Goal: Transaction & Acquisition: Book appointment/travel/reservation

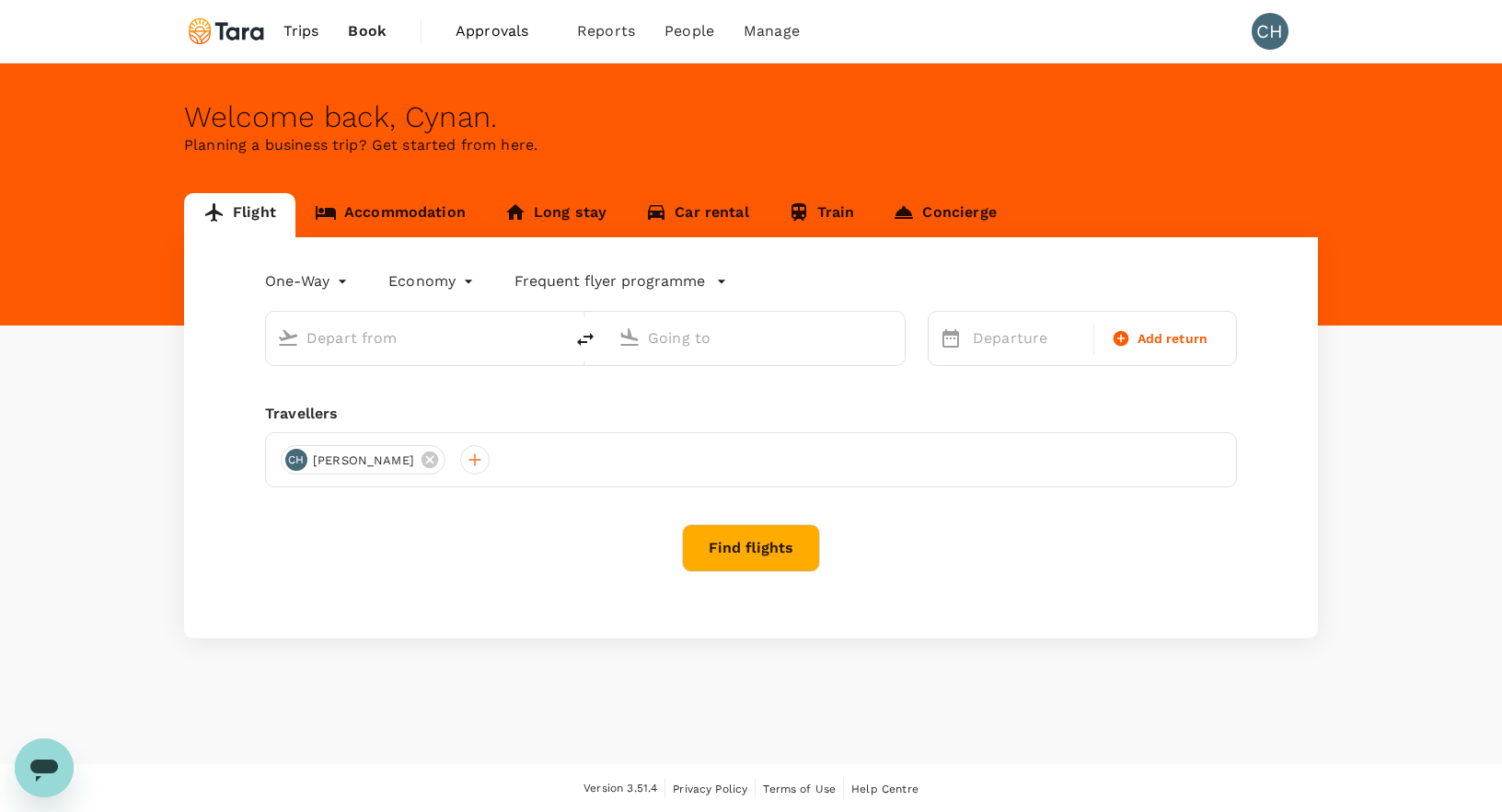
type input "roundtrip"
type input "Singapore Changi (SIN)"
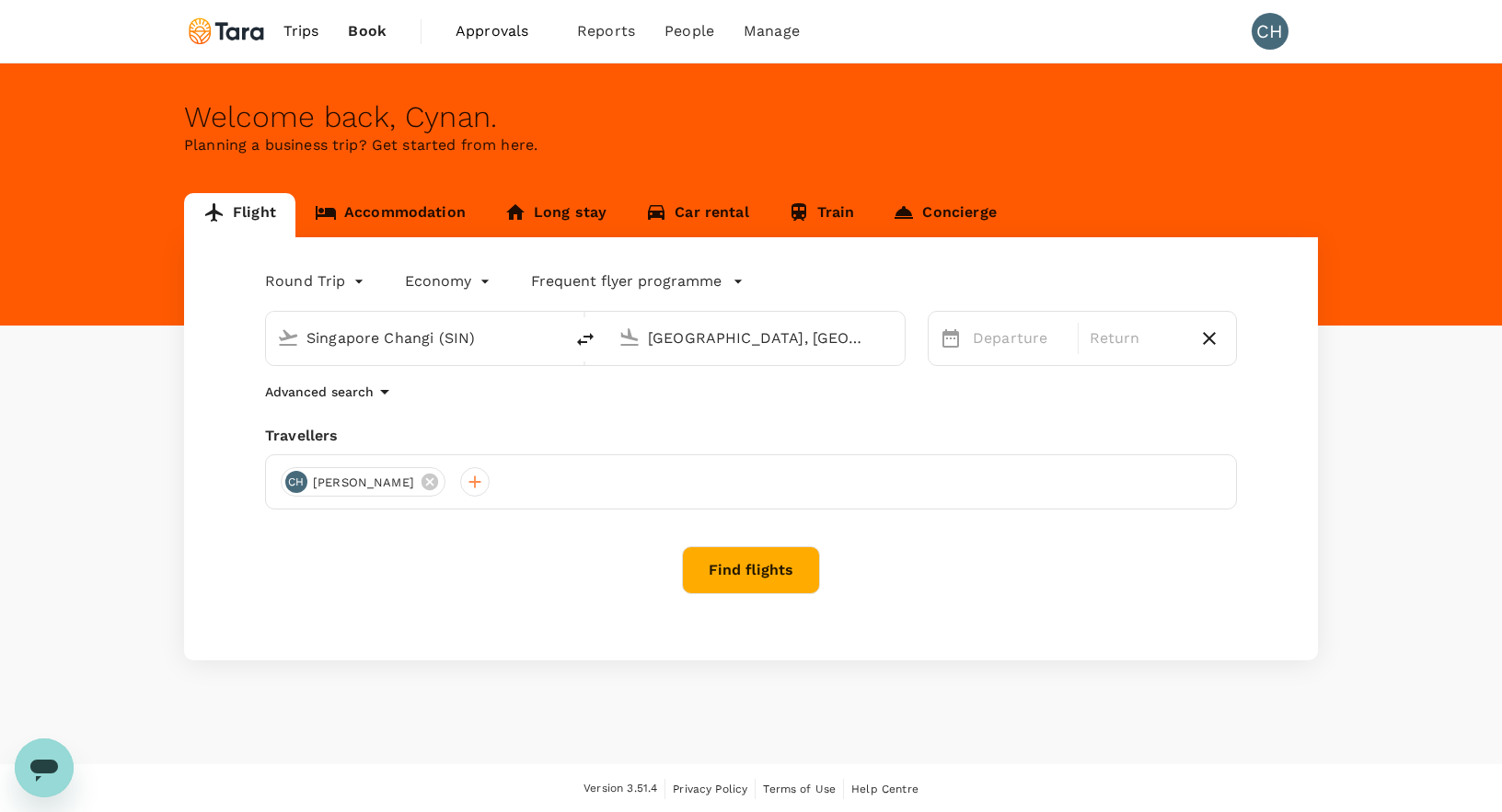
click at [679, 337] on input "[GEOGRAPHIC_DATA], [GEOGRAPHIC_DATA] (any)" at bounding box center [757, 338] width 218 height 28
click at [682, 377] on p "[GEOGRAPHIC_DATA], [GEOGRAPHIC_DATA]" at bounding box center [783, 374] width 368 height 18
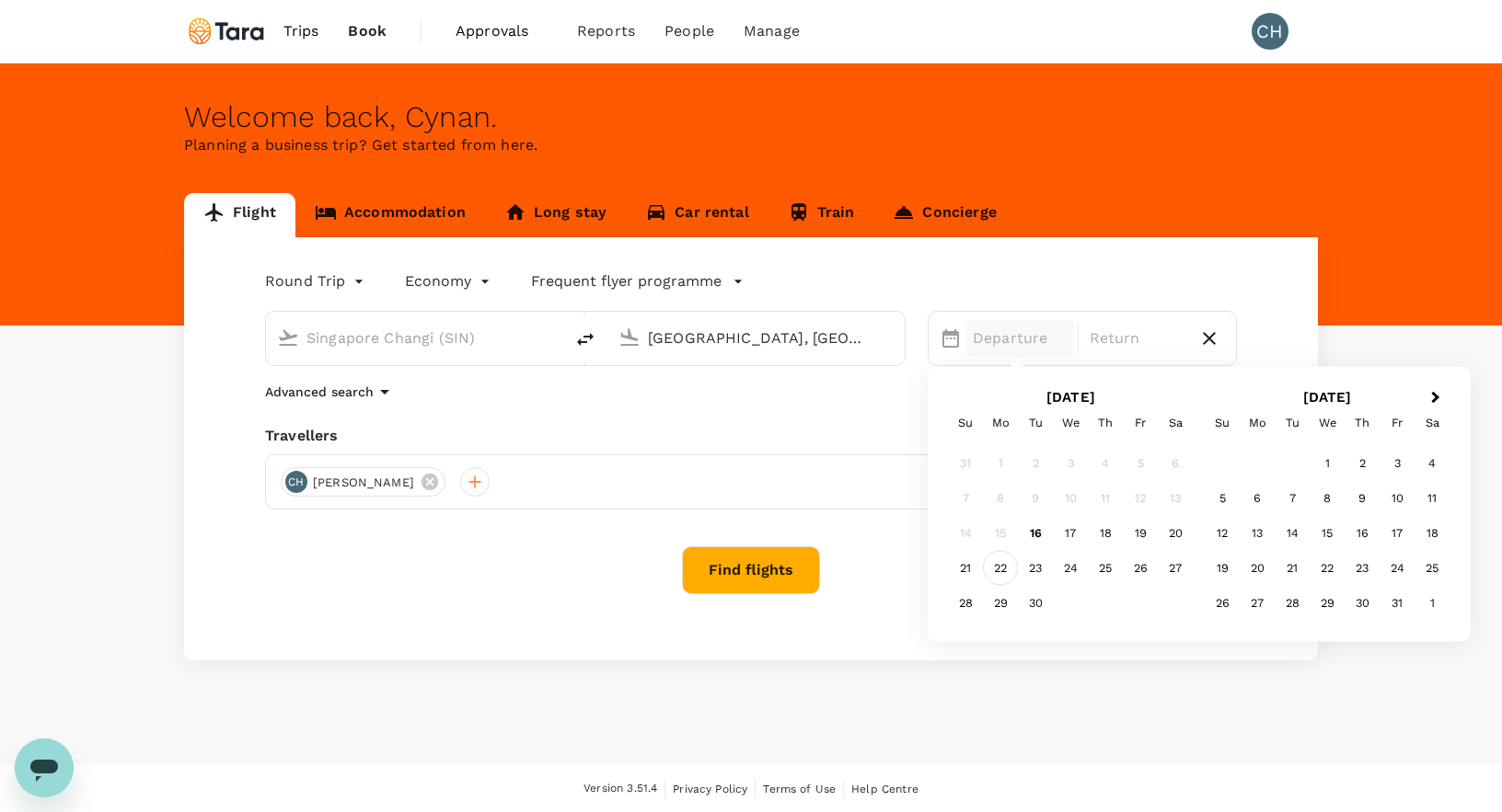
type input "[GEOGRAPHIC_DATA], [GEOGRAPHIC_DATA] (any)"
click at [1001, 571] on div "22" at bounding box center [1000, 568] width 35 height 35
click at [1110, 576] on div "25" at bounding box center [1105, 568] width 35 height 35
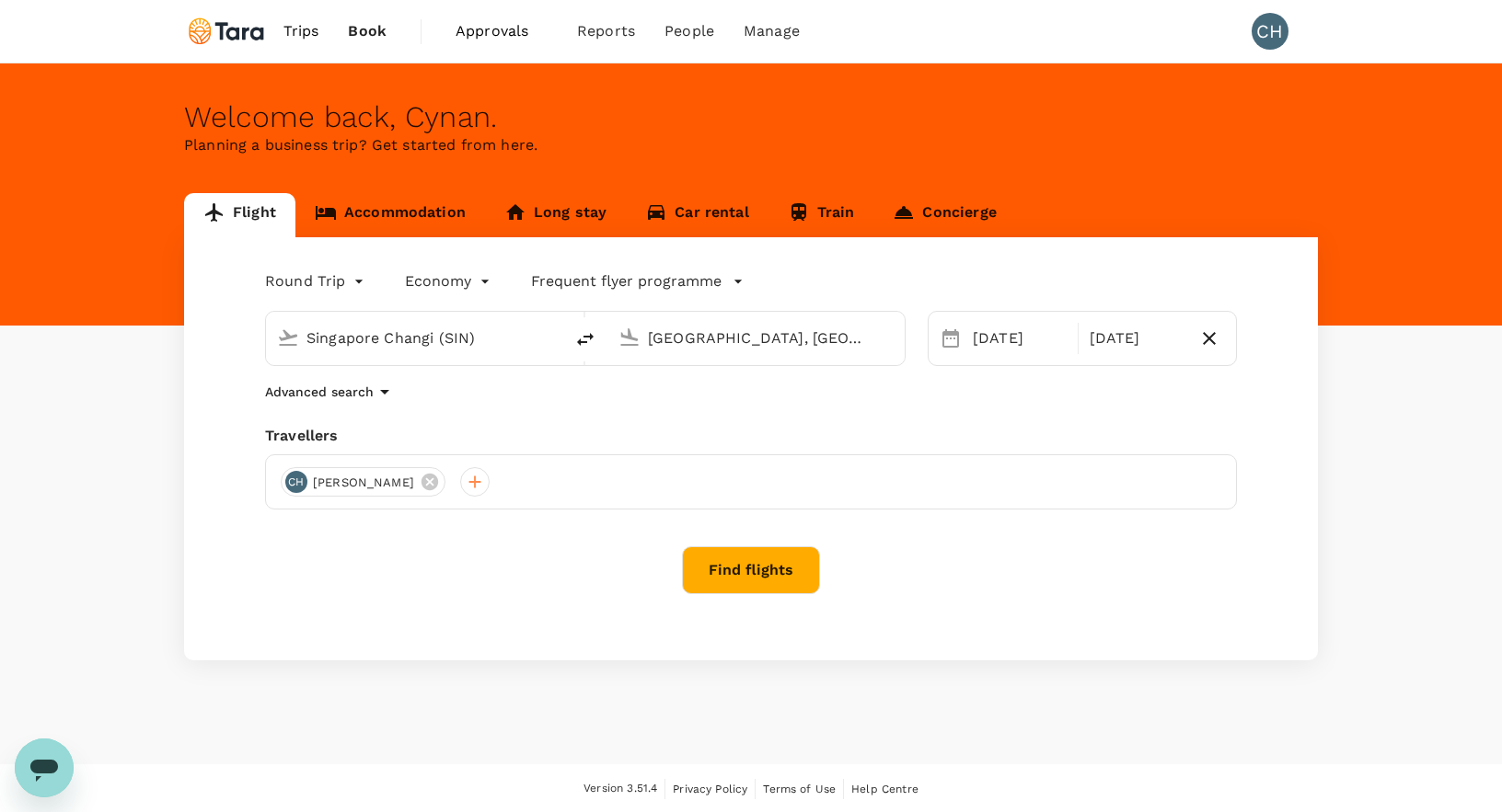
click at [323, 396] on p "Advanced search" at bounding box center [319, 391] width 109 height 18
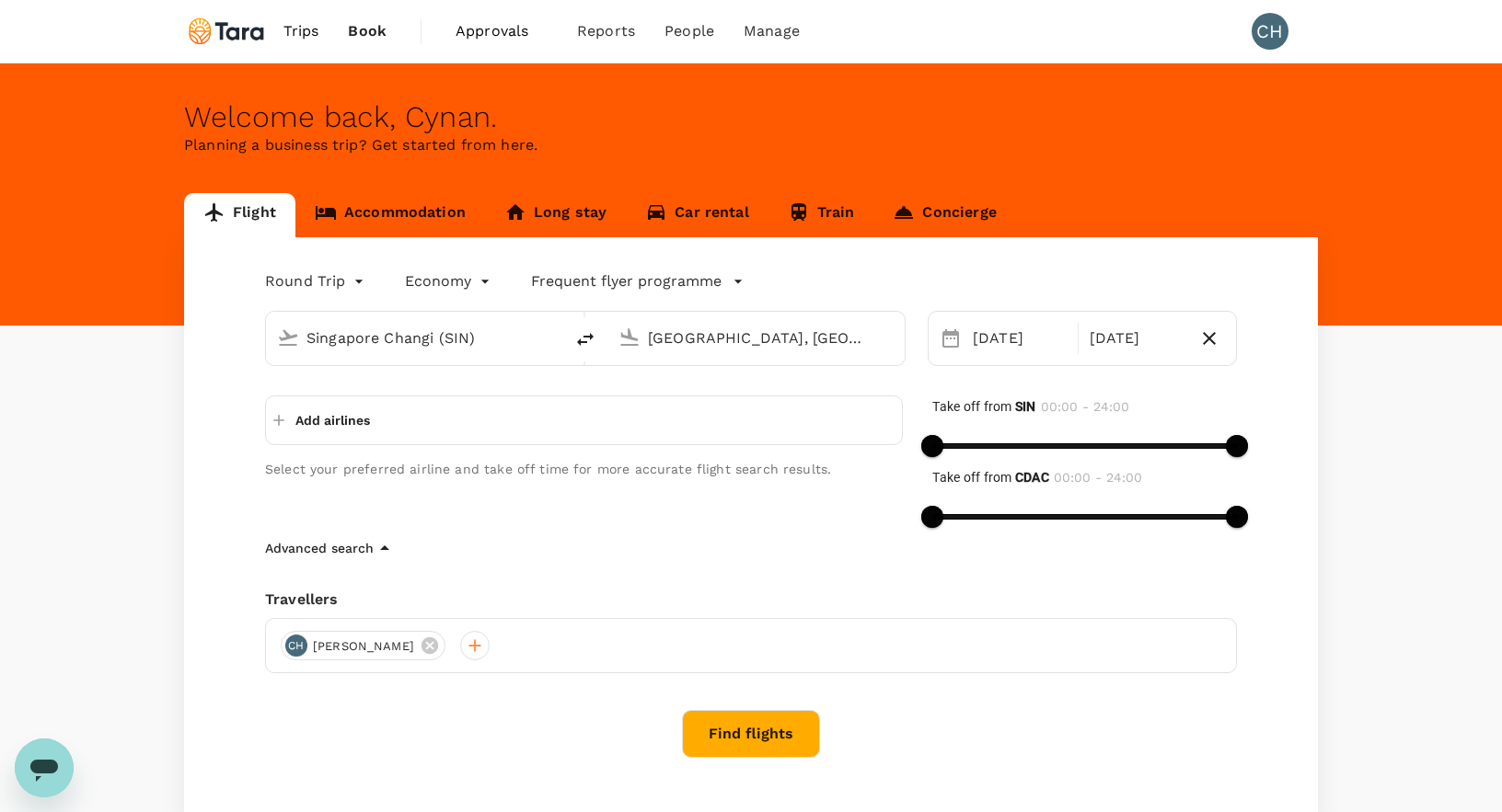
click at [757, 738] on button "Find flights" at bounding box center [751, 734] width 138 height 48
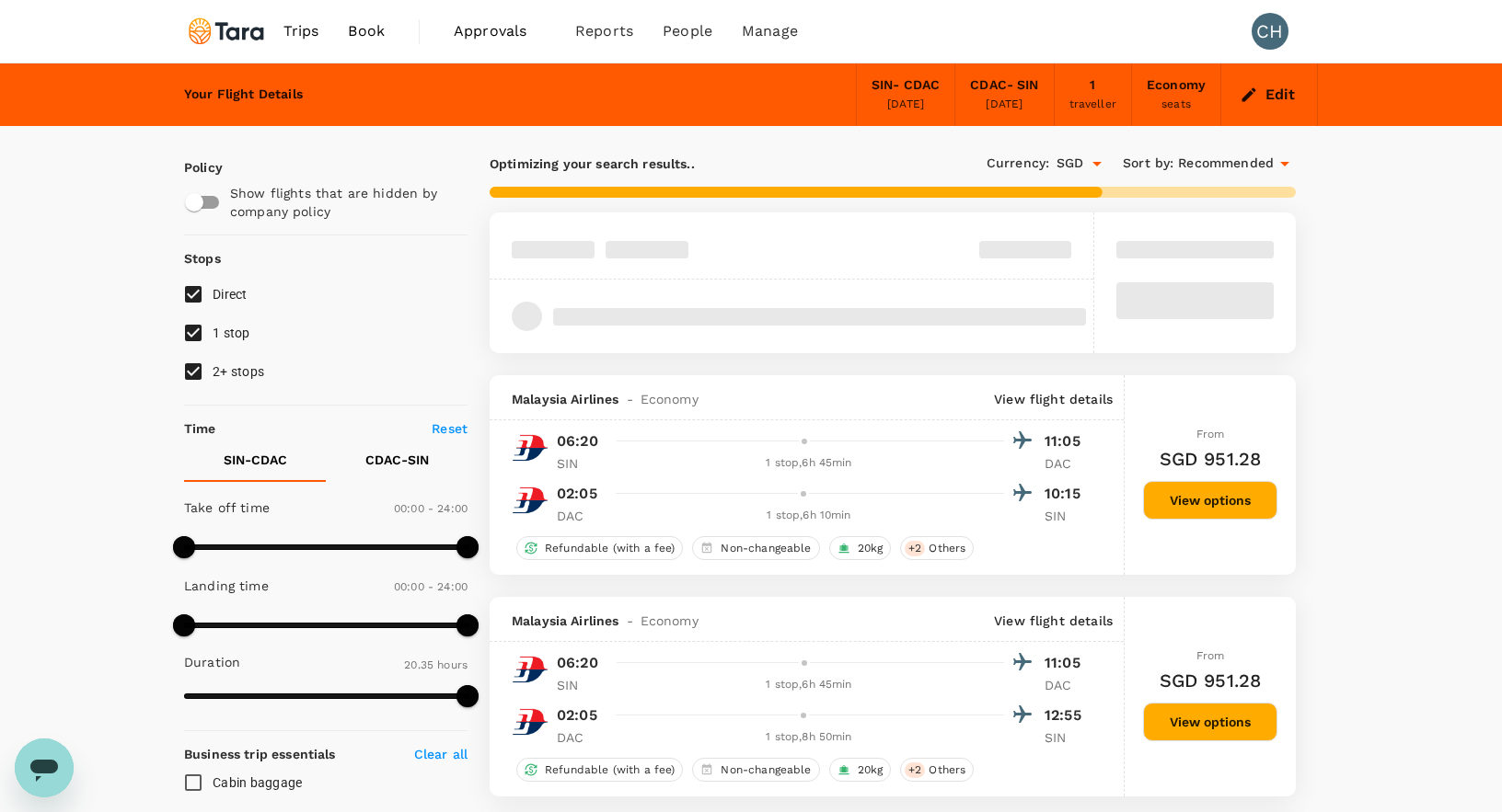
type input "1330"
checkbox input "false"
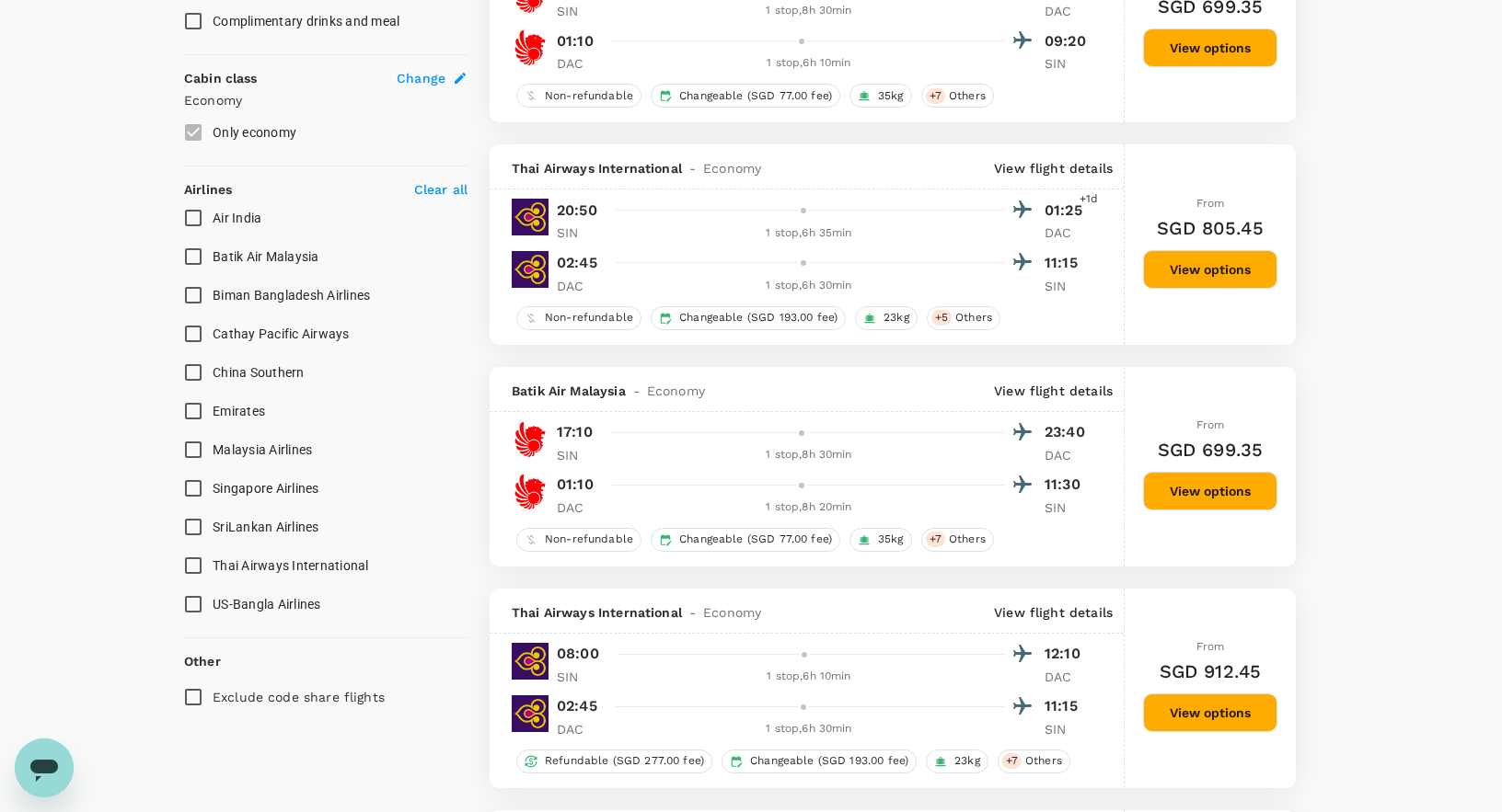
scroll to position [952, 0]
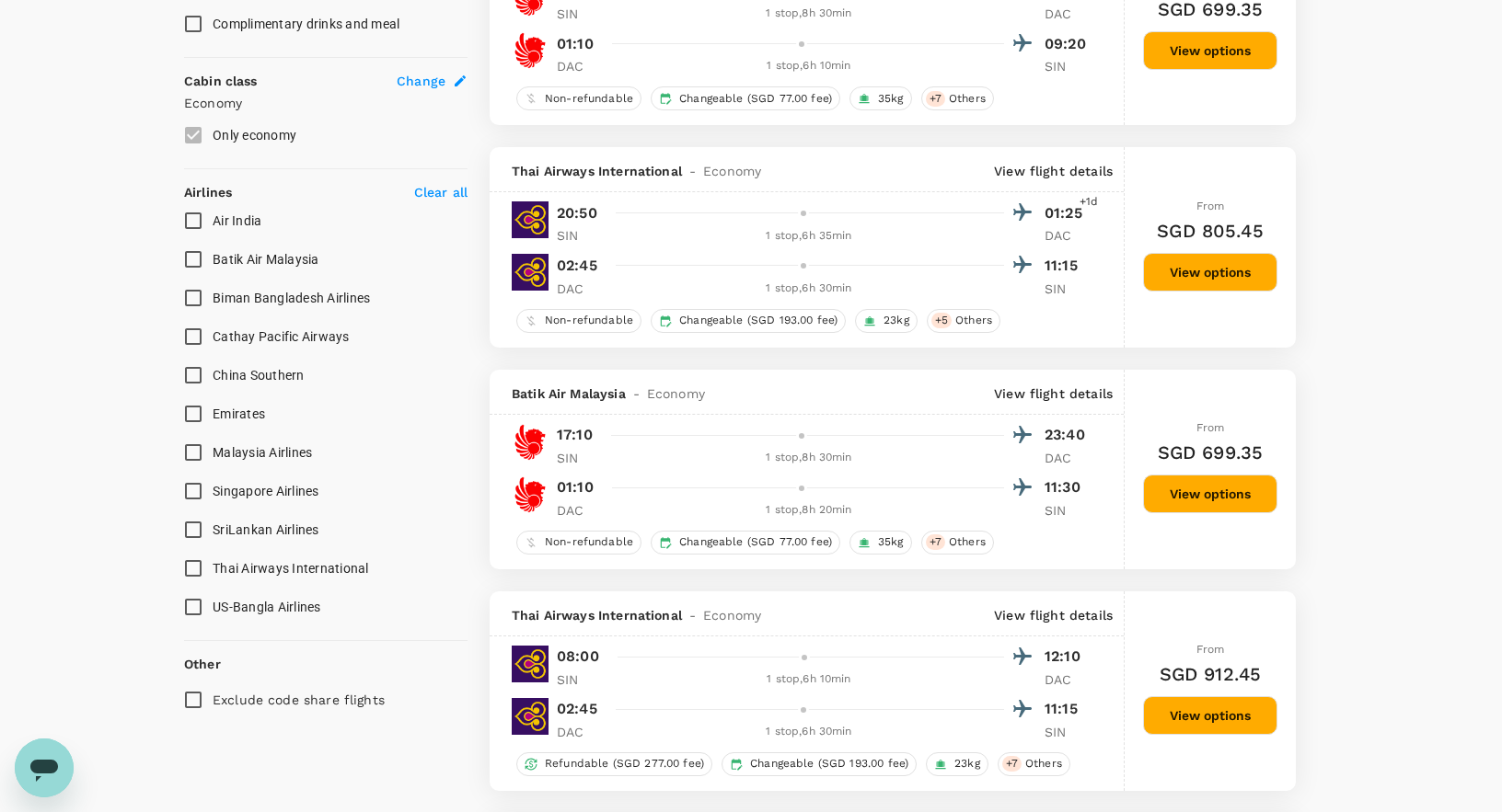
type input "1675"
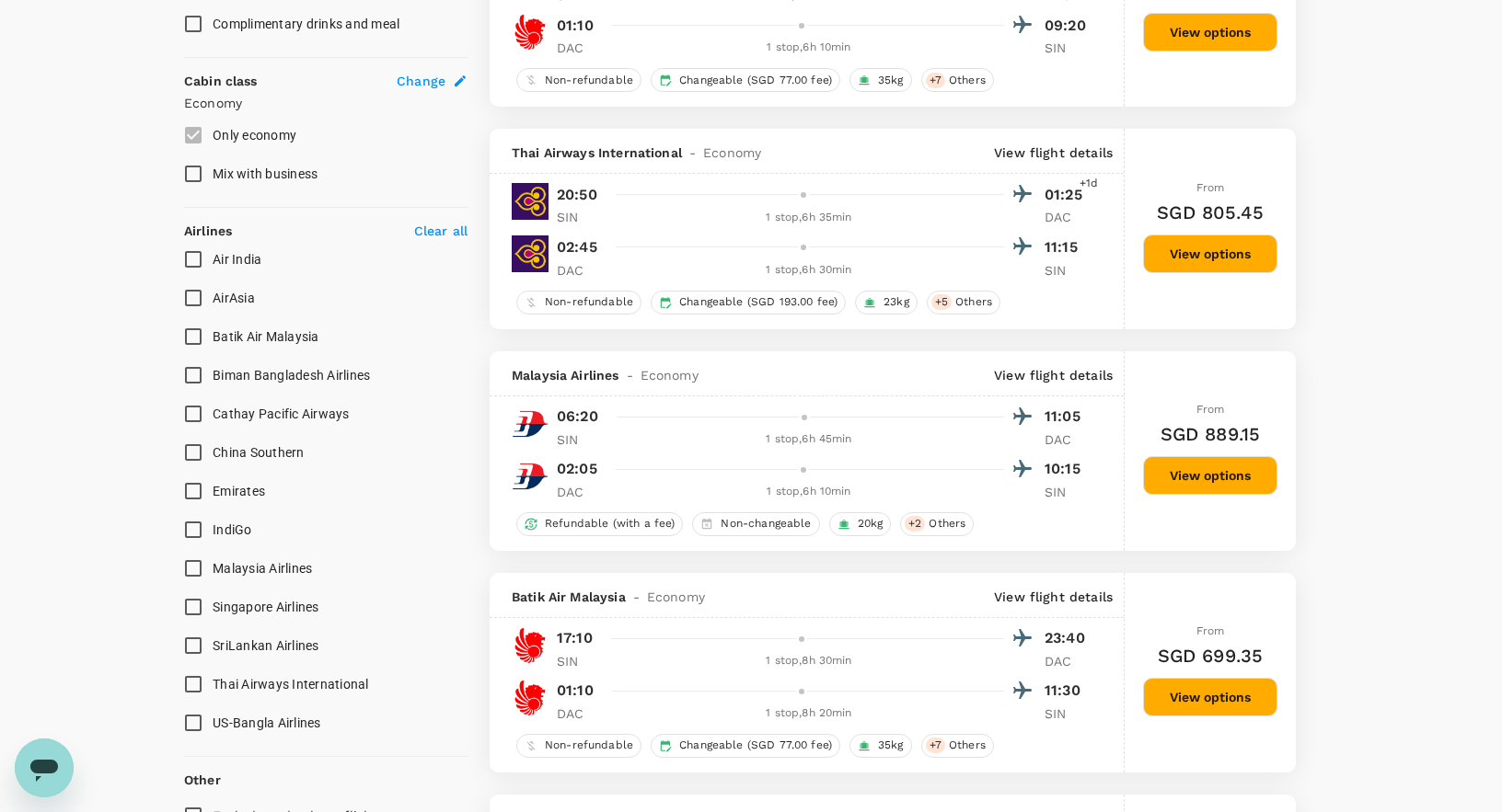
click at [191, 603] on input "Singapore Airlines" at bounding box center [193, 607] width 39 height 39
checkbox input "true"
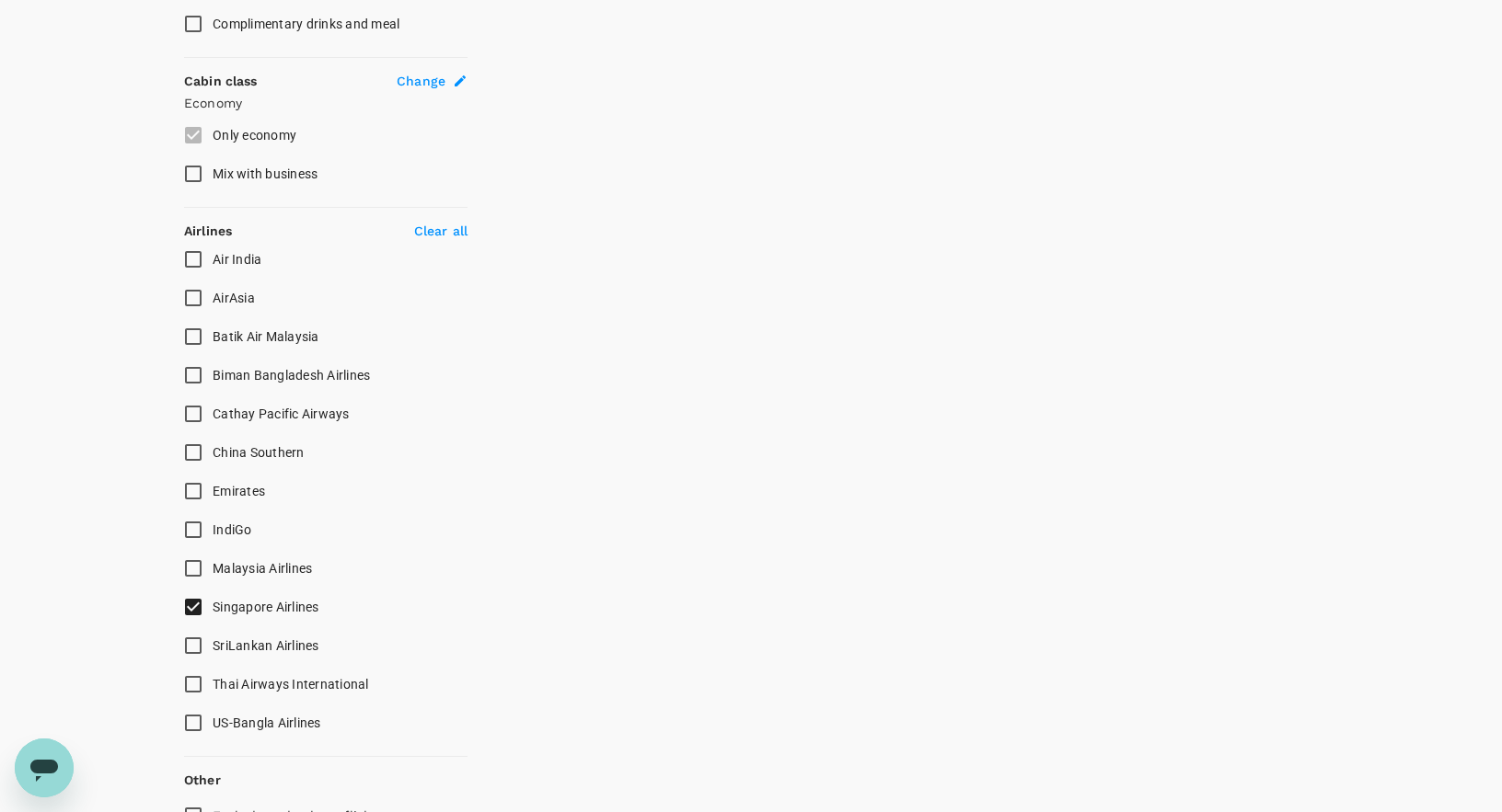
click at [194, 567] on input "Malaysia Airlines" at bounding box center [193, 568] width 39 height 39
checkbox input "true"
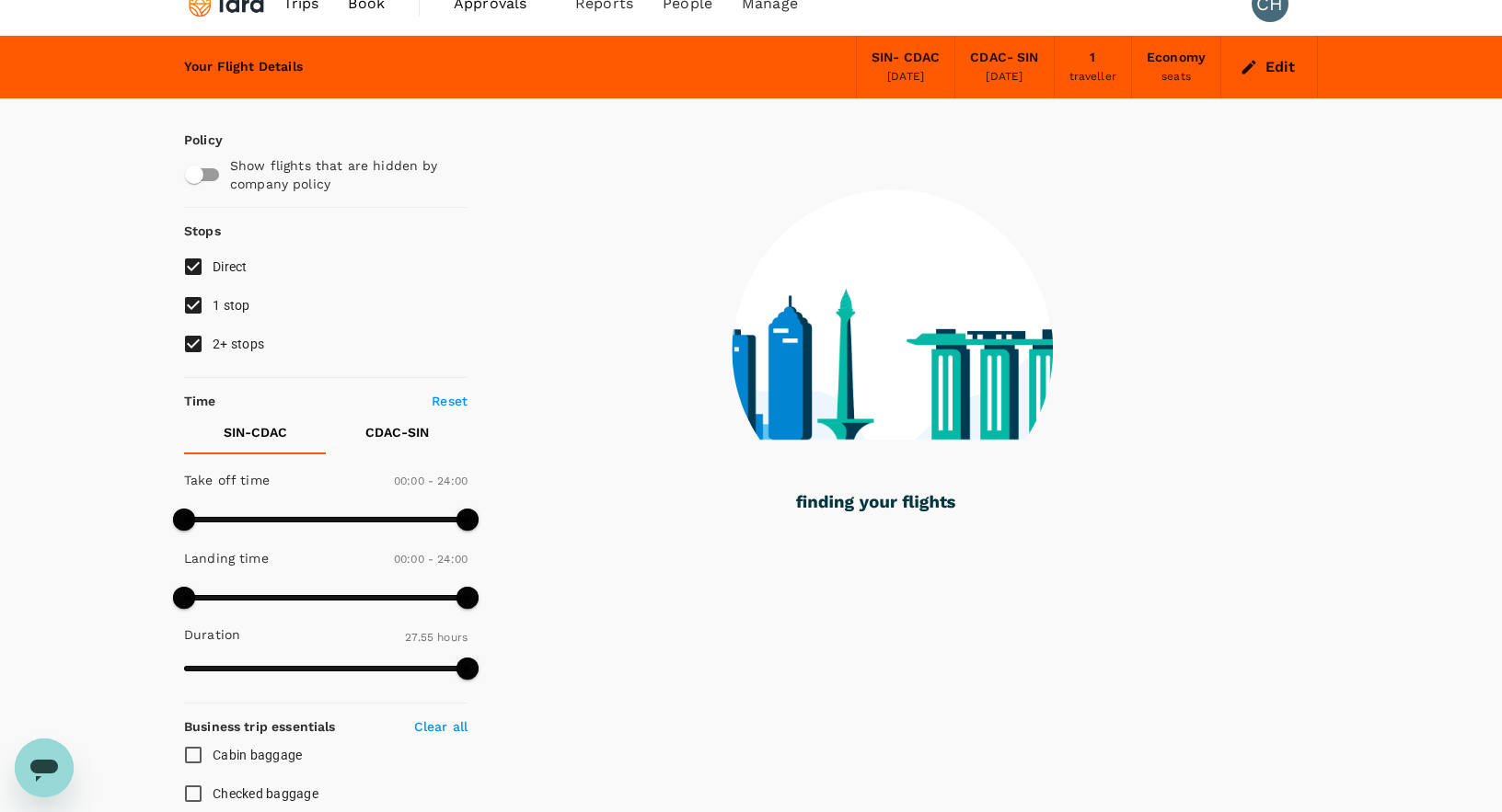
scroll to position [22, 0]
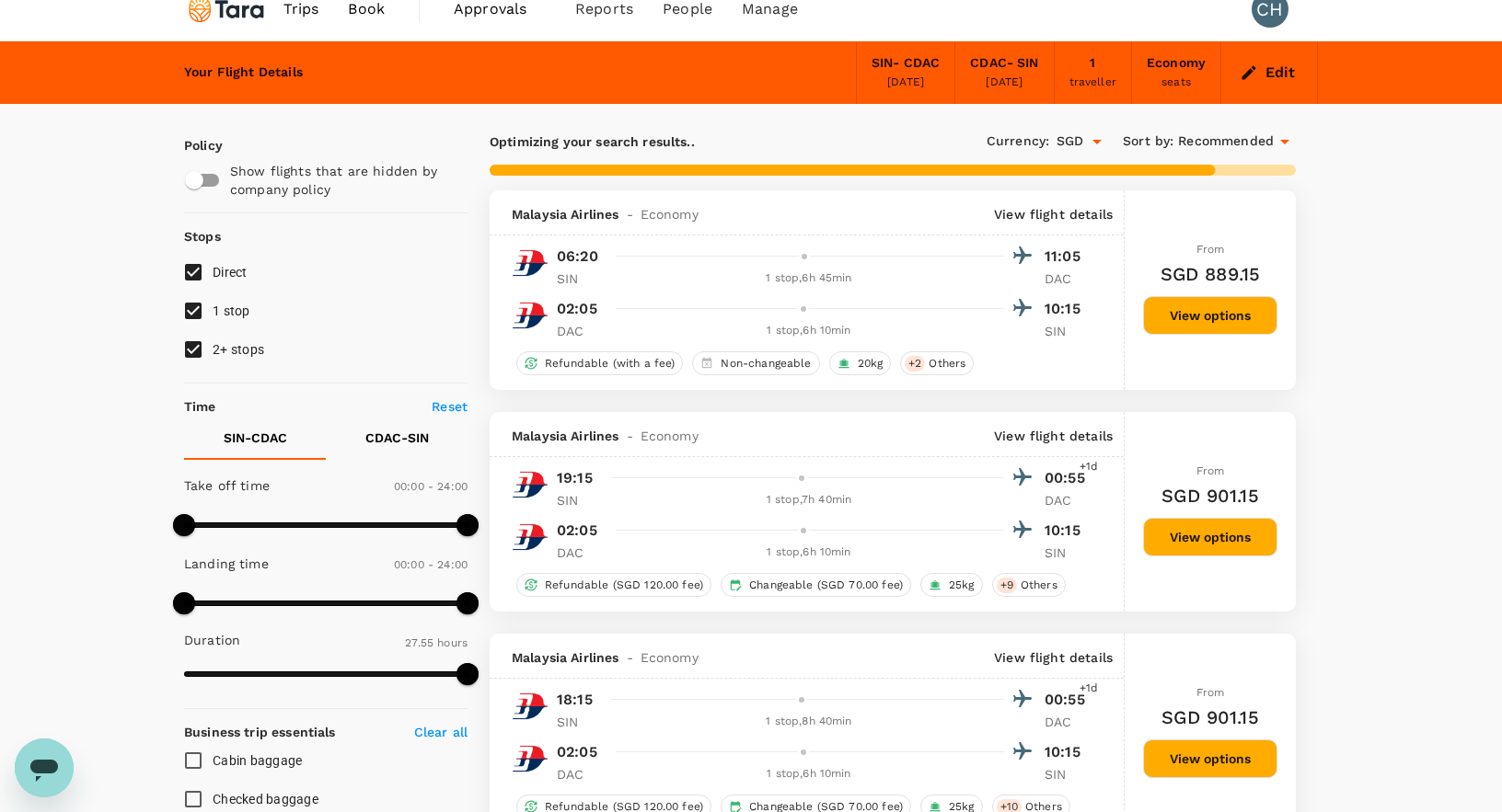
click at [1211, 146] on span "Recommended" at bounding box center [1226, 141] width 96 height 20
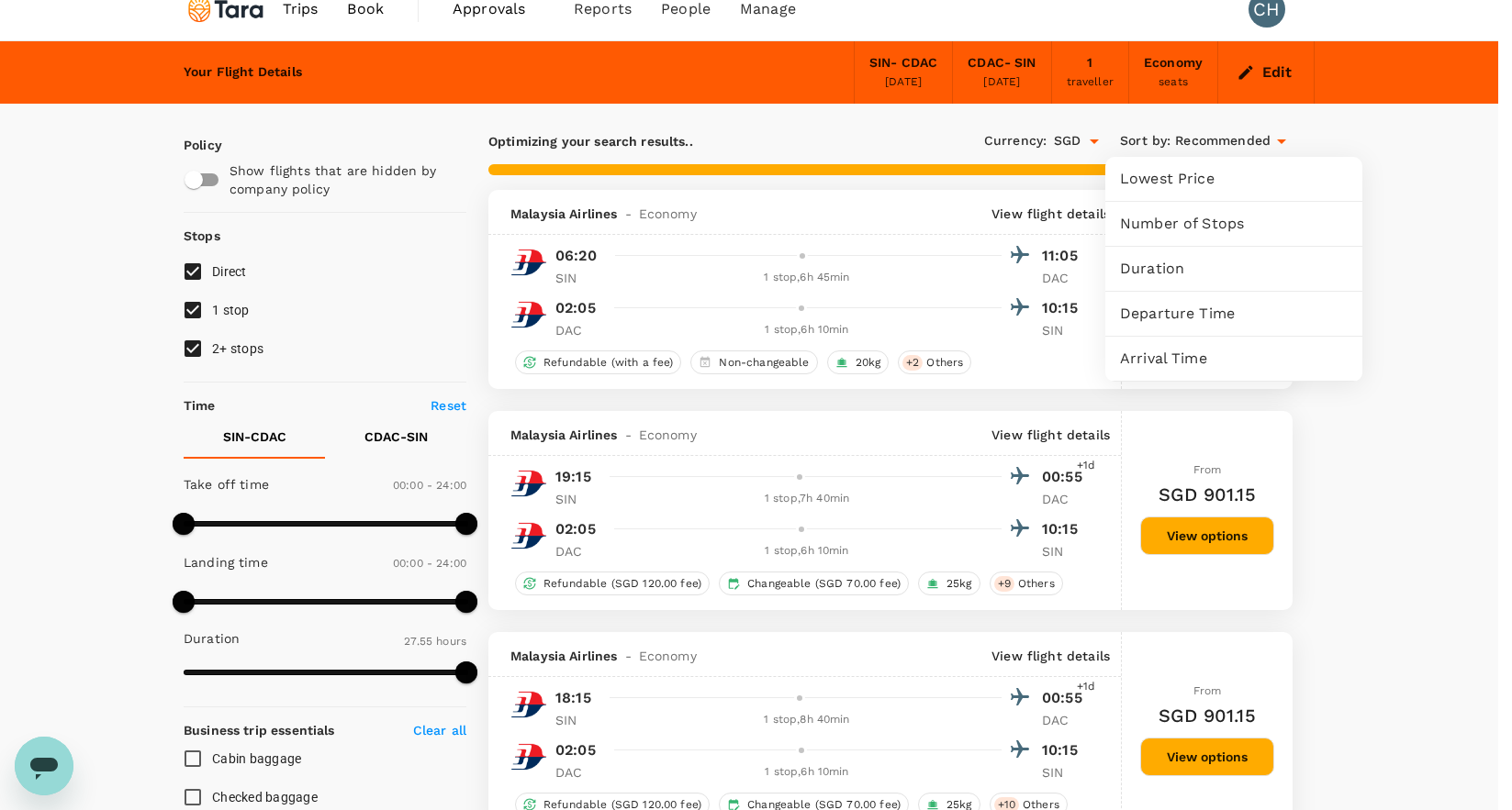
click at [1173, 271] on span "Duration" at bounding box center [1233, 268] width 227 height 22
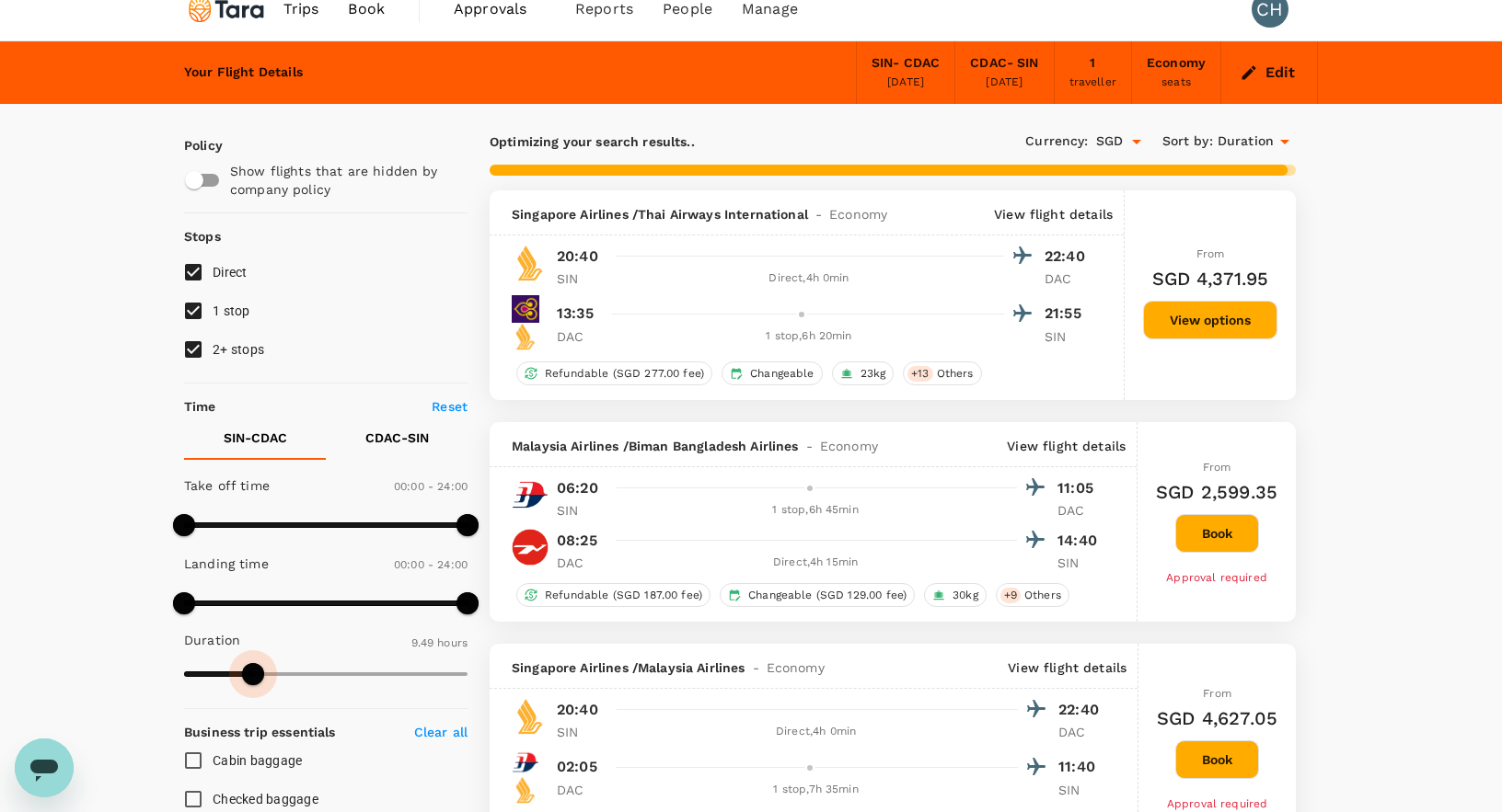
type input "599"
drag, startPoint x: 463, startPoint y: 677, endPoint x: 255, endPoint y: 672, distance: 208.1
click at [255, 672] on span at bounding box center [254, 674] width 22 height 22
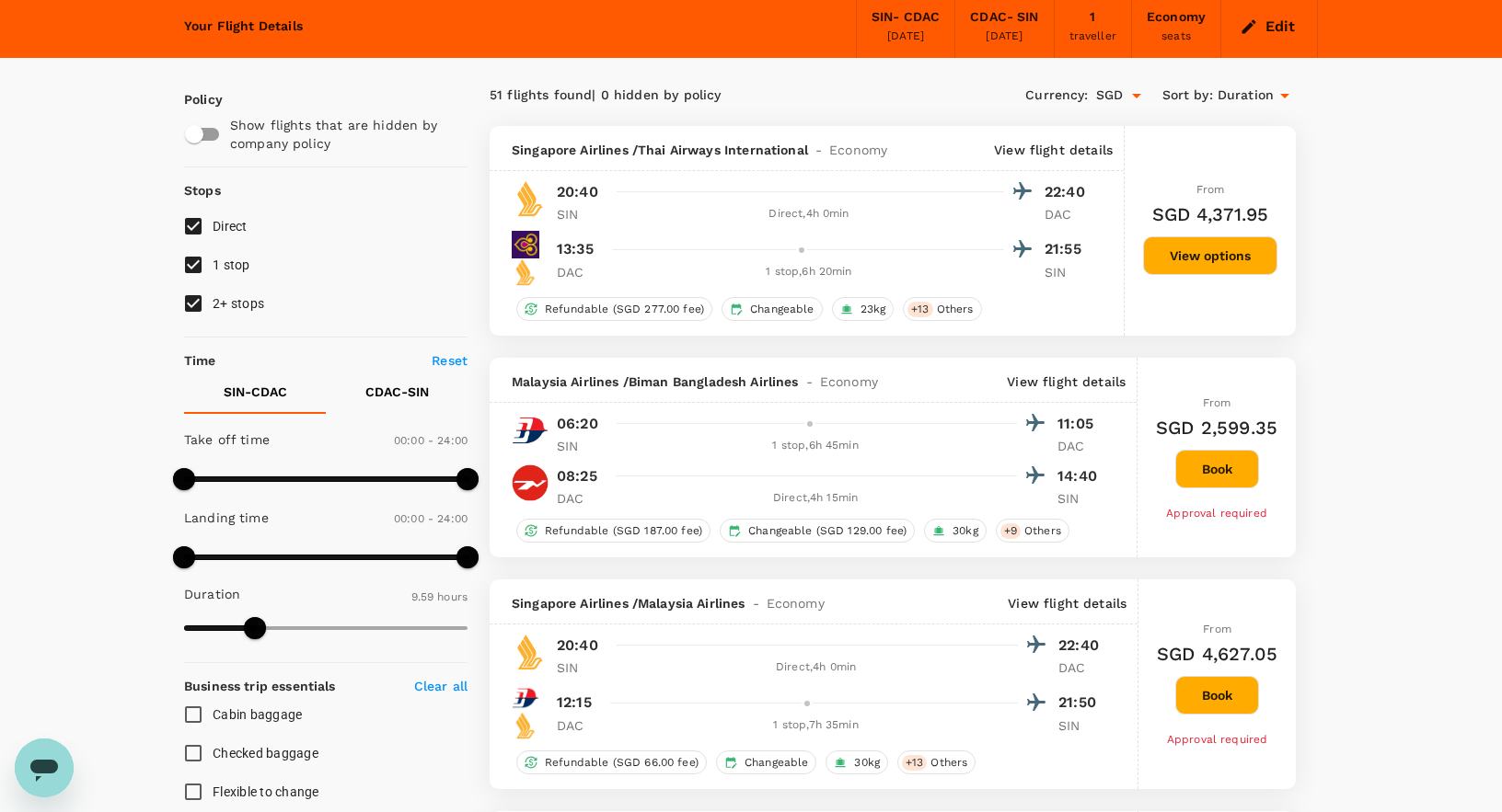
scroll to position [0, 0]
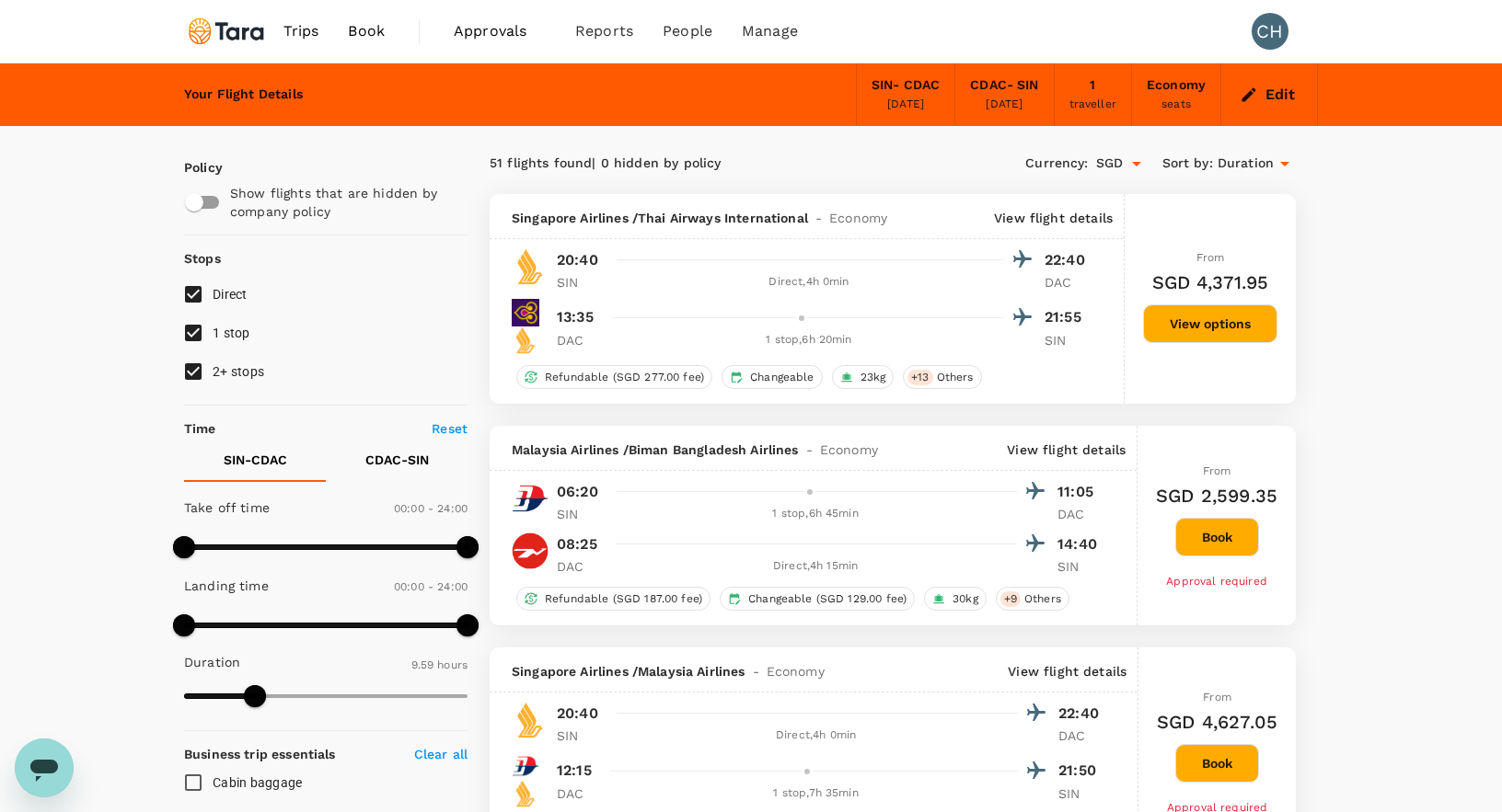
click at [196, 371] on input "2+ stops" at bounding box center [193, 371] width 39 height 39
checkbox input "false"
click at [1249, 166] on span "Duration" at bounding box center [1245, 164] width 56 height 20
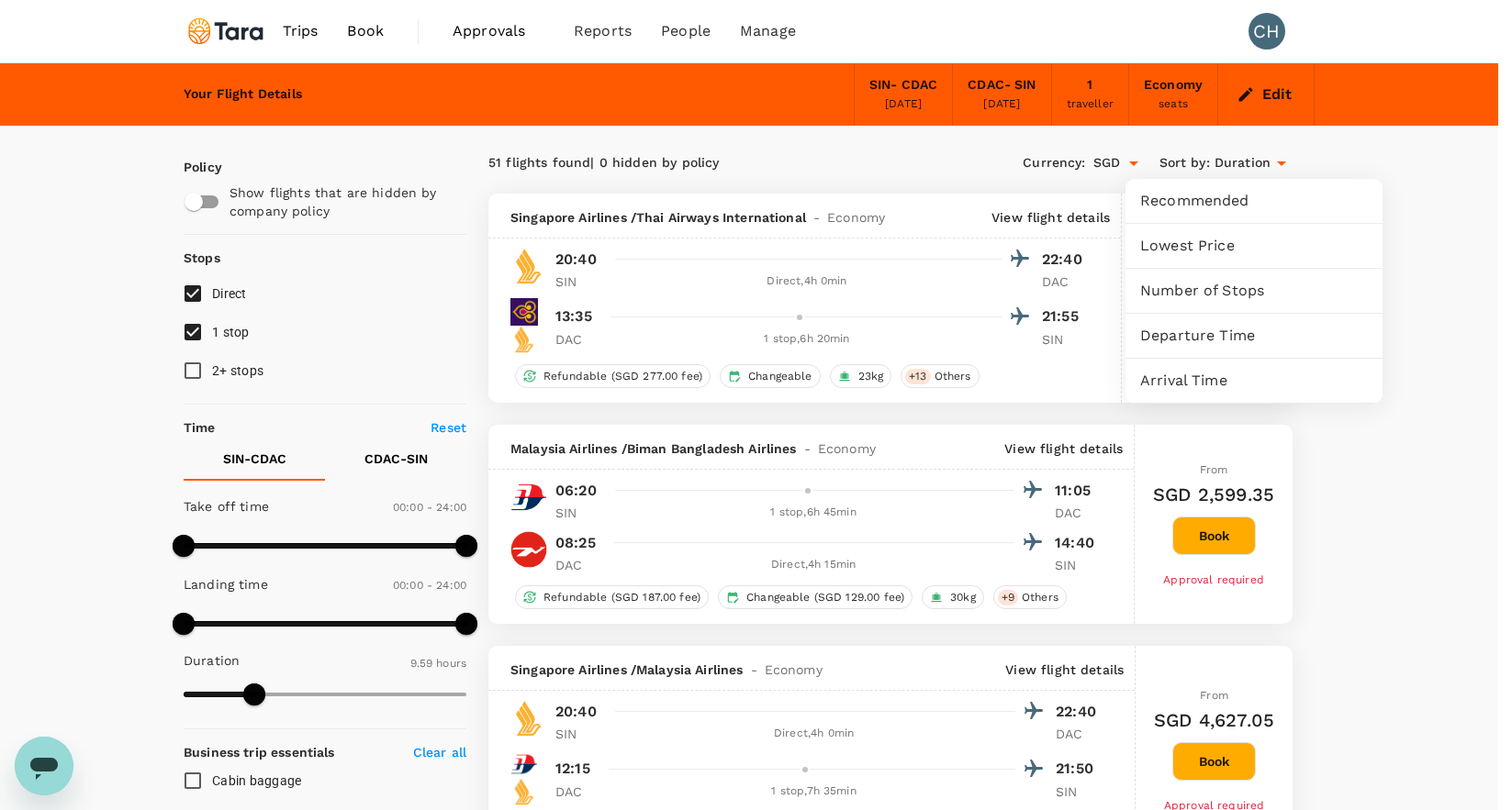
click at [1228, 205] on span "Recommended" at bounding box center [1254, 200] width 227 height 22
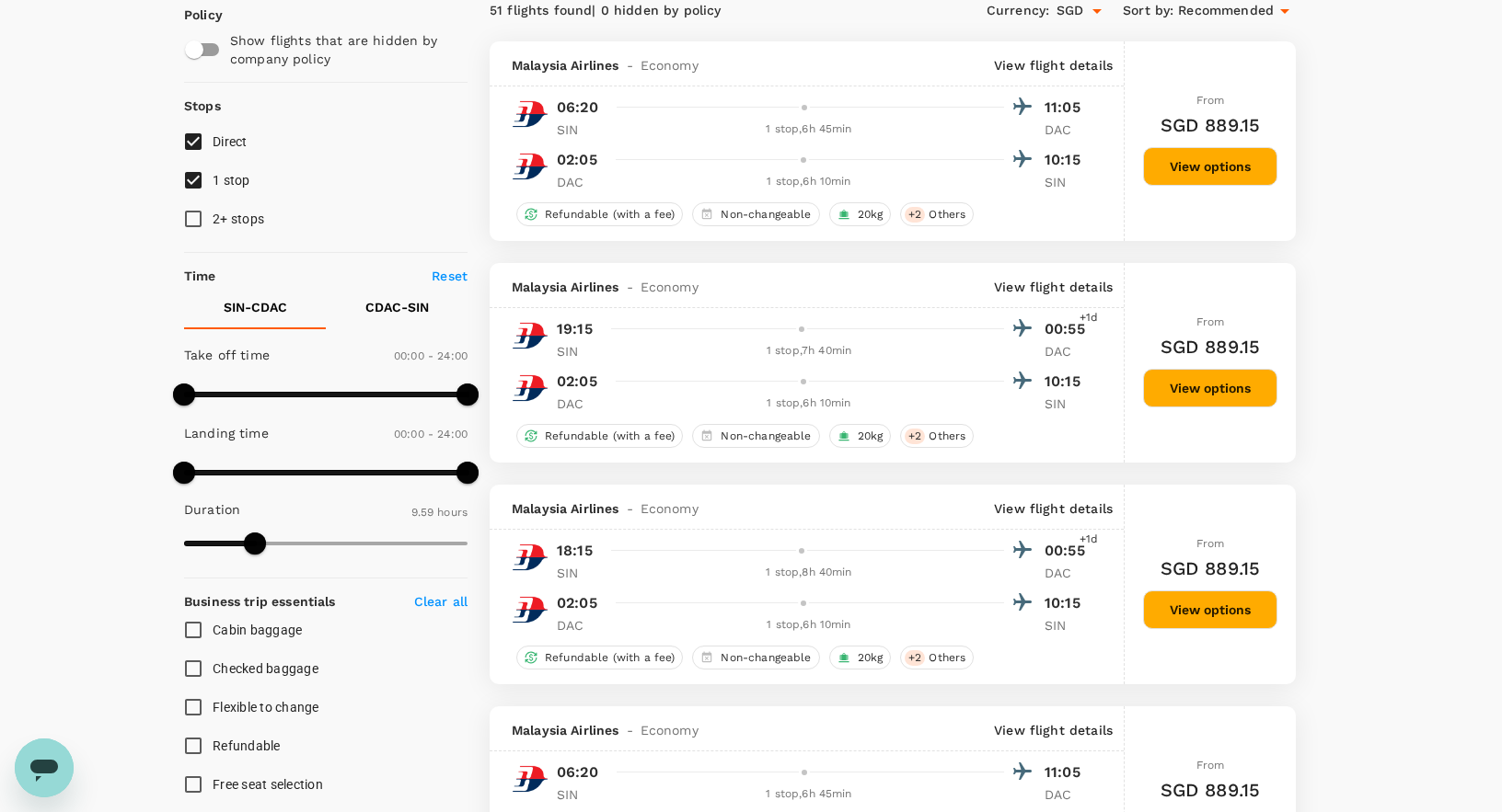
scroll to position [62, 0]
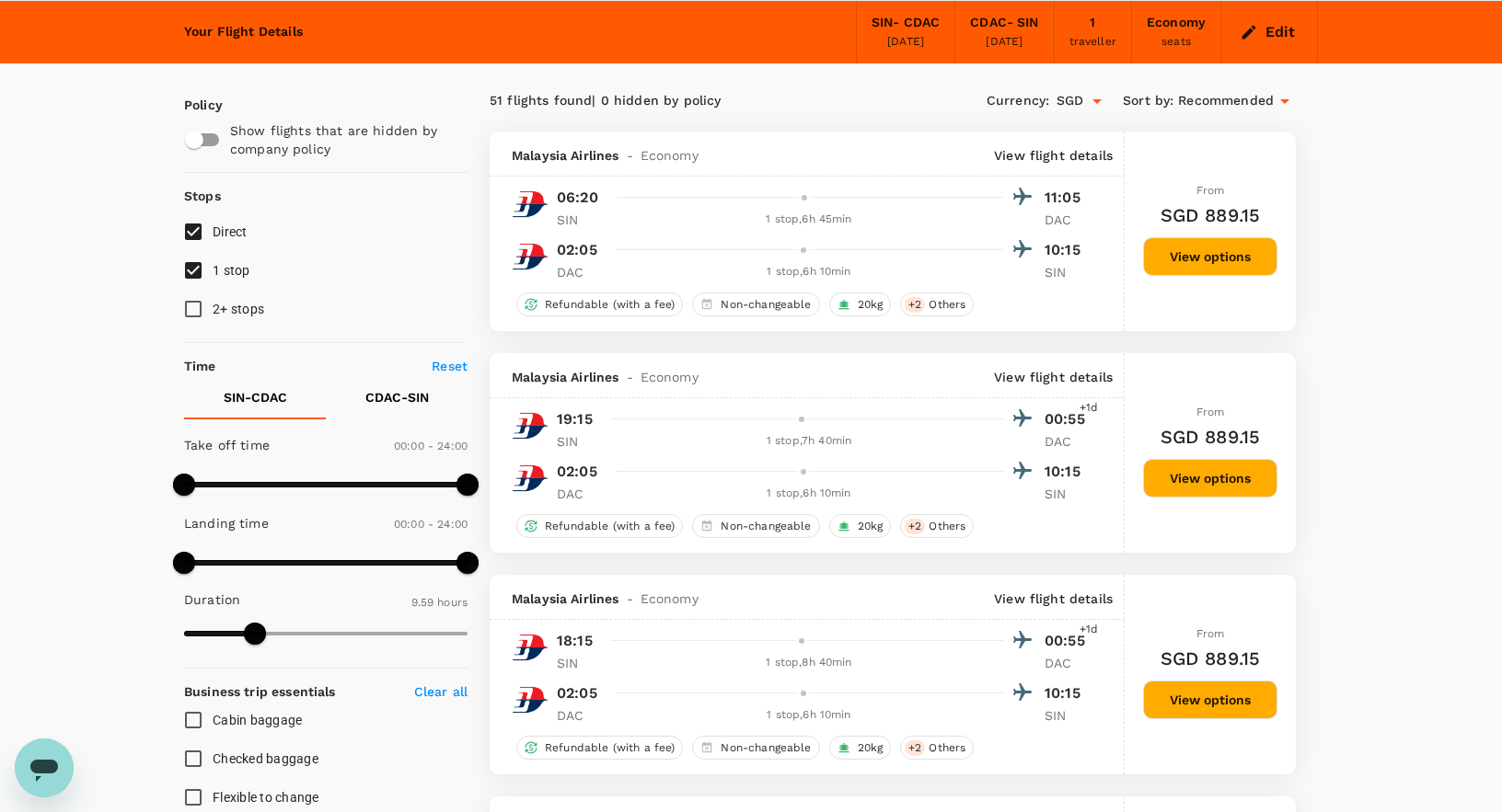
click at [196, 273] on input "1 stop" at bounding box center [193, 270] width 39 height 39
checkbox input "false"
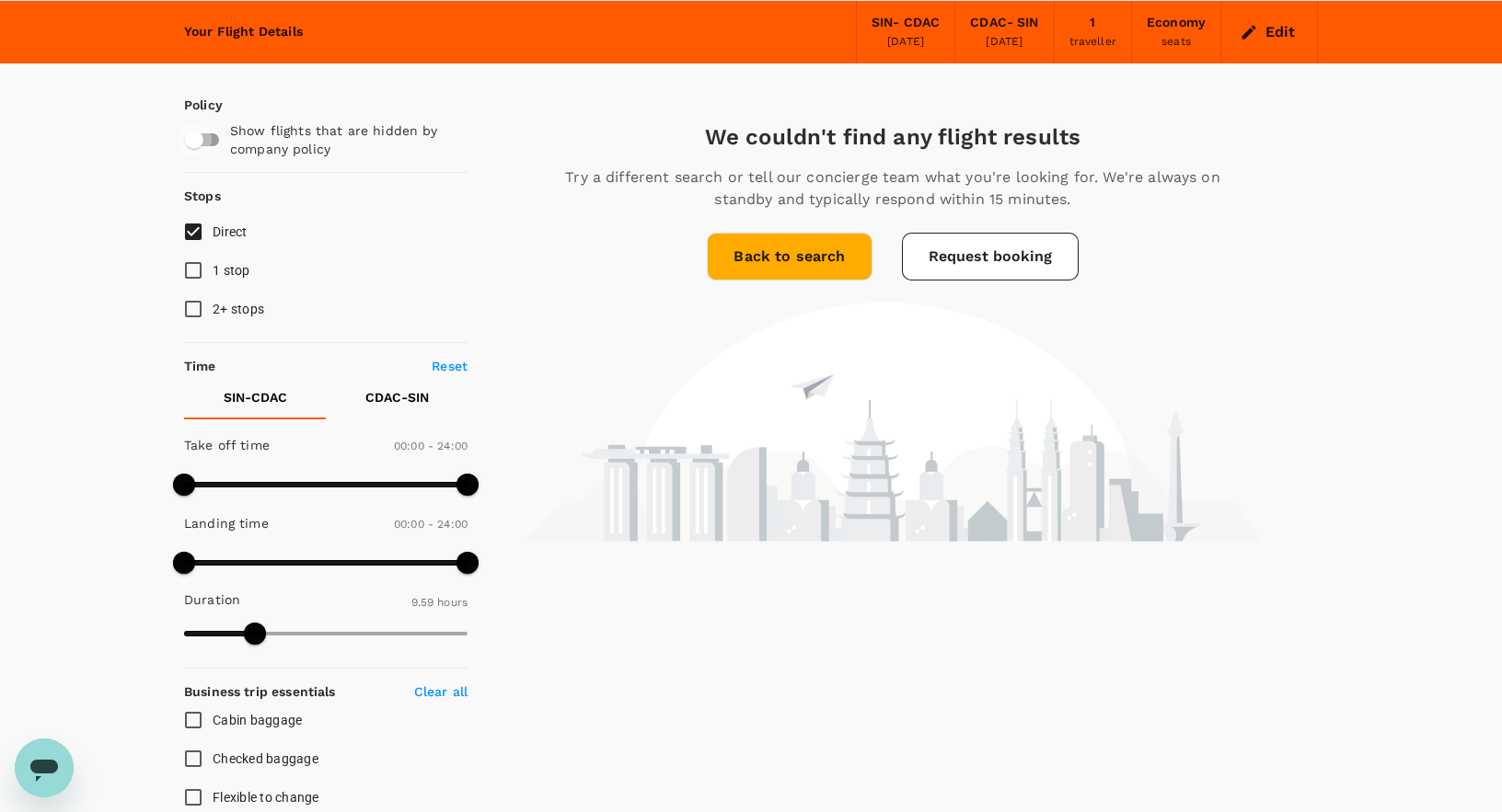
click at [200, 142] on input "checkbox" at bounding box center [194, 139] width 105 height 35
click at [200, 142] on input "checkbox" at bounding box center [212, 139] width 105 height 35
checkbox input "false"
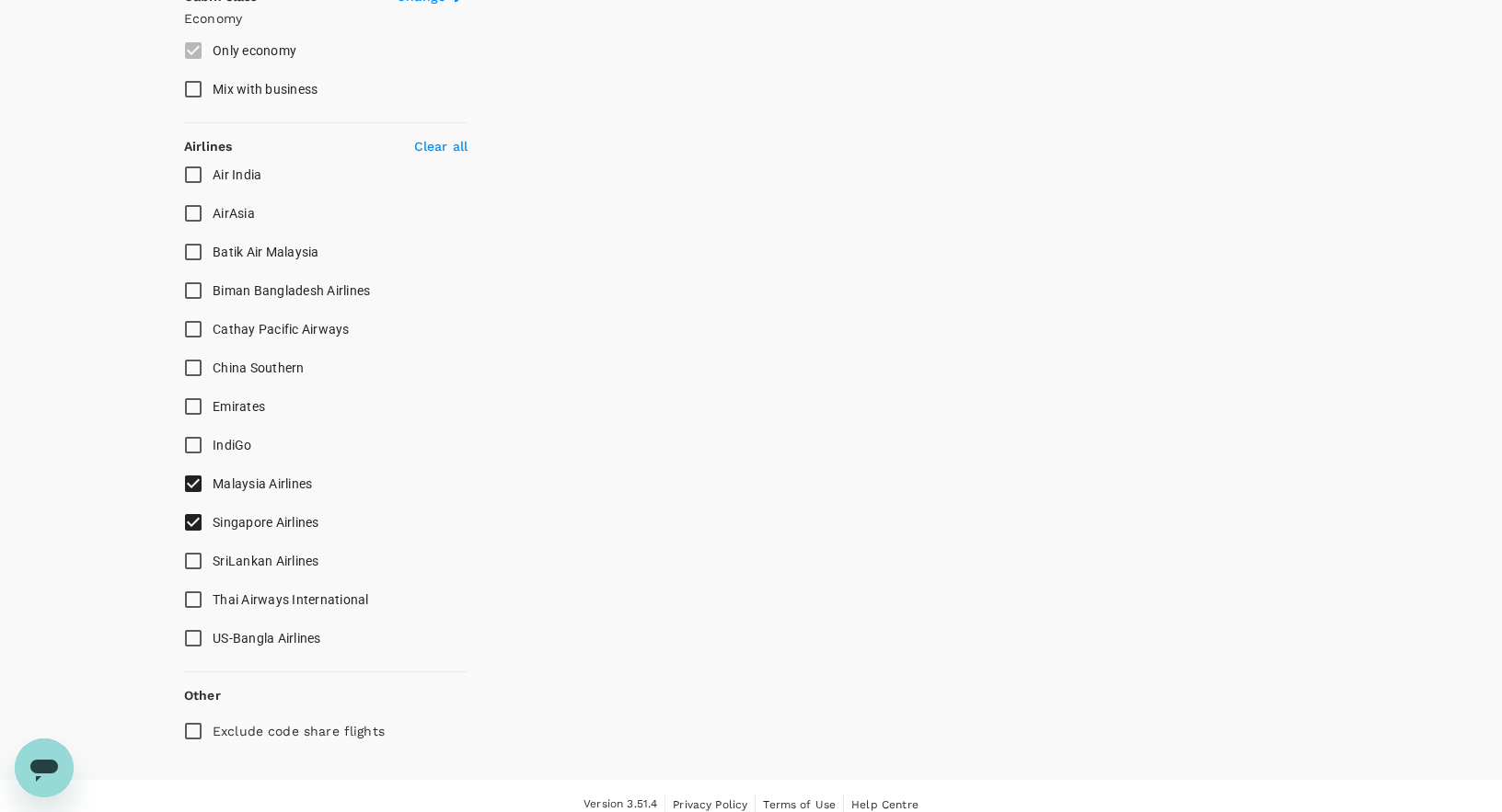
scroll to position [1051, 0]
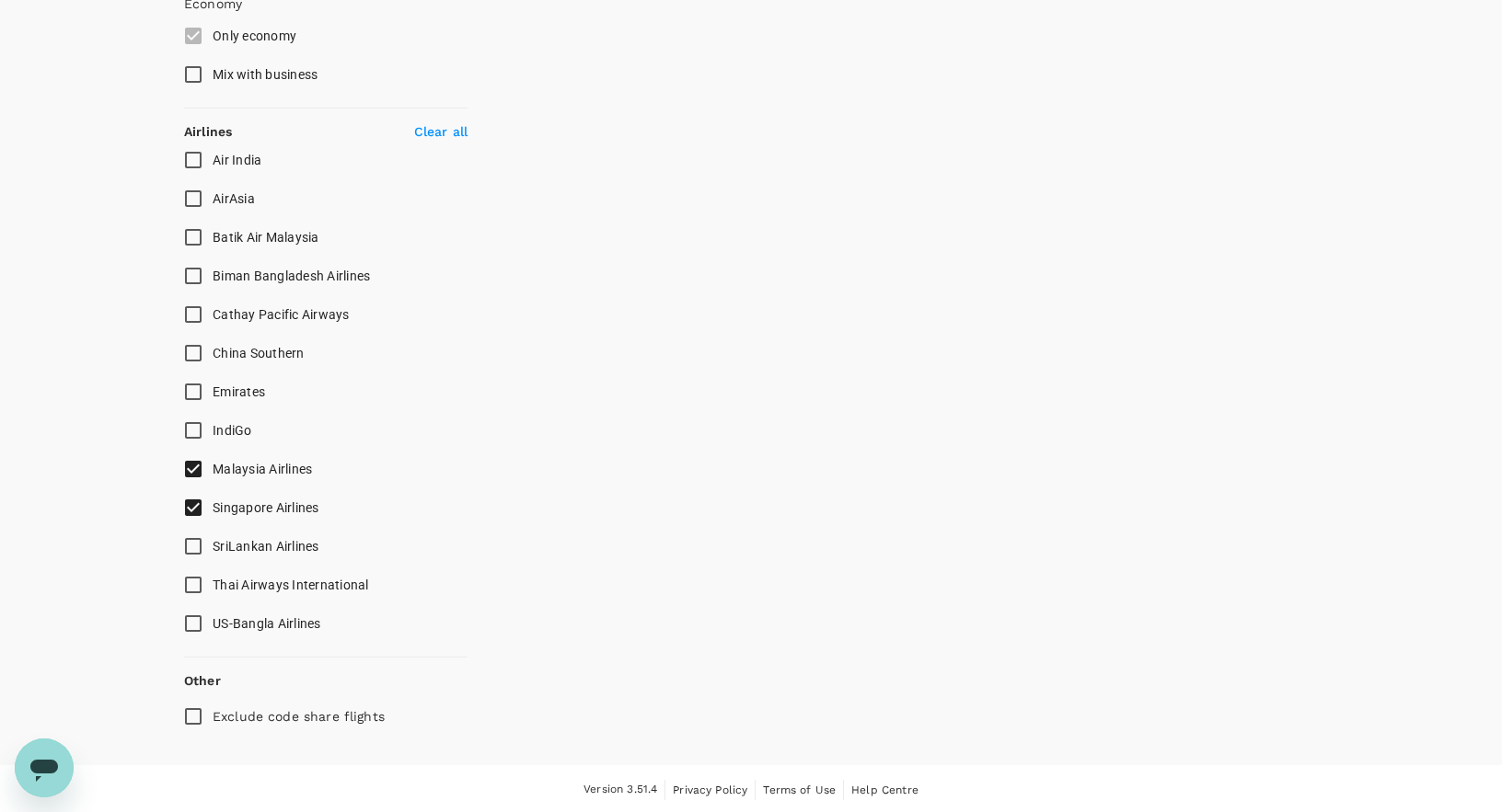
click at [455, 129] on p "Clear all" at bounding box center [441, 130] width 53 height 18
checkbox input "false"
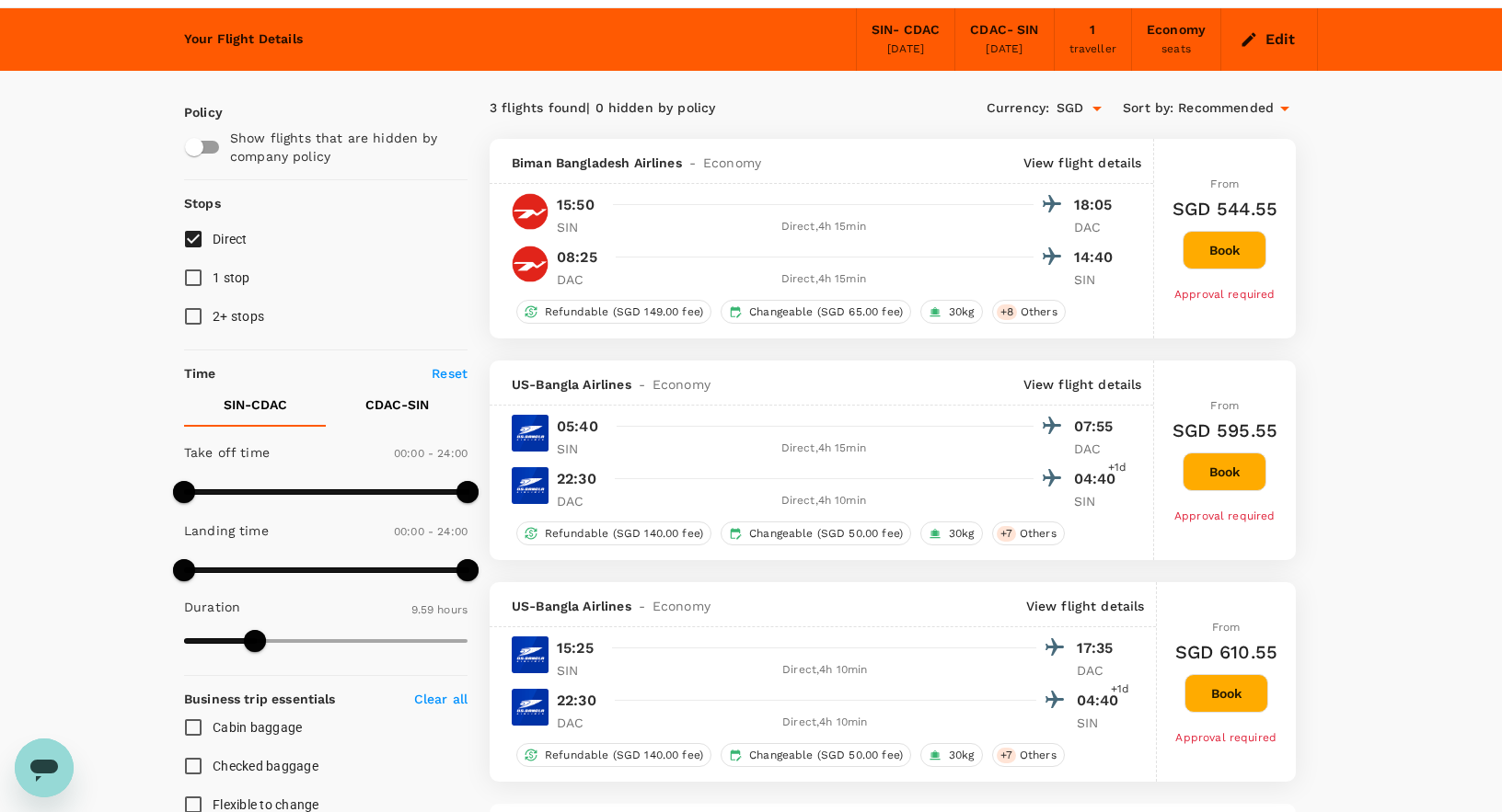
scroll to position [64, 0]
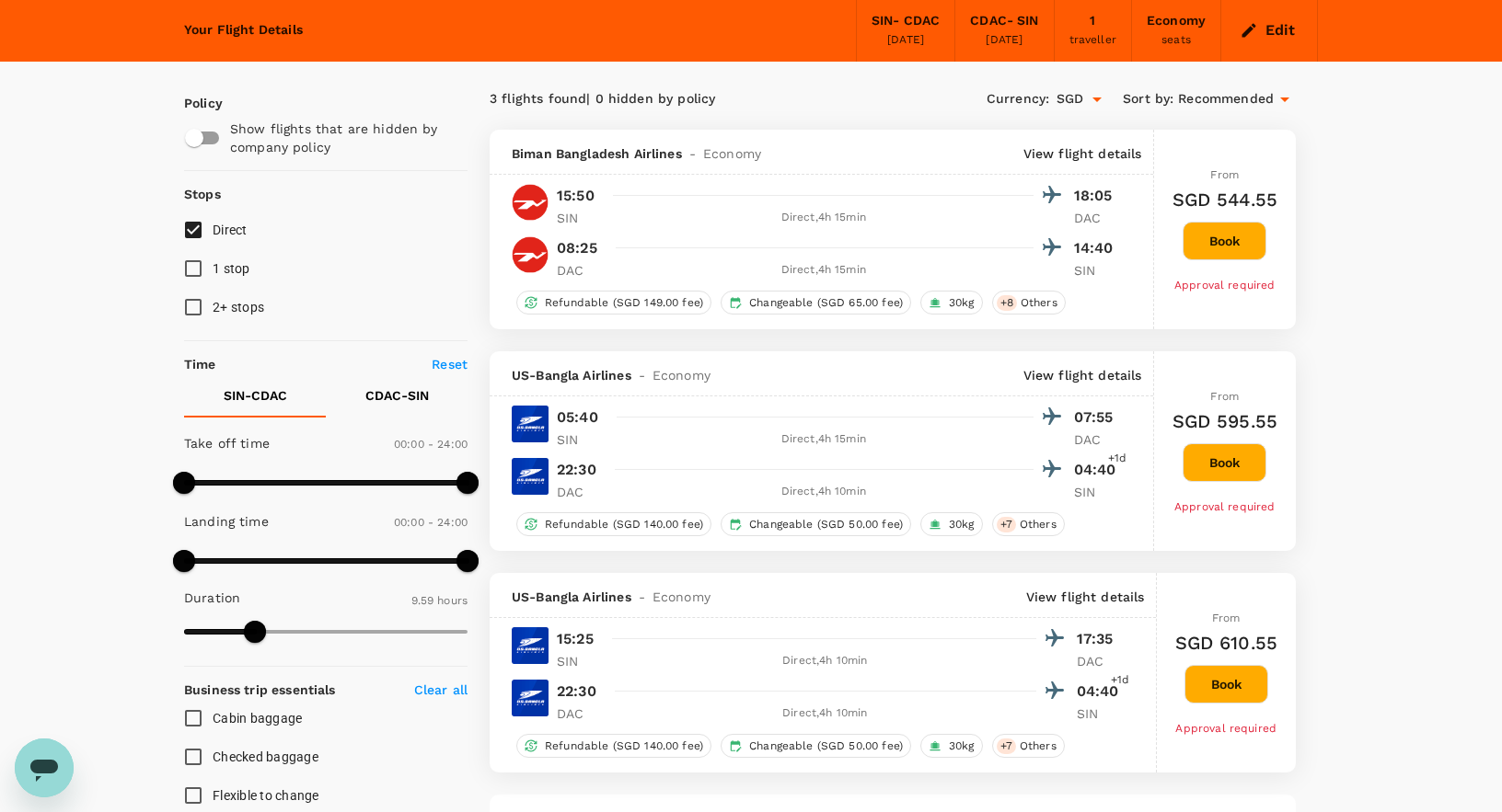
click at [199, 144] on input "checkbox" at bounding box center [194, 137] width 105 height 35
checkbox input "true"
type input "SGD"
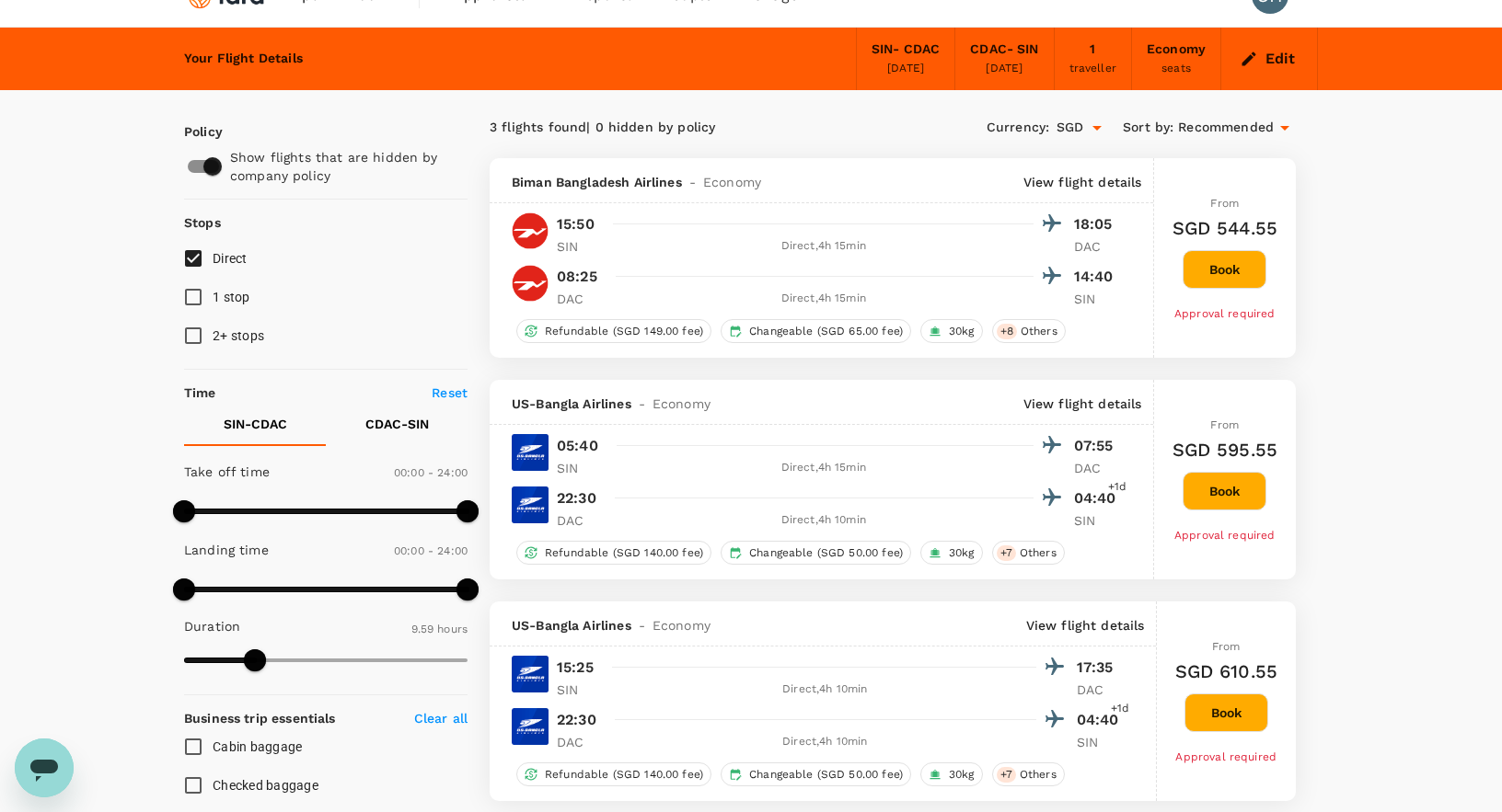
scroll to position [35, 0]
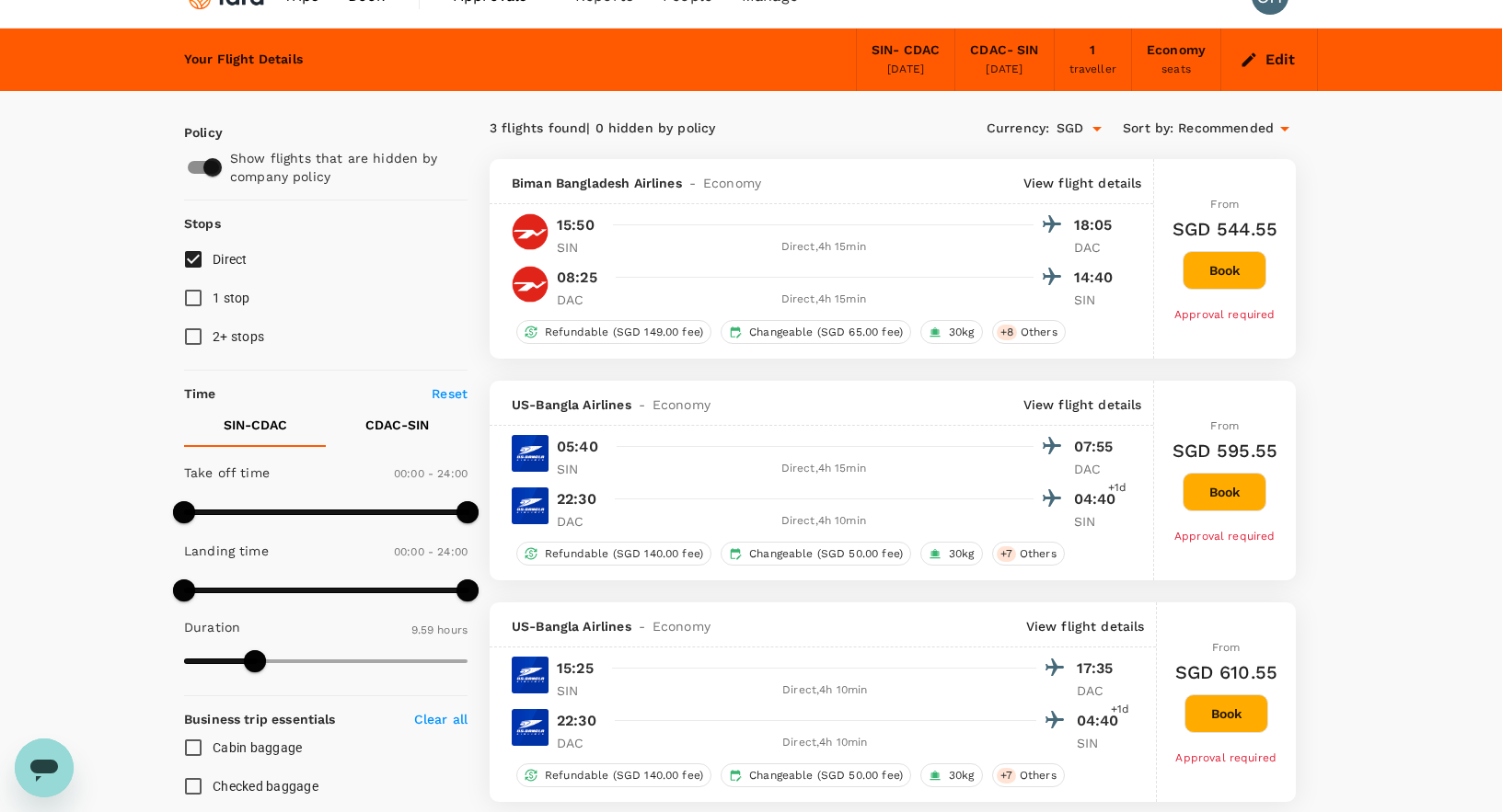
click at [888, 58] on div "SIN - CDAC" at bounding box center [906, 50] width 68 height 20
click at [1287, 60] on button "Edit" at bounding box center [1269, 60] width 66 height 29
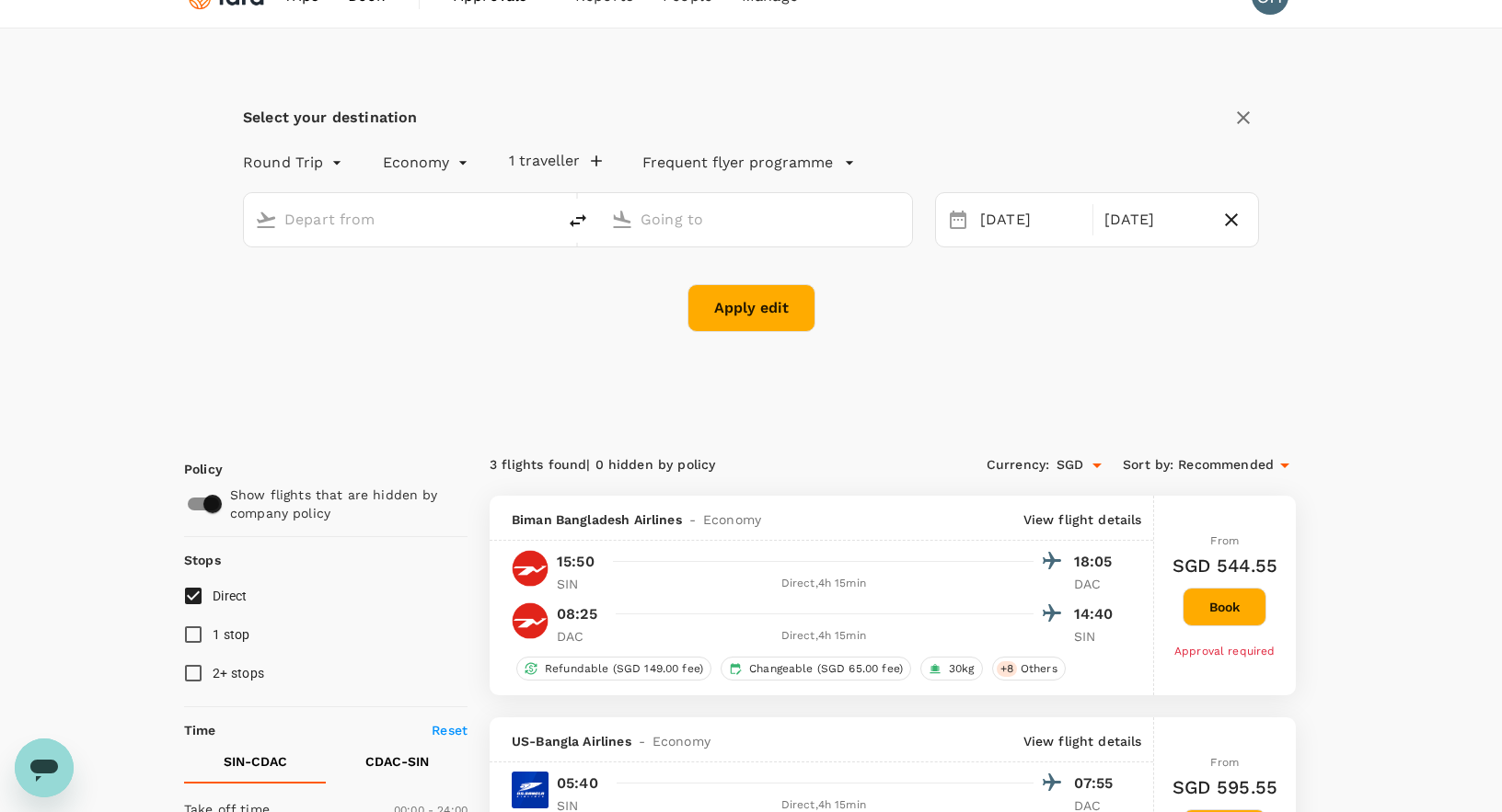
type input "Singapore Changi (SIN)"
type input "[GEOGRAPHIC_DATA], [GEOGRAPHIC_DATA] (any)"
click at [988, 219] on div "[DATE]" at bounding box center [1031, 220] width 116 height 36
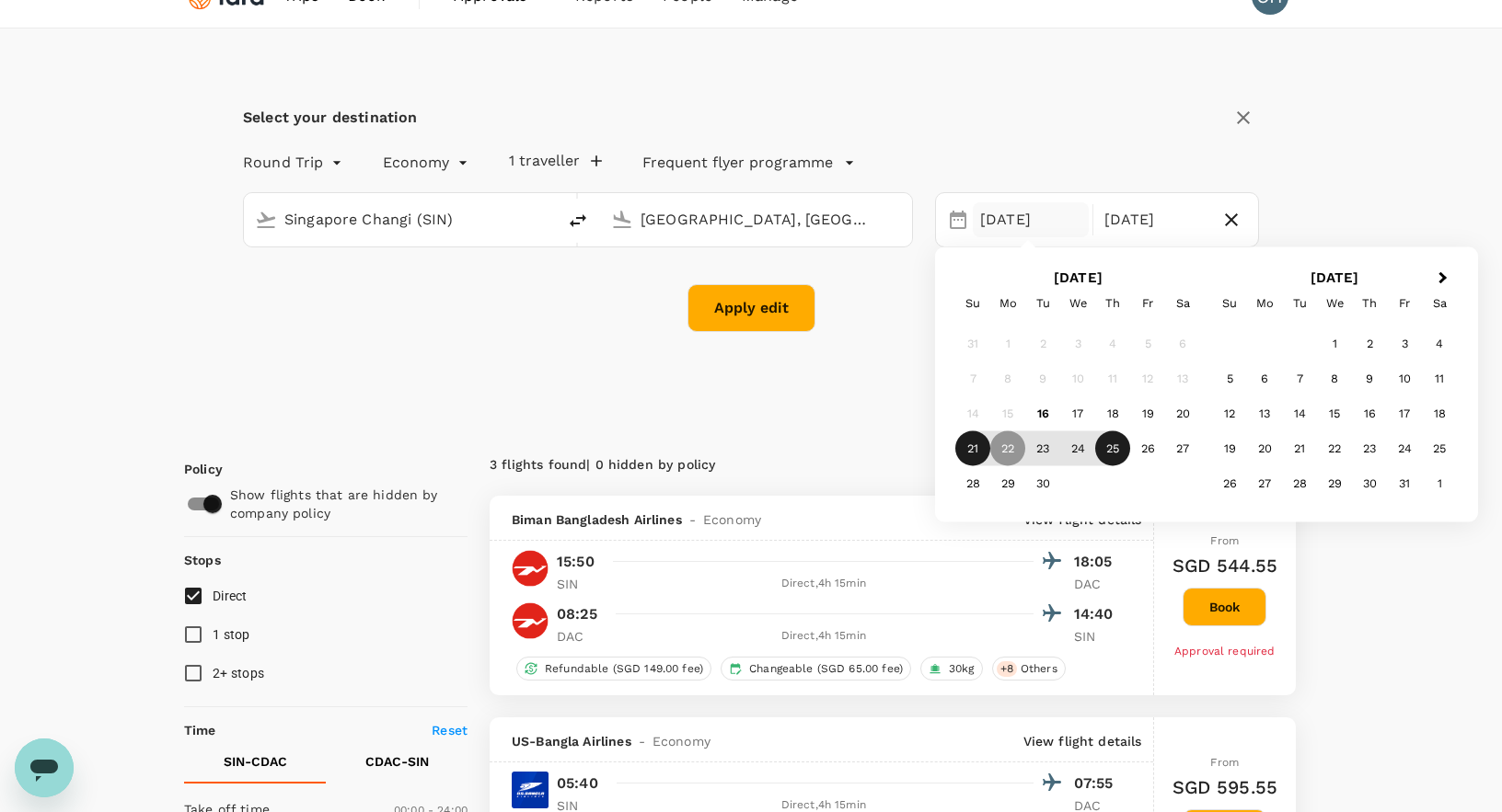
click at [967, 449] on div "21" at bounding box center [972, 448] width 35 height 35
click at [1069, 449] on div "24" at bounding box center [1077, 448] width 35 height 35
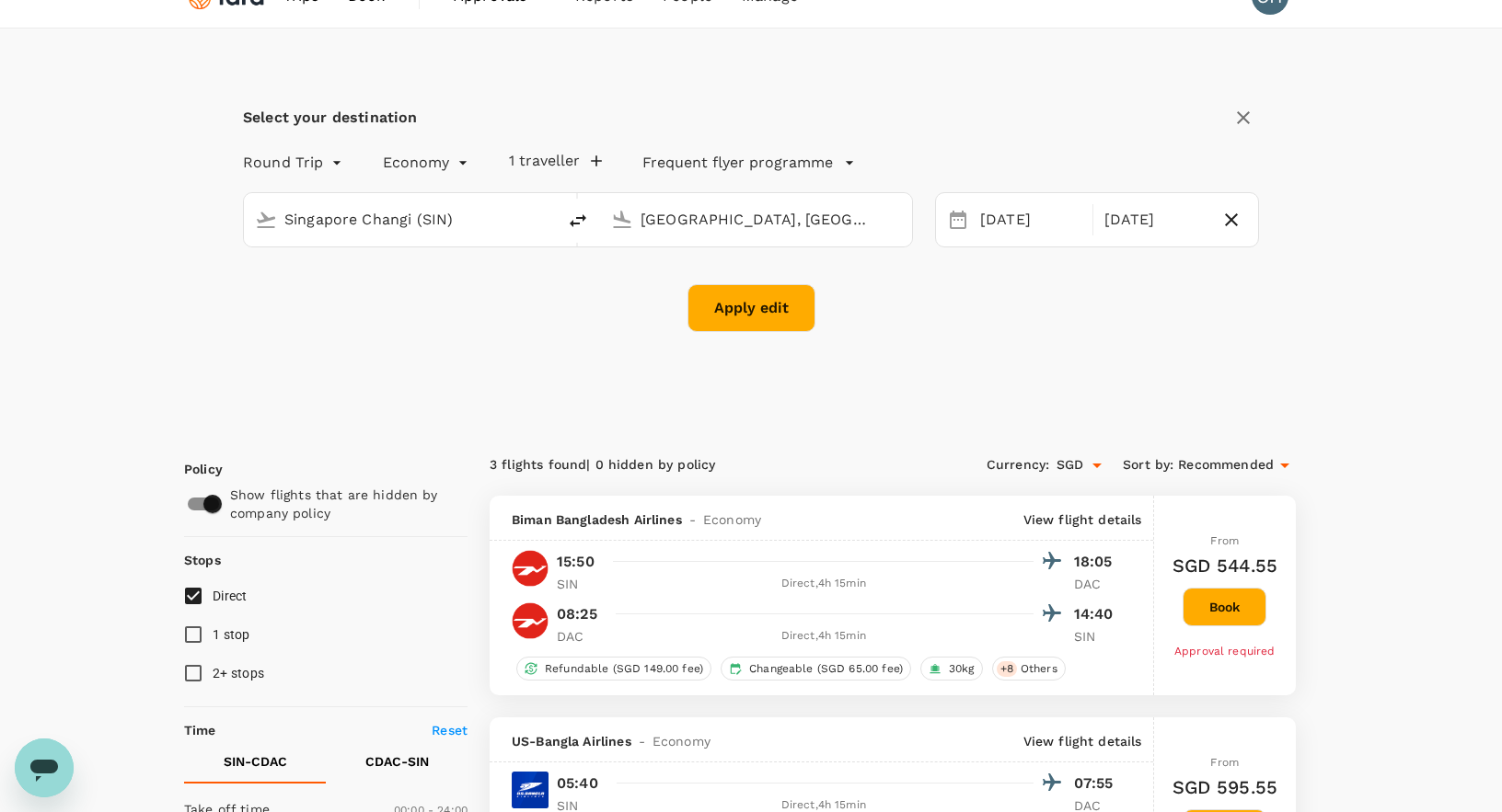
click at [773, 311] on button "Apply edit" at bounding box center [751, 308] width 128 height 48
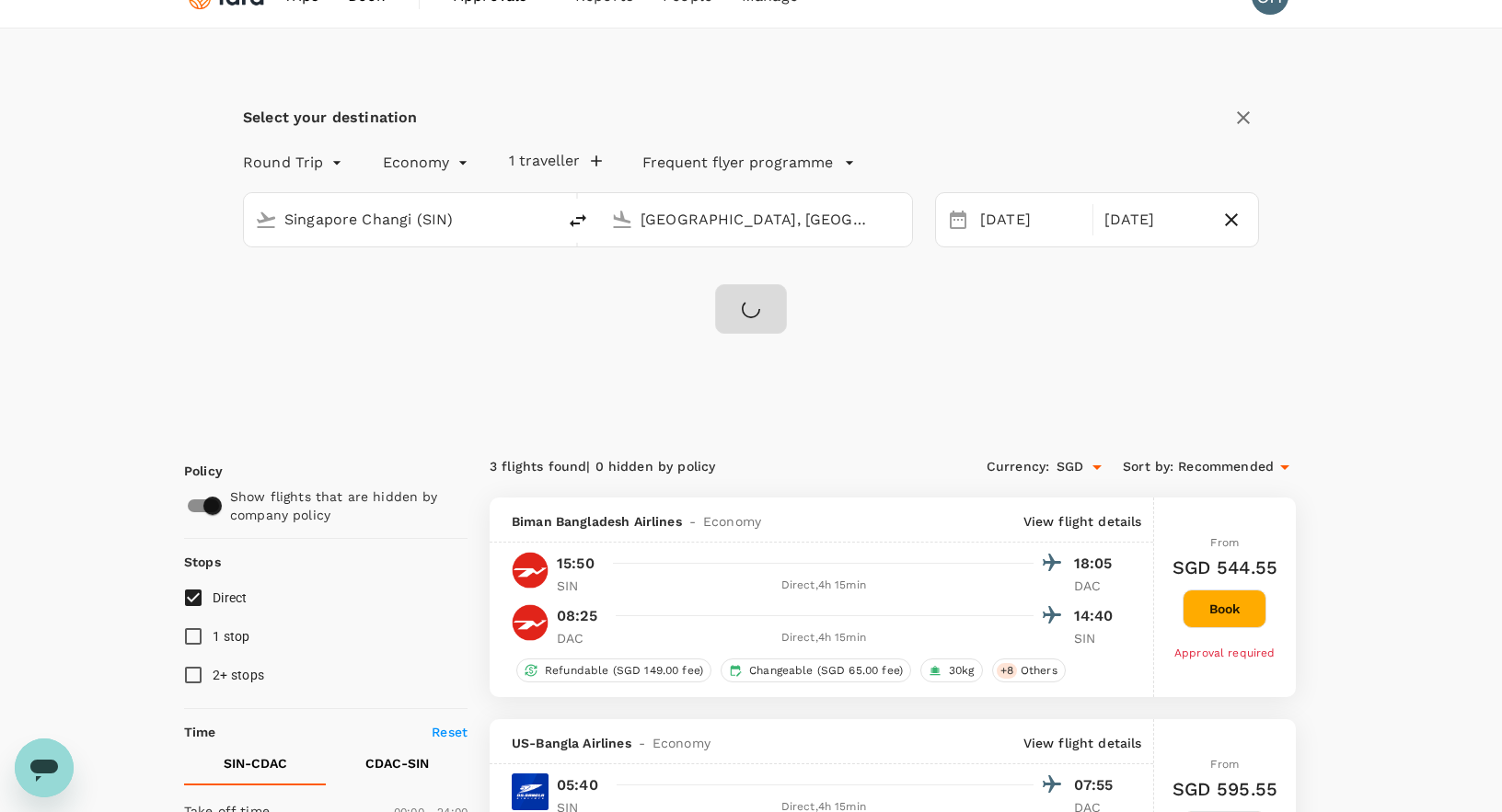
checkbox input "false"
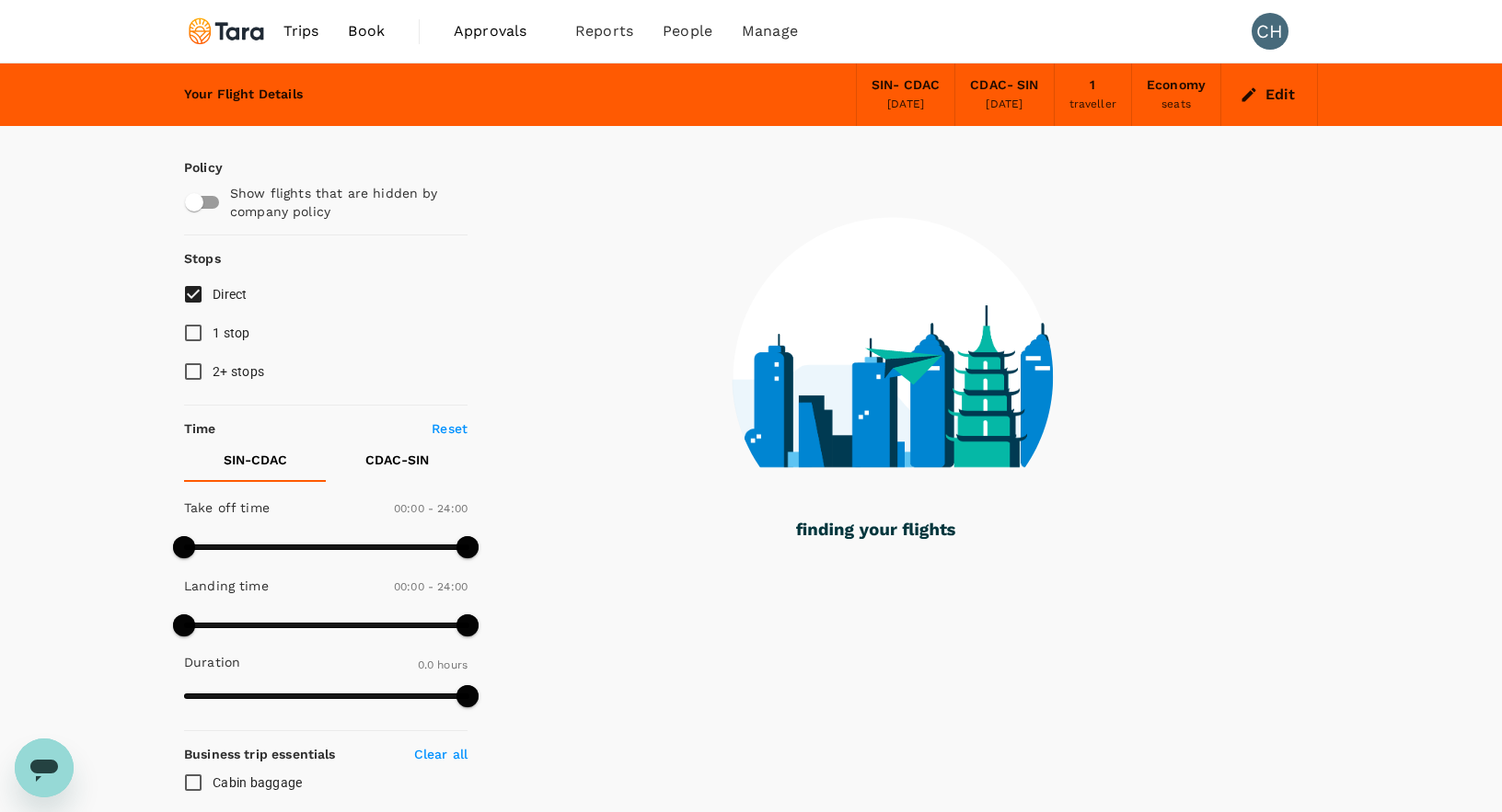
type input "1420"
checkbox input "true"
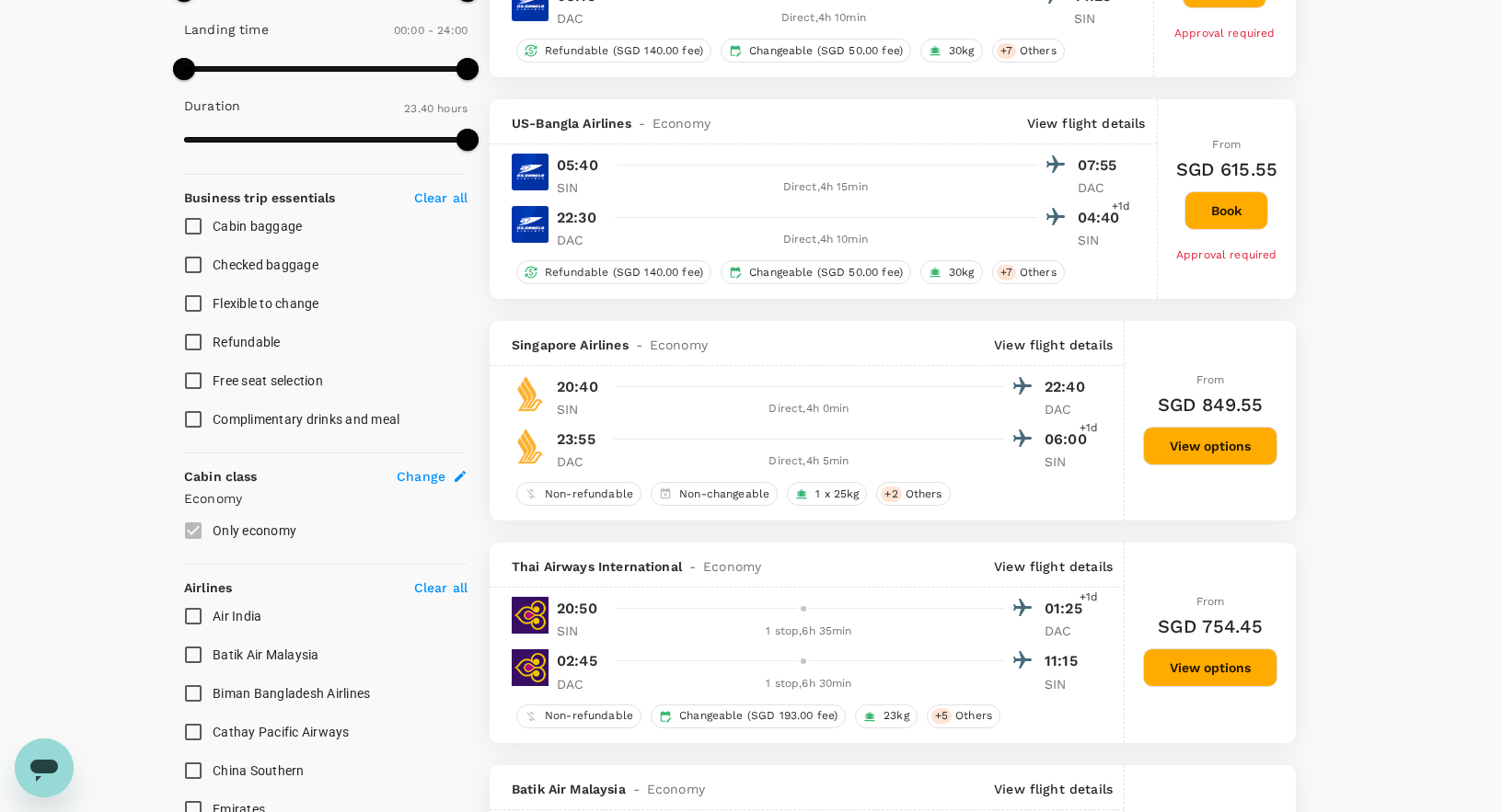
scroll to position [650, 0]
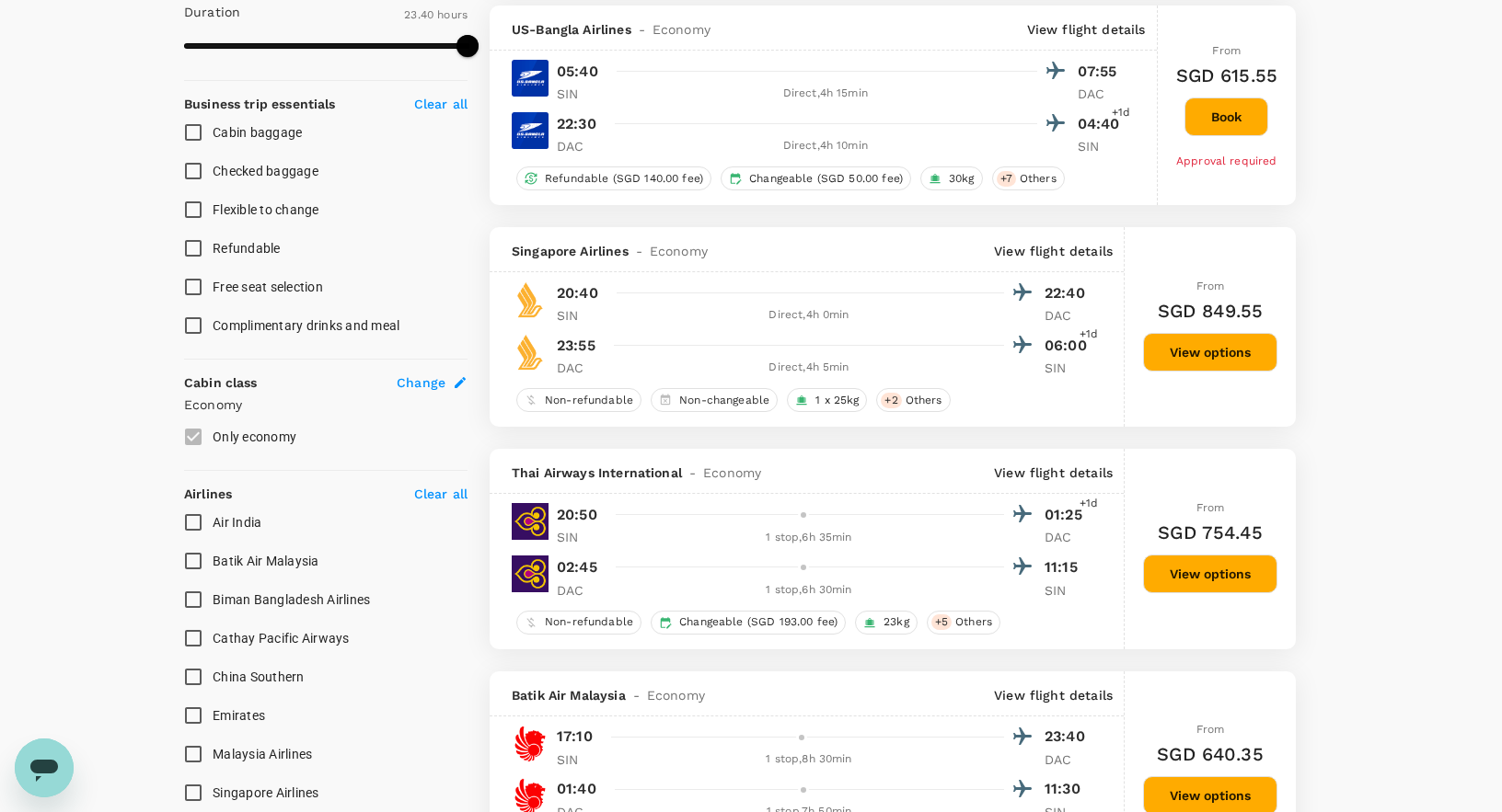
type input "1855"
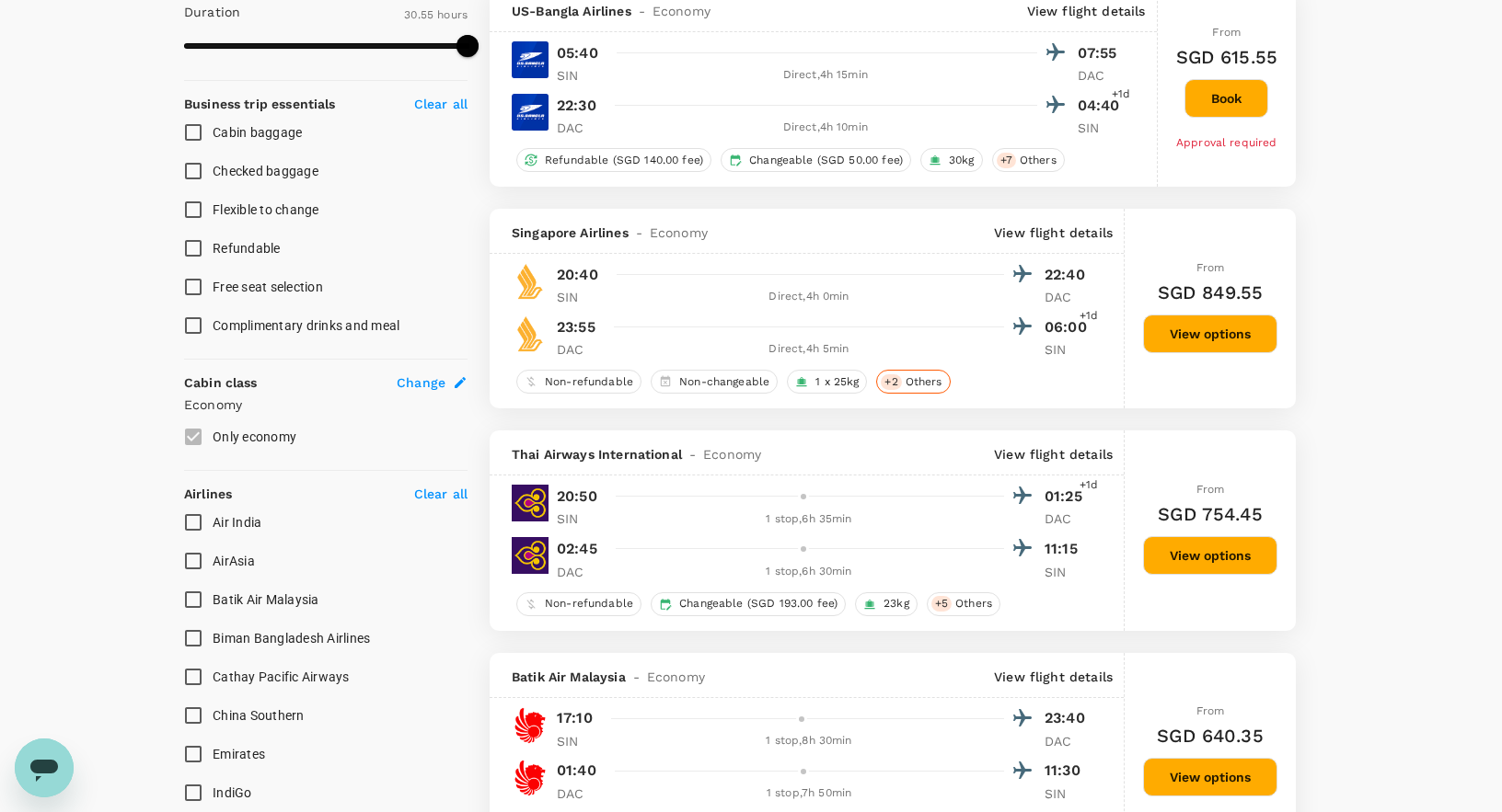
click at [916, 387] on span "Others" at bounding box center [924, 382] width 51 height 16
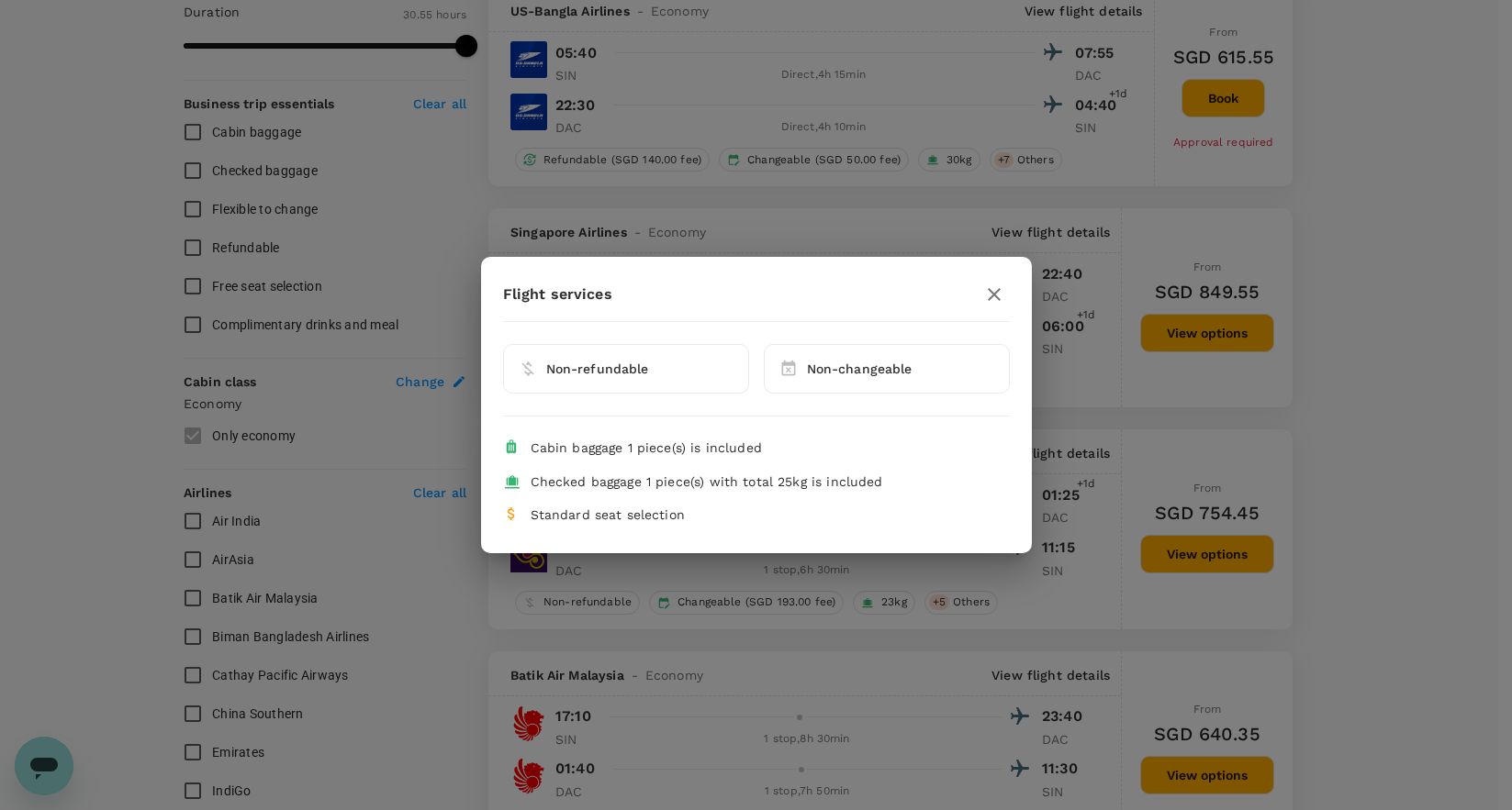
click at [992, 300] on icon "button" at bounding box center [993, 294] width 22 height 22
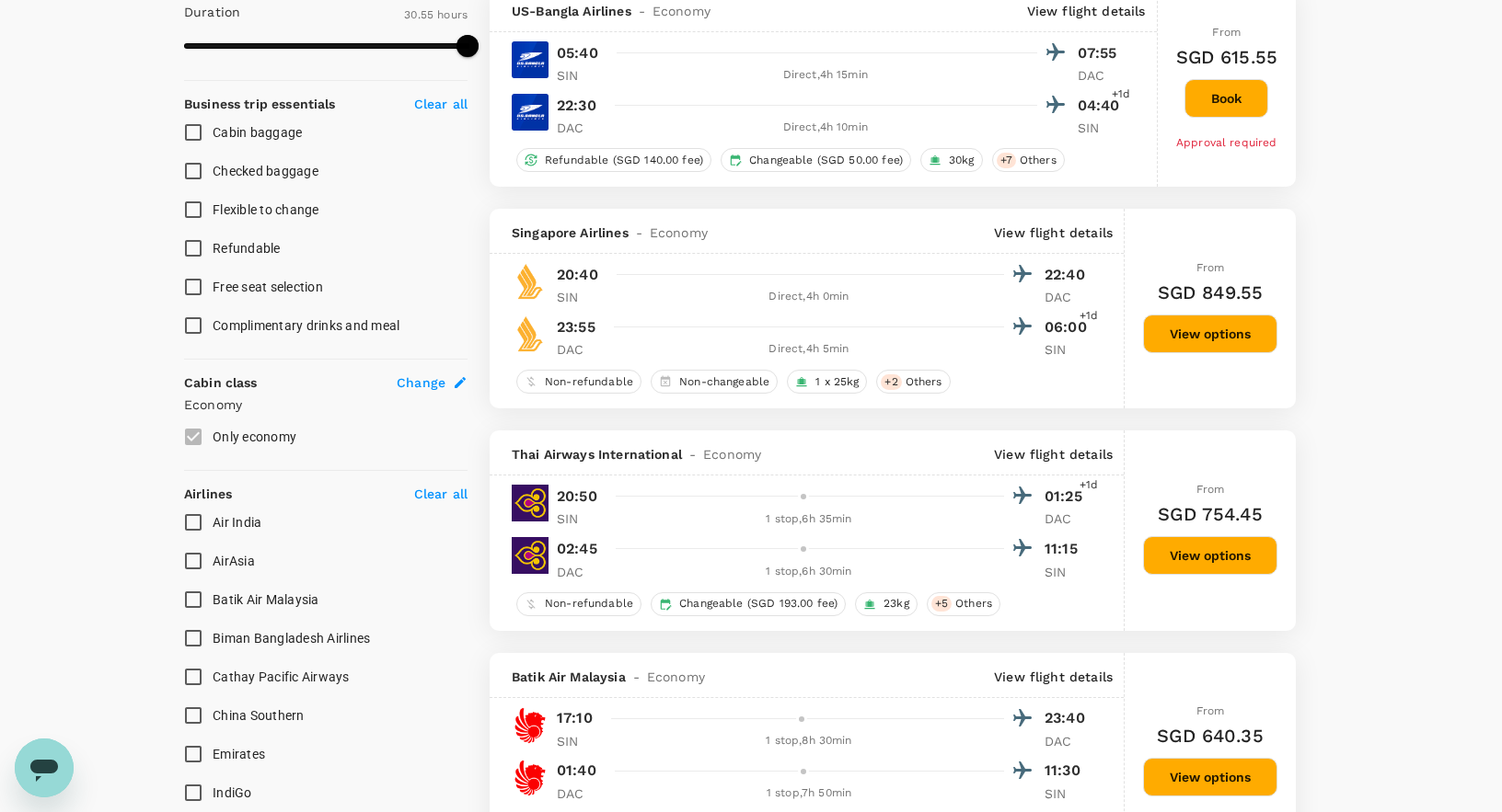
click at [1202, 337] on button "View options" at bounding box center [1211, 334] width 134 height 39
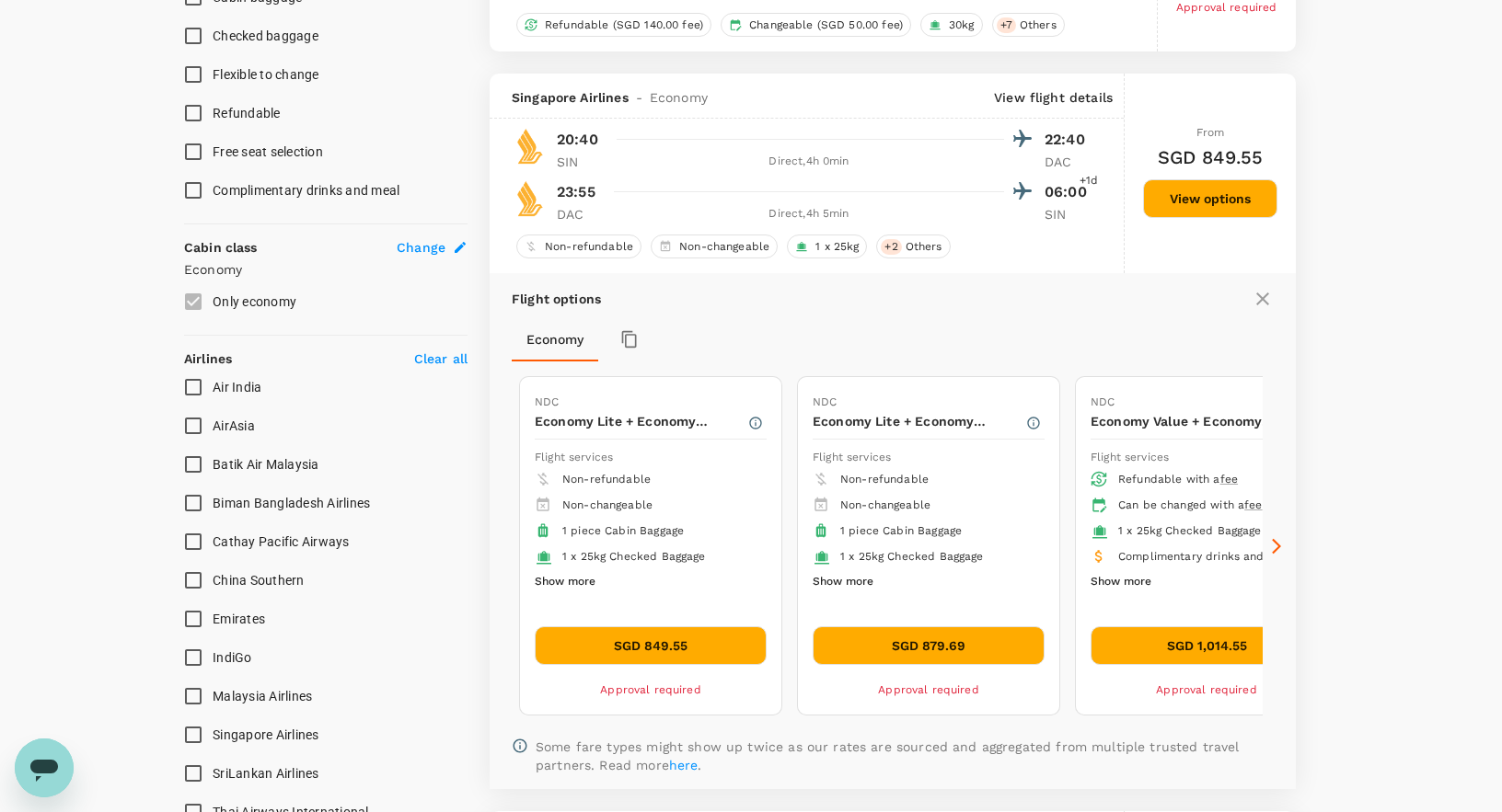
scroll to position [862, 0]
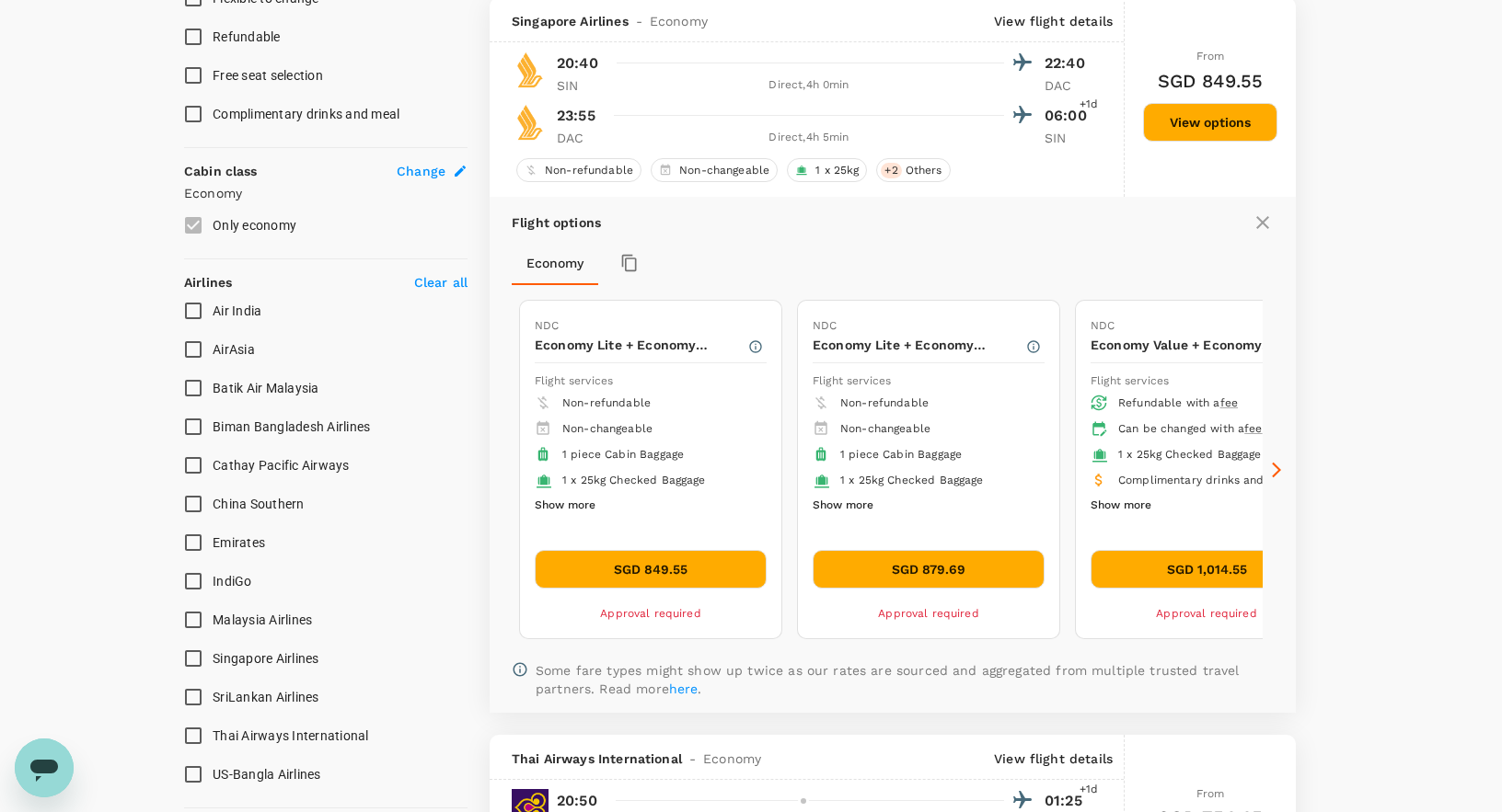
click at [1276, 470] on icon at bounding box center [1276, 470] width 18 height 18
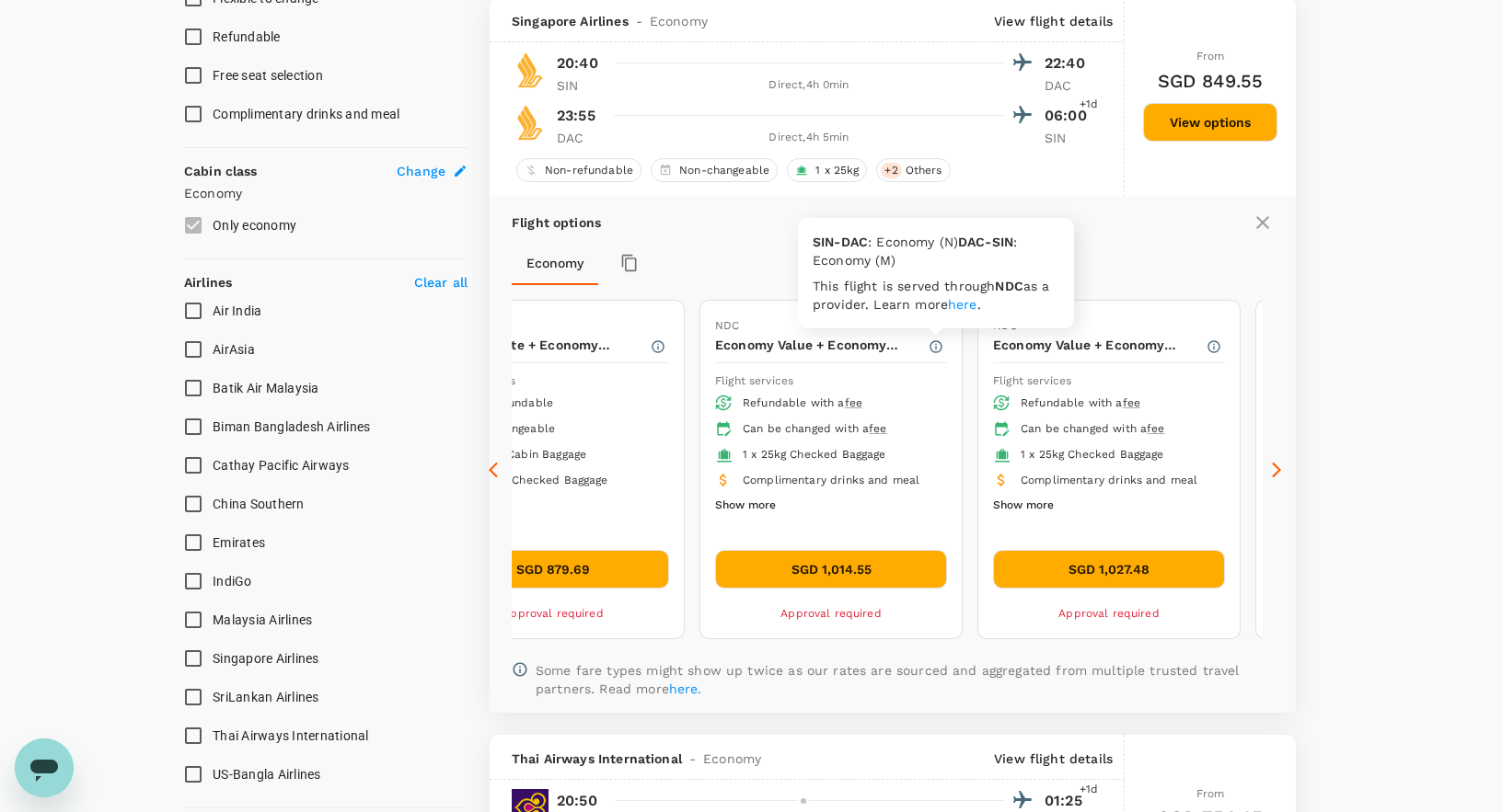
click at [936, 350] on icon "button" at bounding box center [936, 347] width 15 height 15
click at [751, 510] on button "Show more" at bounding box center [745, 506] width 61 height 24
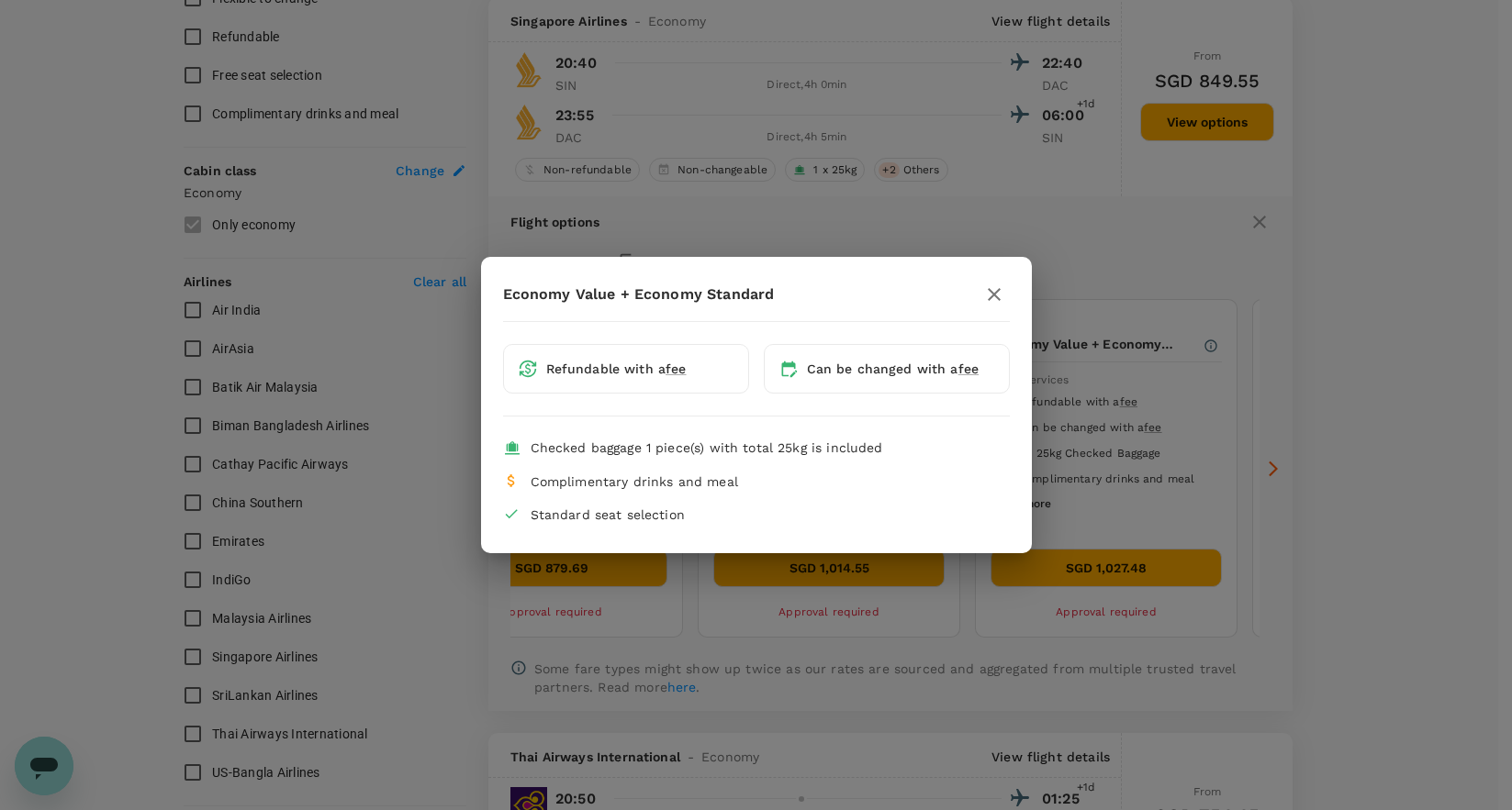
click at [994, 295] on icon "button" at bounding box center [994, 295] width 13 height 13
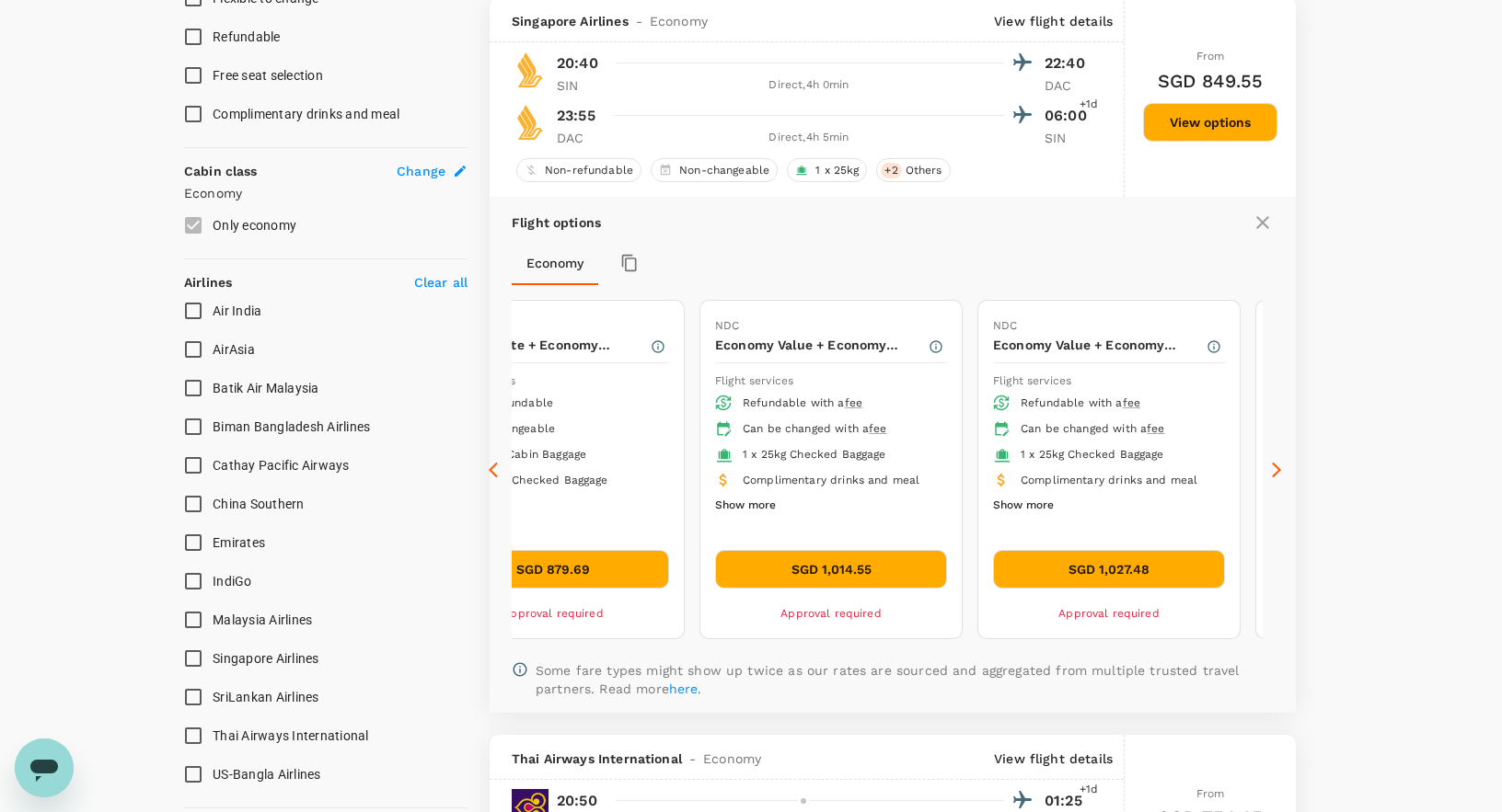
click at [1277, 468] on icon at bounding box center [1277, 470] width 9 height 16
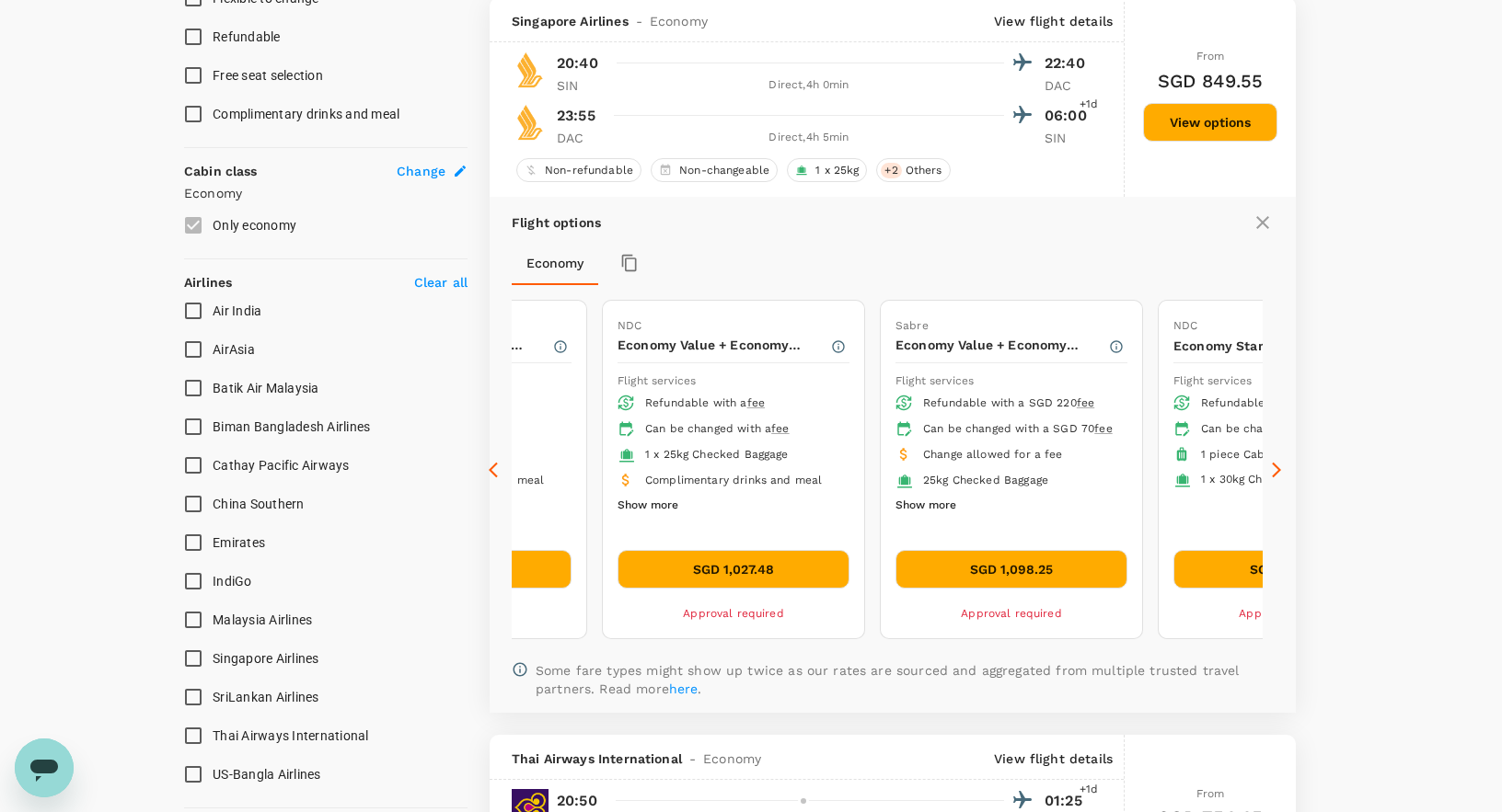
click at [1277, 468] on icon at bounding box center [1277, 470] width 9 height 16
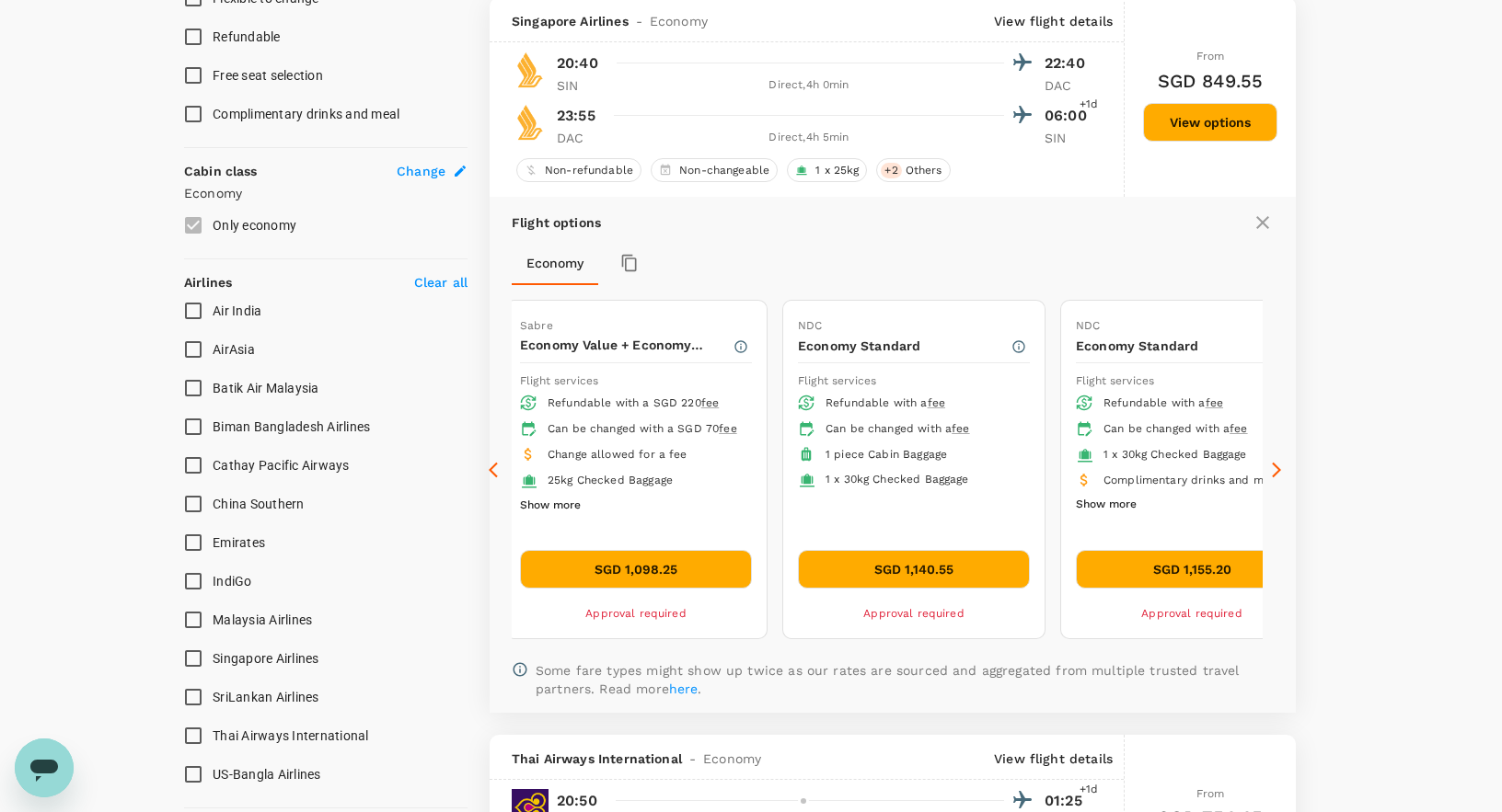
click at [494, 471] on icon at bounding box center [498, 470] width 18 height 18
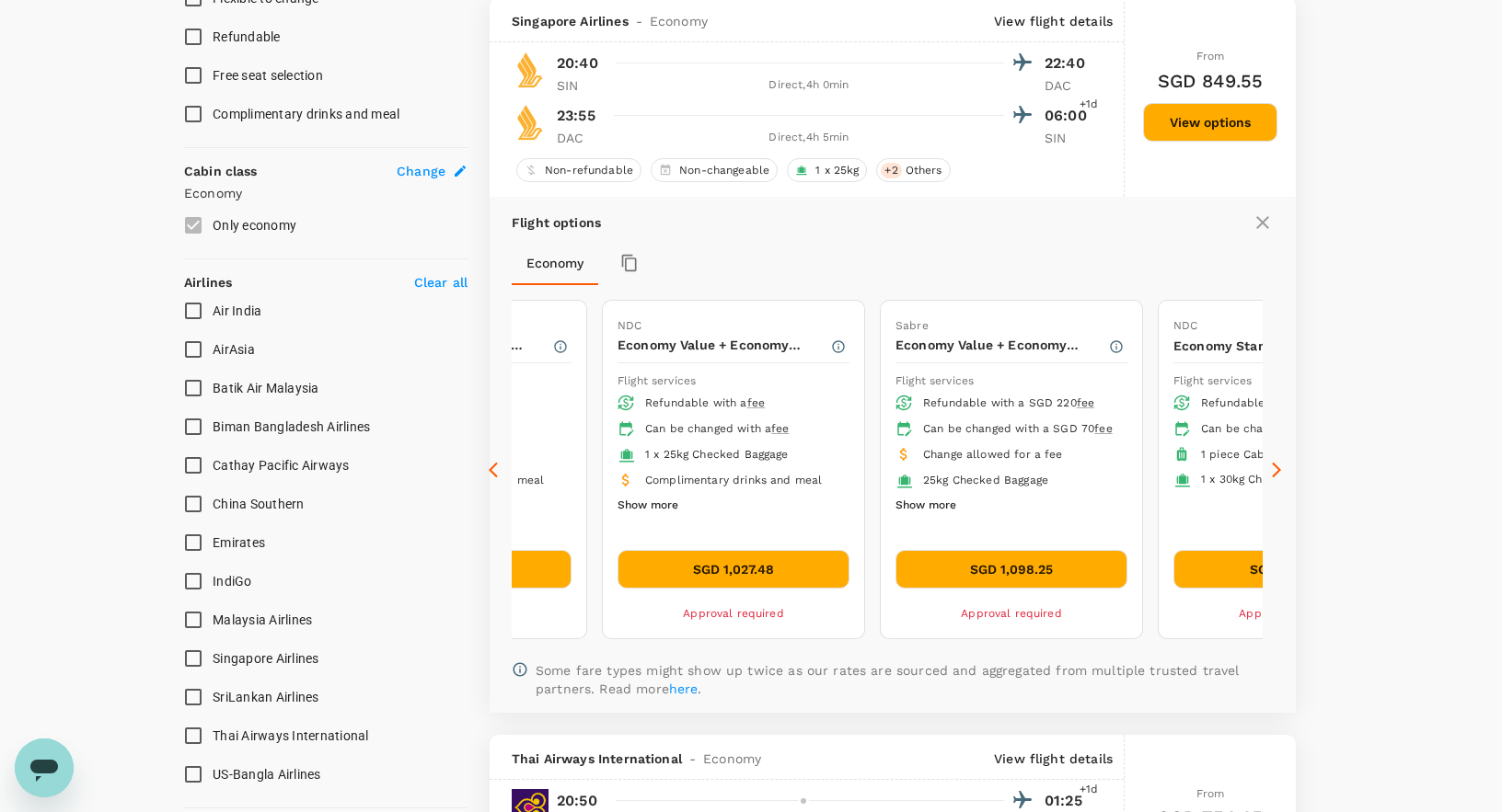
click at [494, 471] on icon at bounding box center [498, 470] width 18 height 18
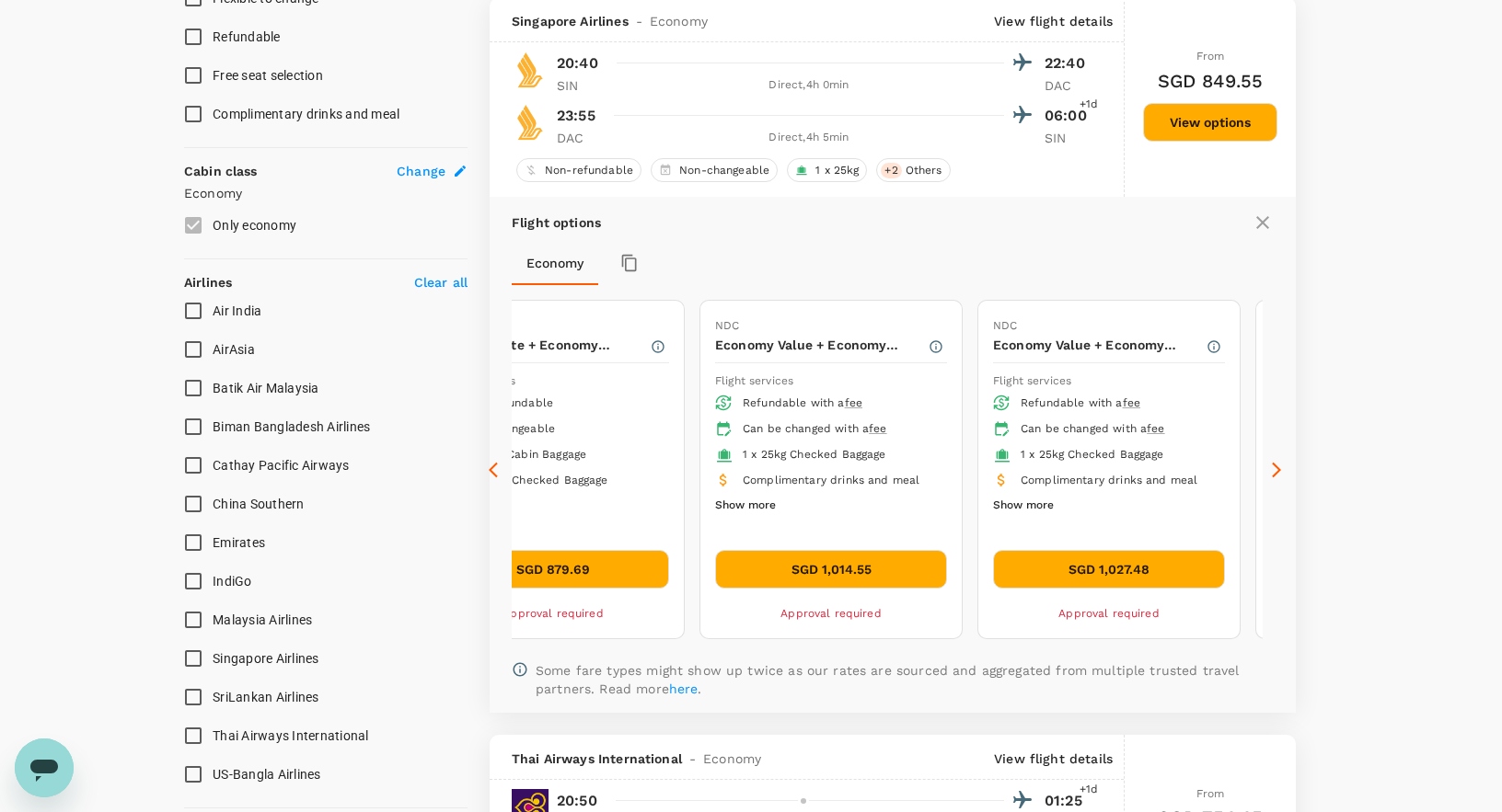
click at [495, 472] on icon at bounding box center [498, 470] width 18 height 18
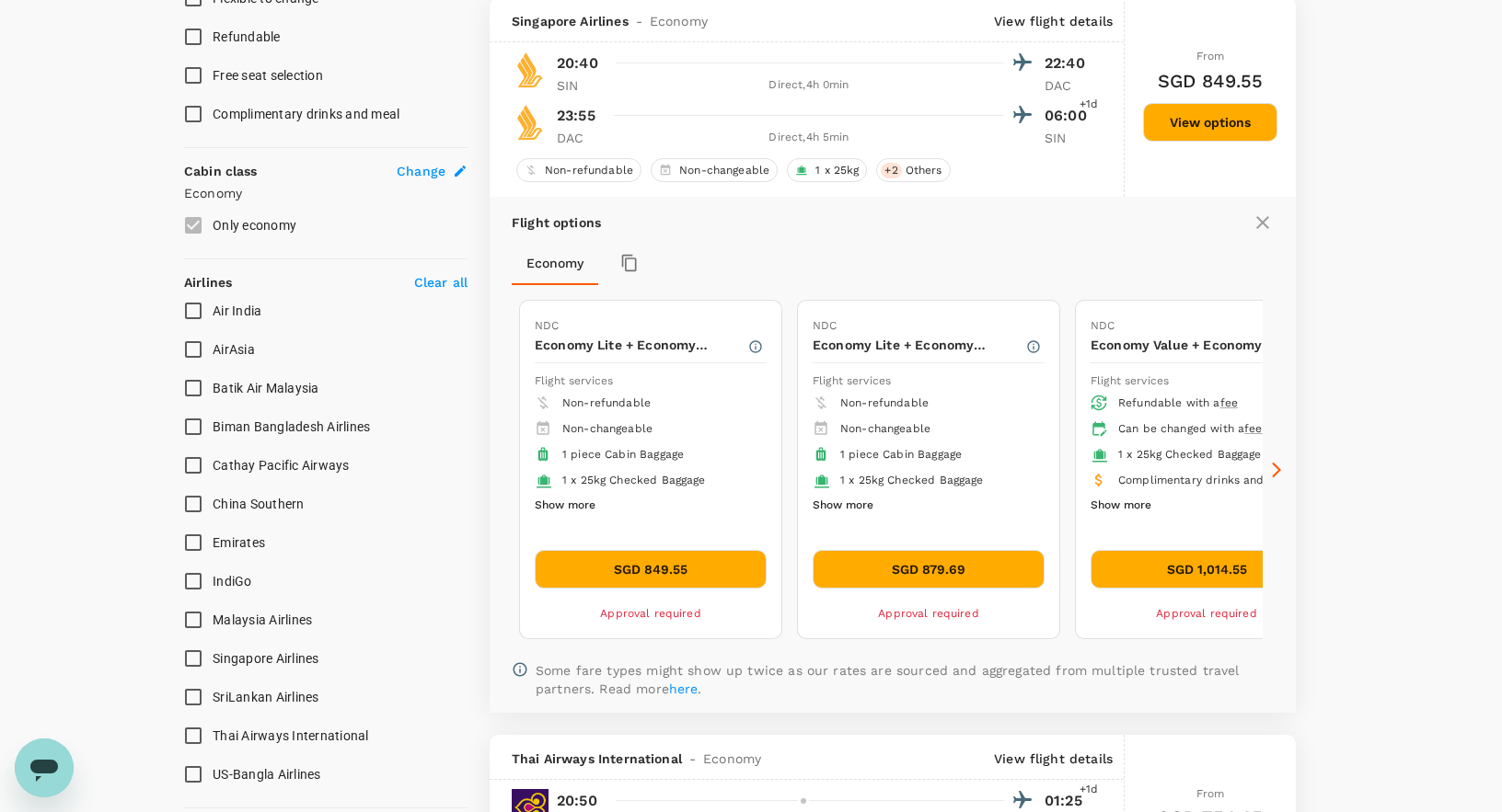
click at [1273, 467] on icon at bounding box center [1276, 470] width 18 height 18
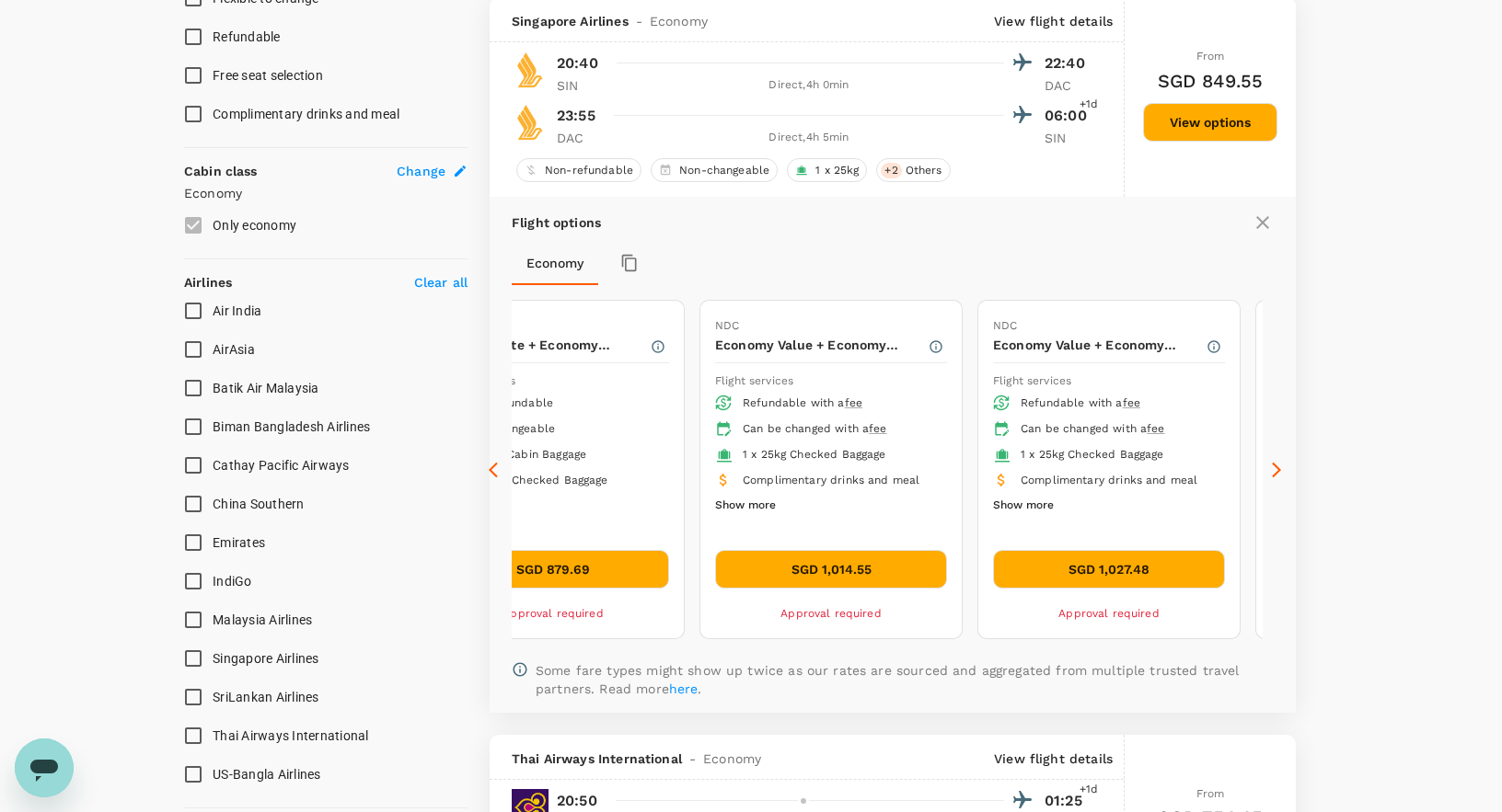
click at [841, 574] on button "SGD 1,014.55" at bounding box center [830, 569] width 232 height 39
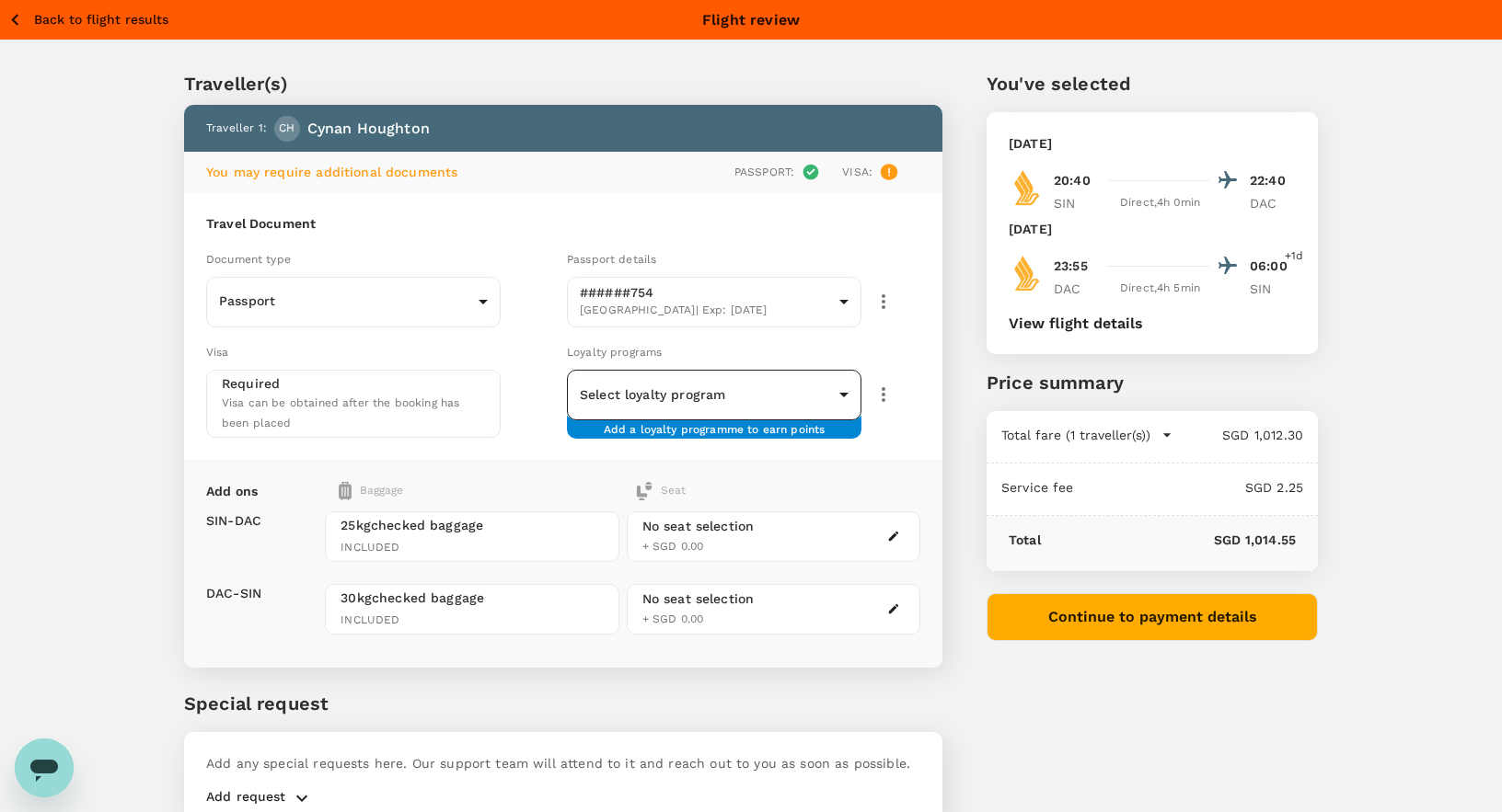
click at [712, 396] on body "Back to flight results Flight review Traveller(s) Traveller 1 : CH [PERSON_NAME…" at bounding box center [751, 452] width 1502 height 904
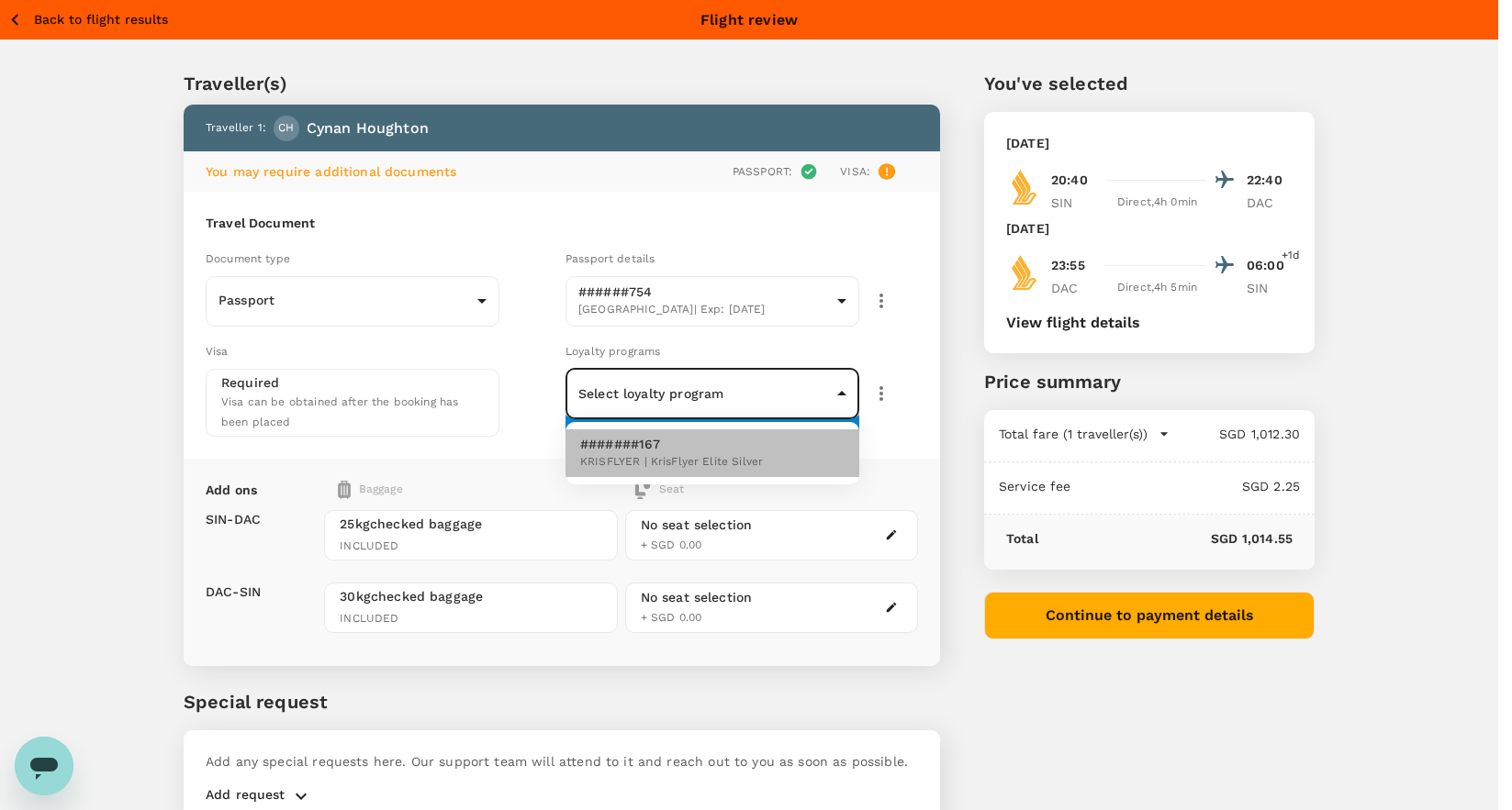
click at [689, 462] on span "KRISFLYER | KrisFlyer Elite Silver" at bounding box center [672, 462] width 183 height 18
type input "824a942d-038b-47b6-8d11-767713a96d91"
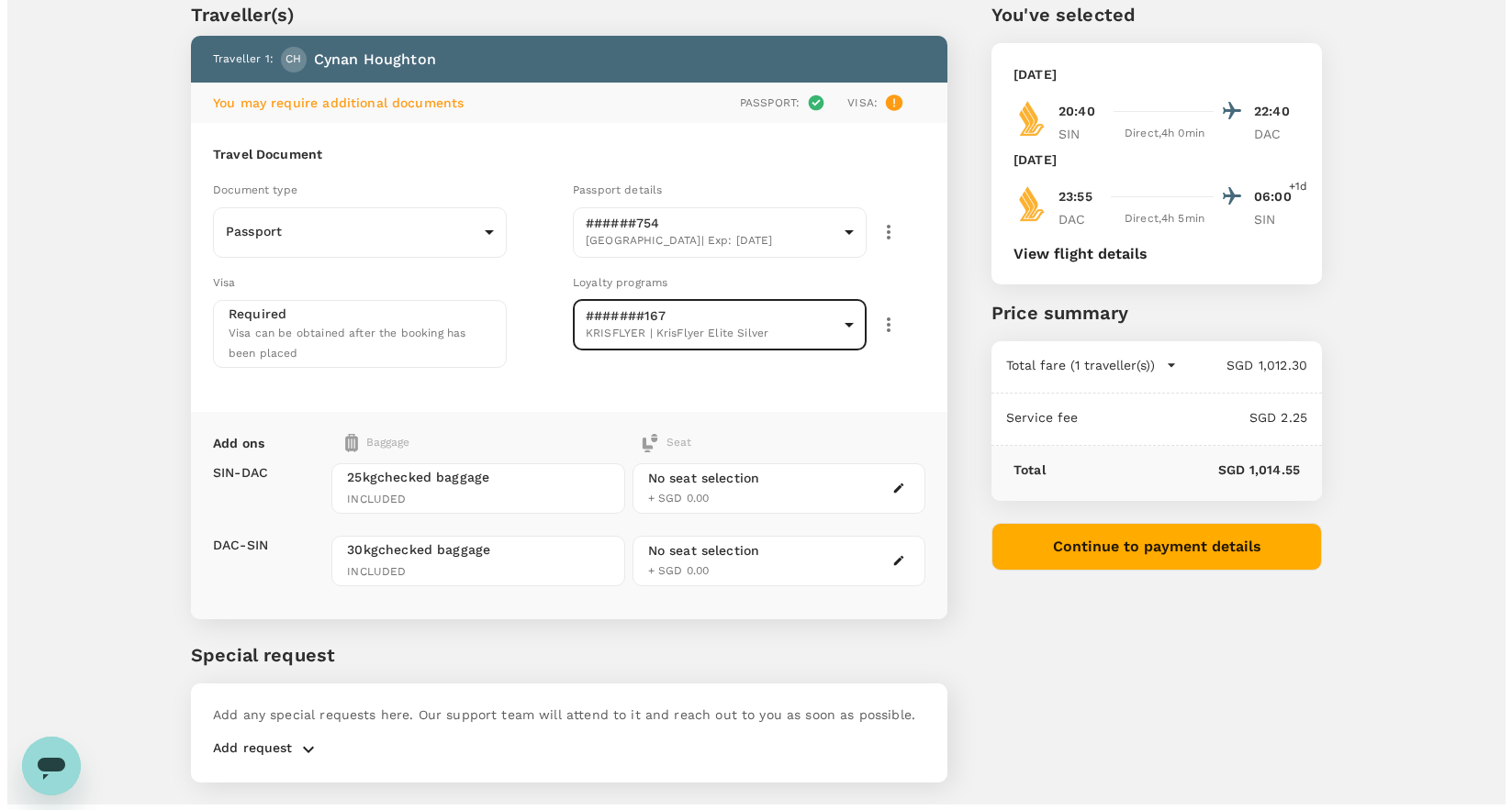
scroll to position [107, 0]
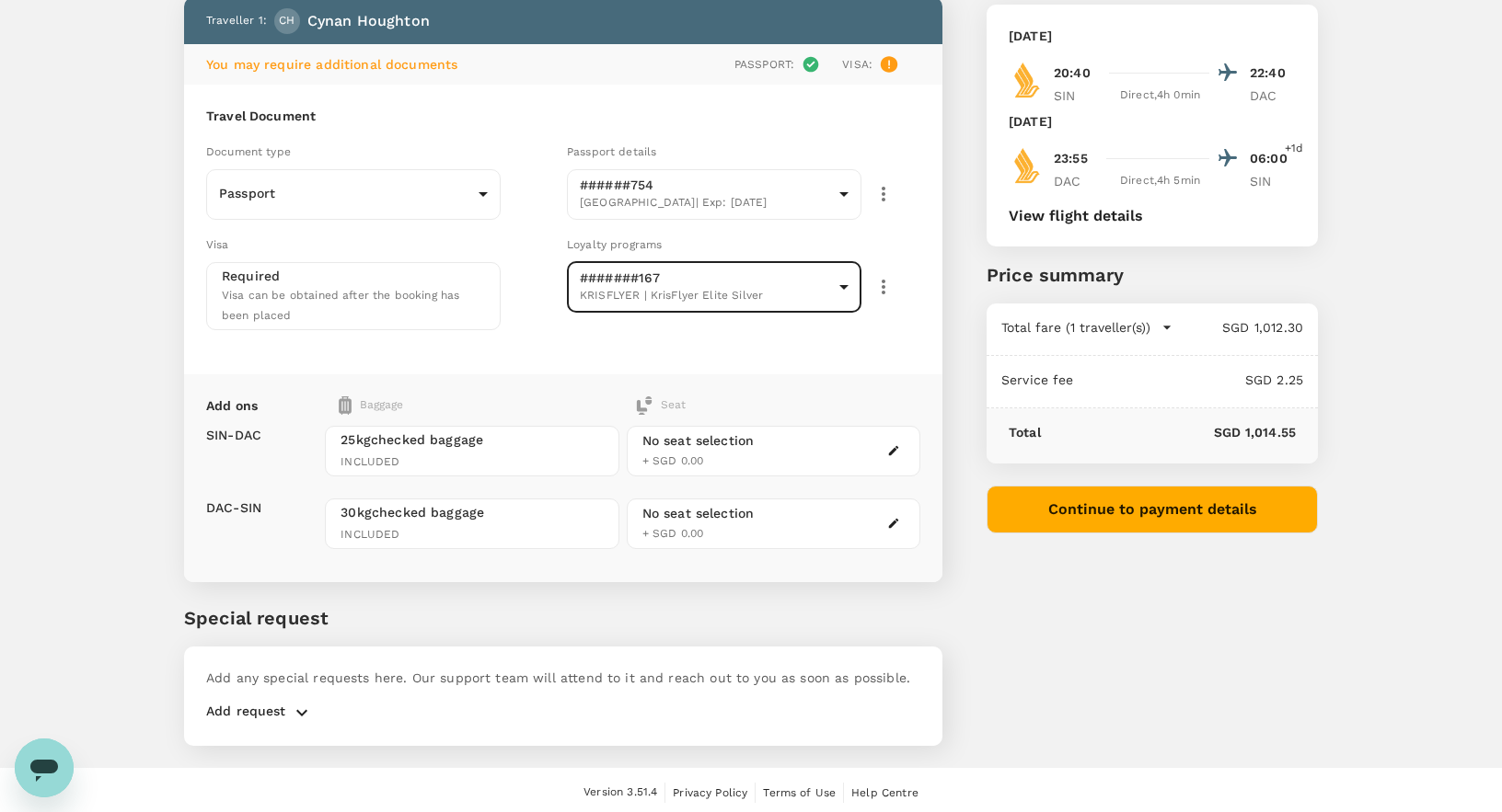
click at [705, 449] on div "No seat selection + SGD 0.00" at bounding box center [698, 451] width 113 height 40
click at [897, 447] on icon "button" at bounding box center [894, 451] width 13 height 13
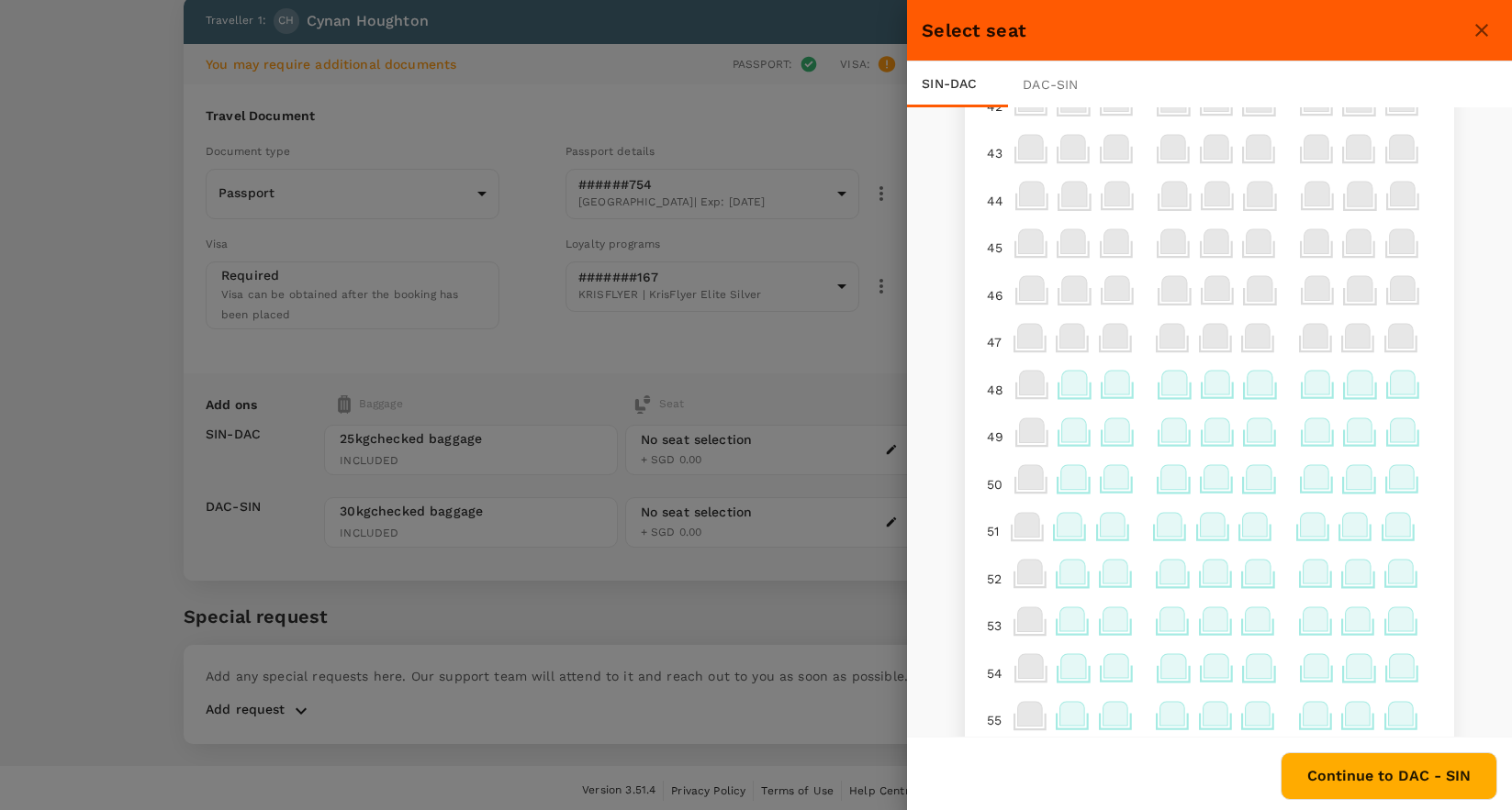
scroll to position [167, 0]
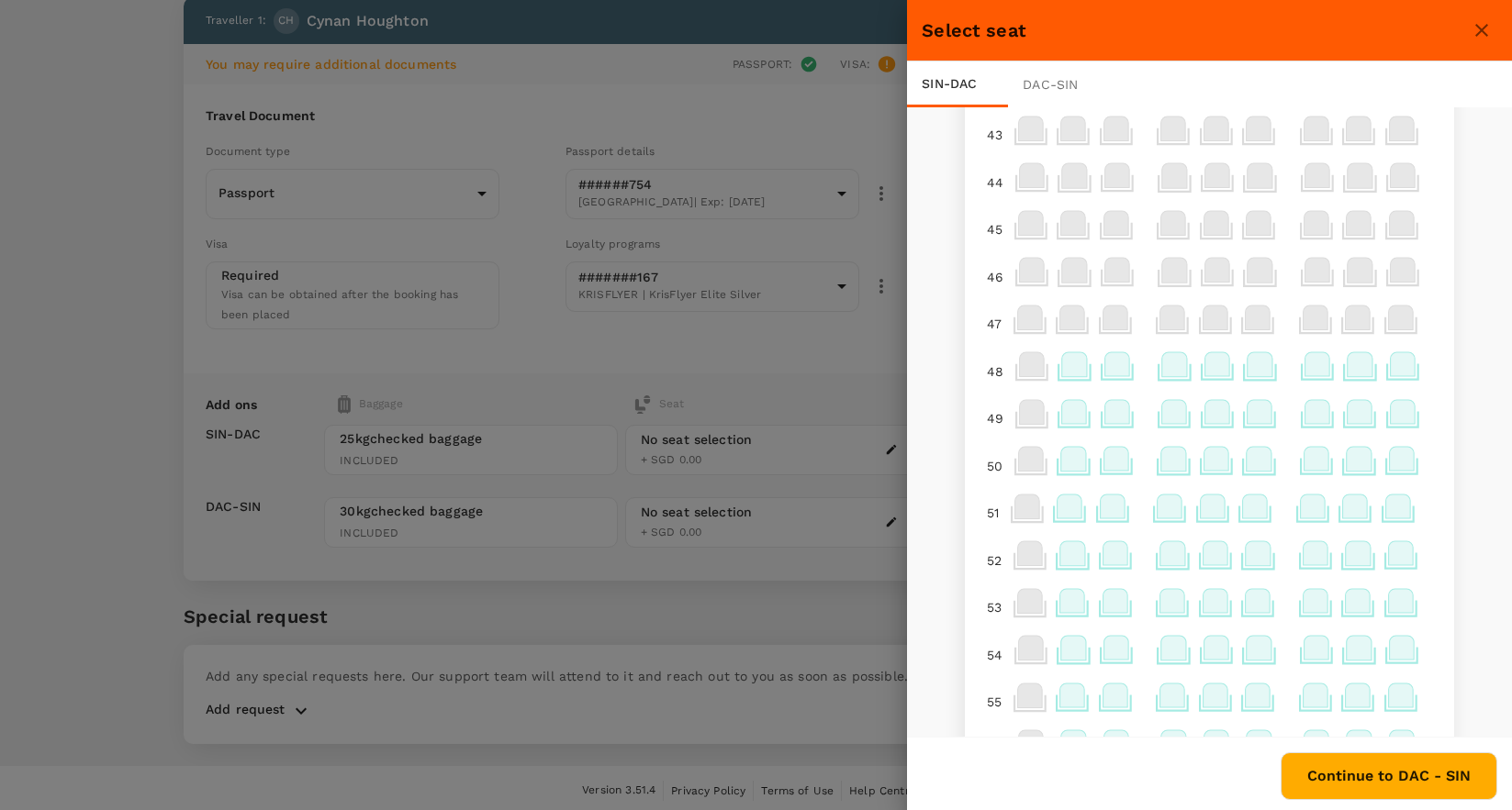
click at [1389, 373] on icon at bounding box center [1402, 364] width 25 height 24
click at [1373, 330] on p "Select" at bounding box center [1375, 326] width 41 height 18
click at [1372, 773] on button "Continue to DAC - SIN" at bounding box center [1389, 776] width 217 height 48
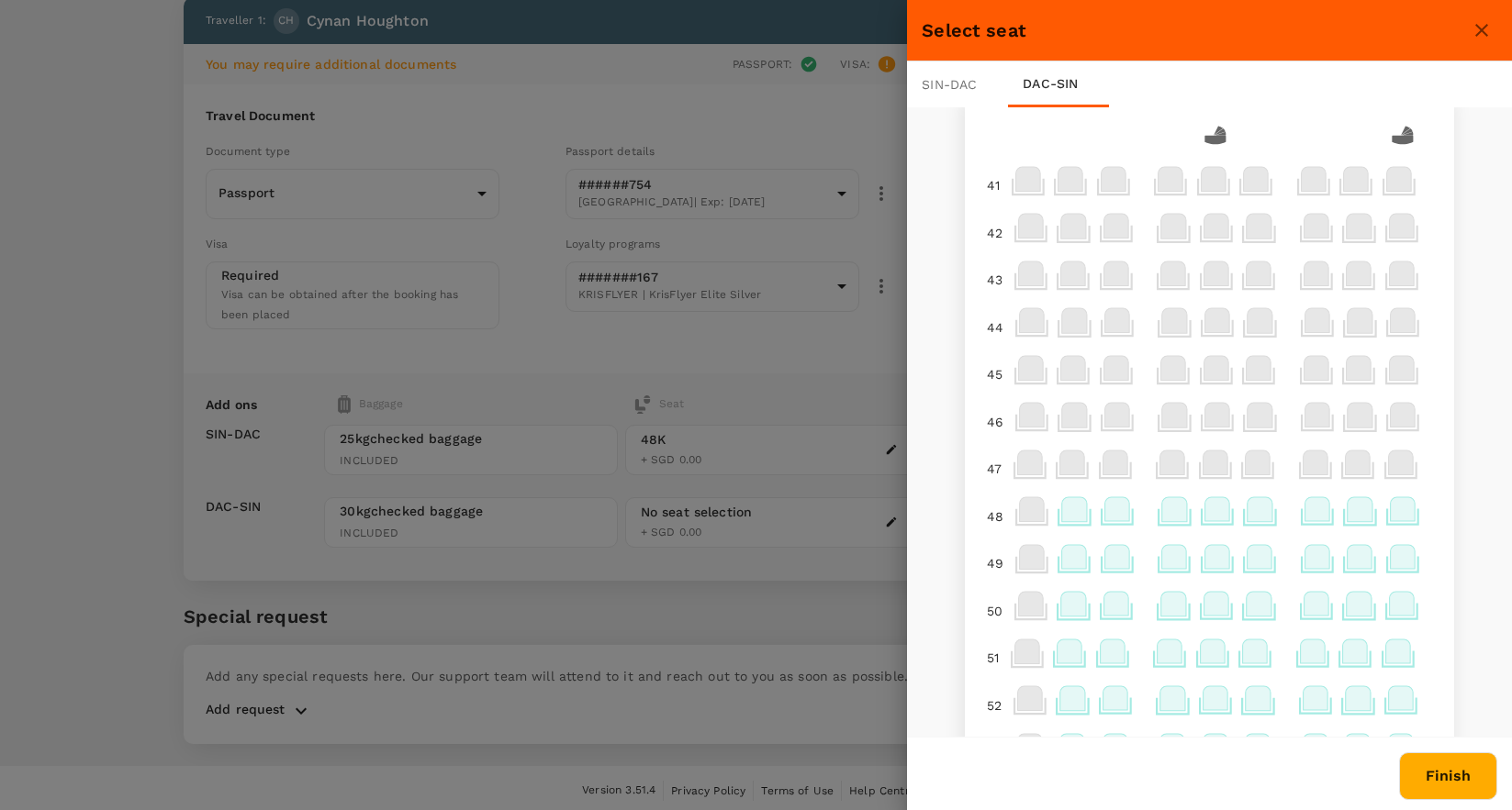
scroll to position [0, 0]
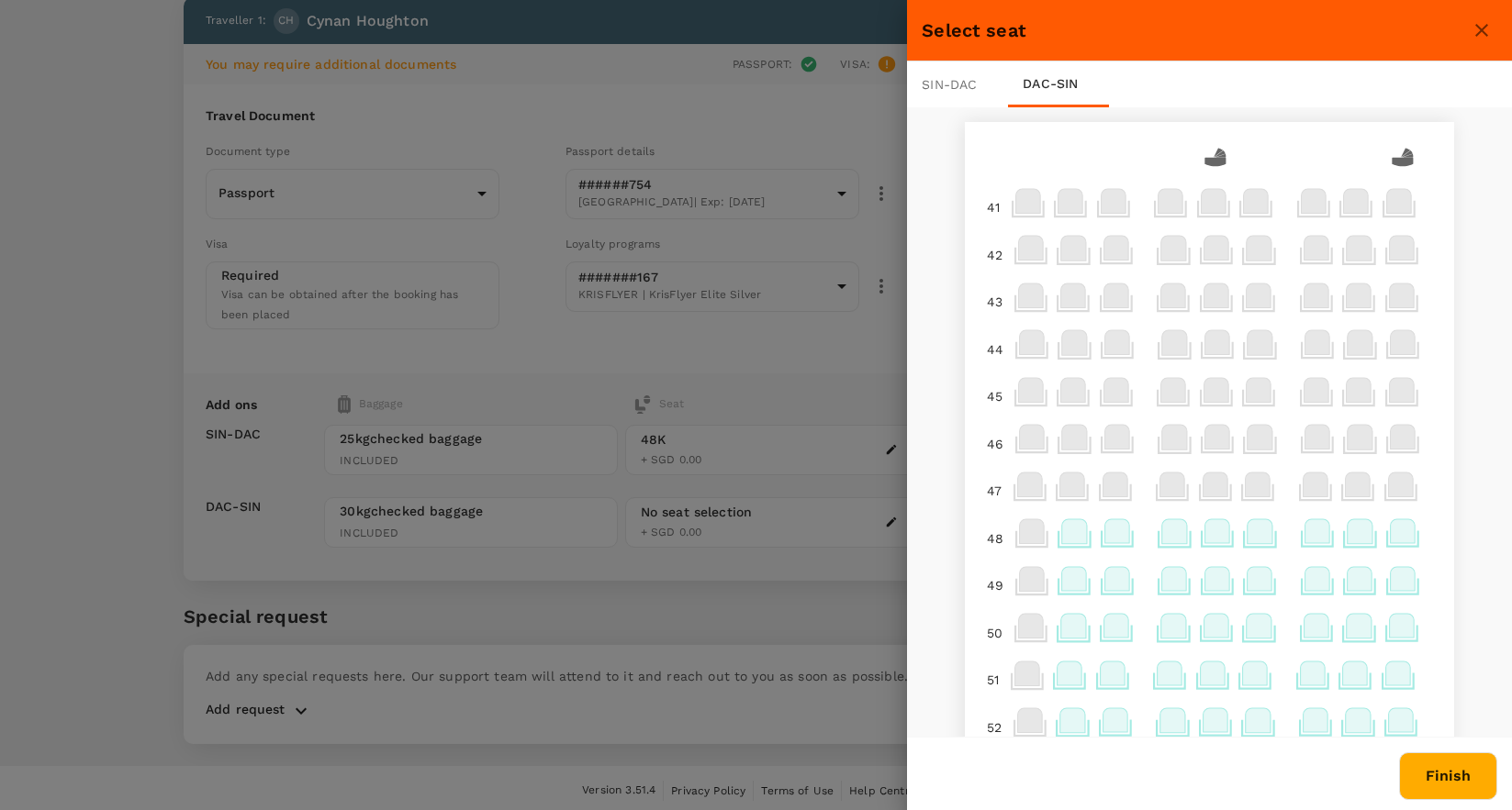
click at [1391, 531] on icon at bounding box center [1402, 531] width 25 height 24
click at [1379, 494] on p "Select" at bounding box center [1375, 494] width 41 height 18
click at [1306, 536] on icon at bounding box center [1317, 531] width 25 height 24
click at [1280, 497] on p "Reselect" at bounding box center [1282, 494] width 54 height 18
click at [1247, 541] on icon at bounding box center [1259, 531] width 25 height 24
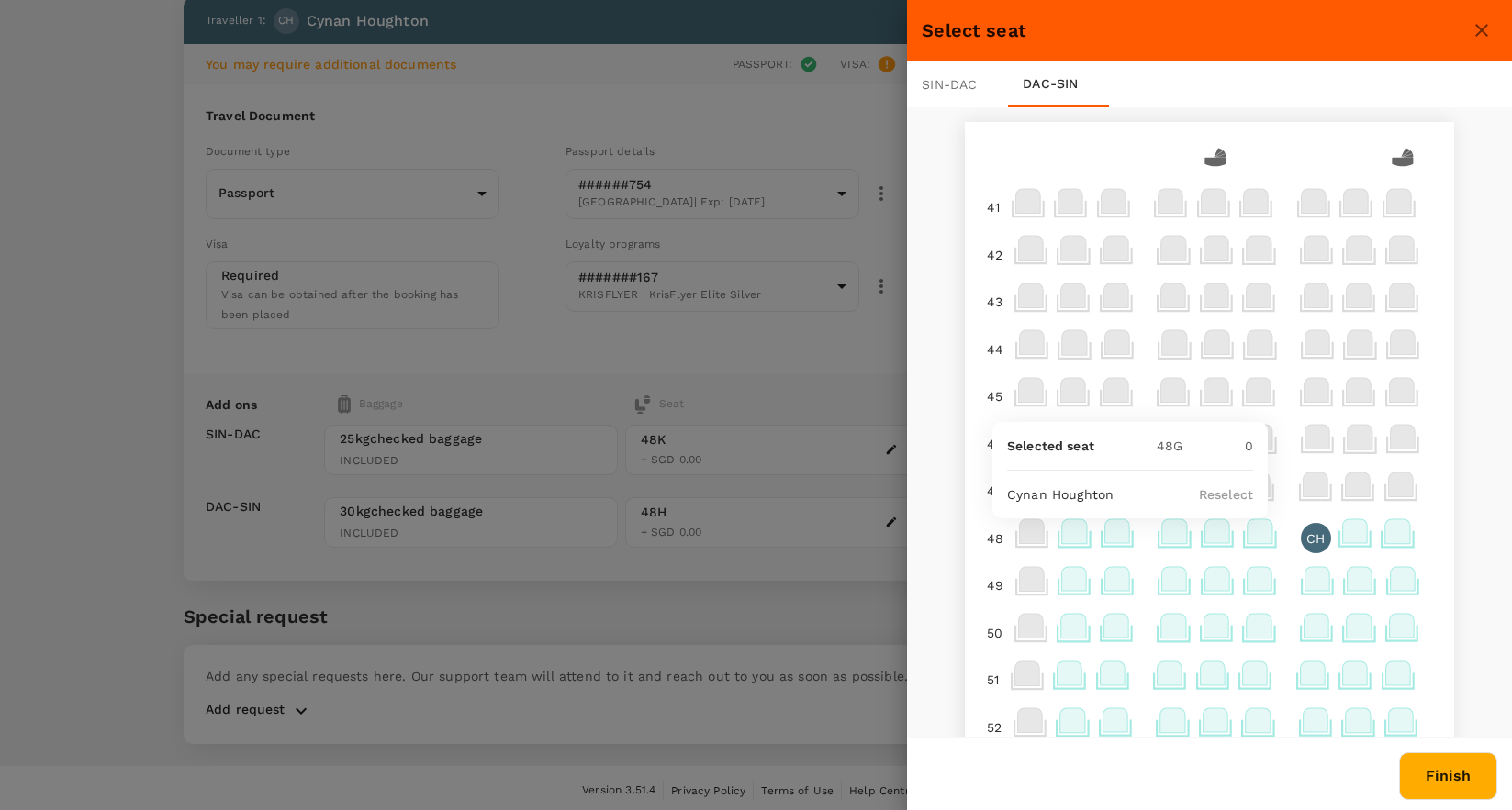
click at [1222, 495] on p "Reselect" at bounding box center [1225, 494] width 54 height 18
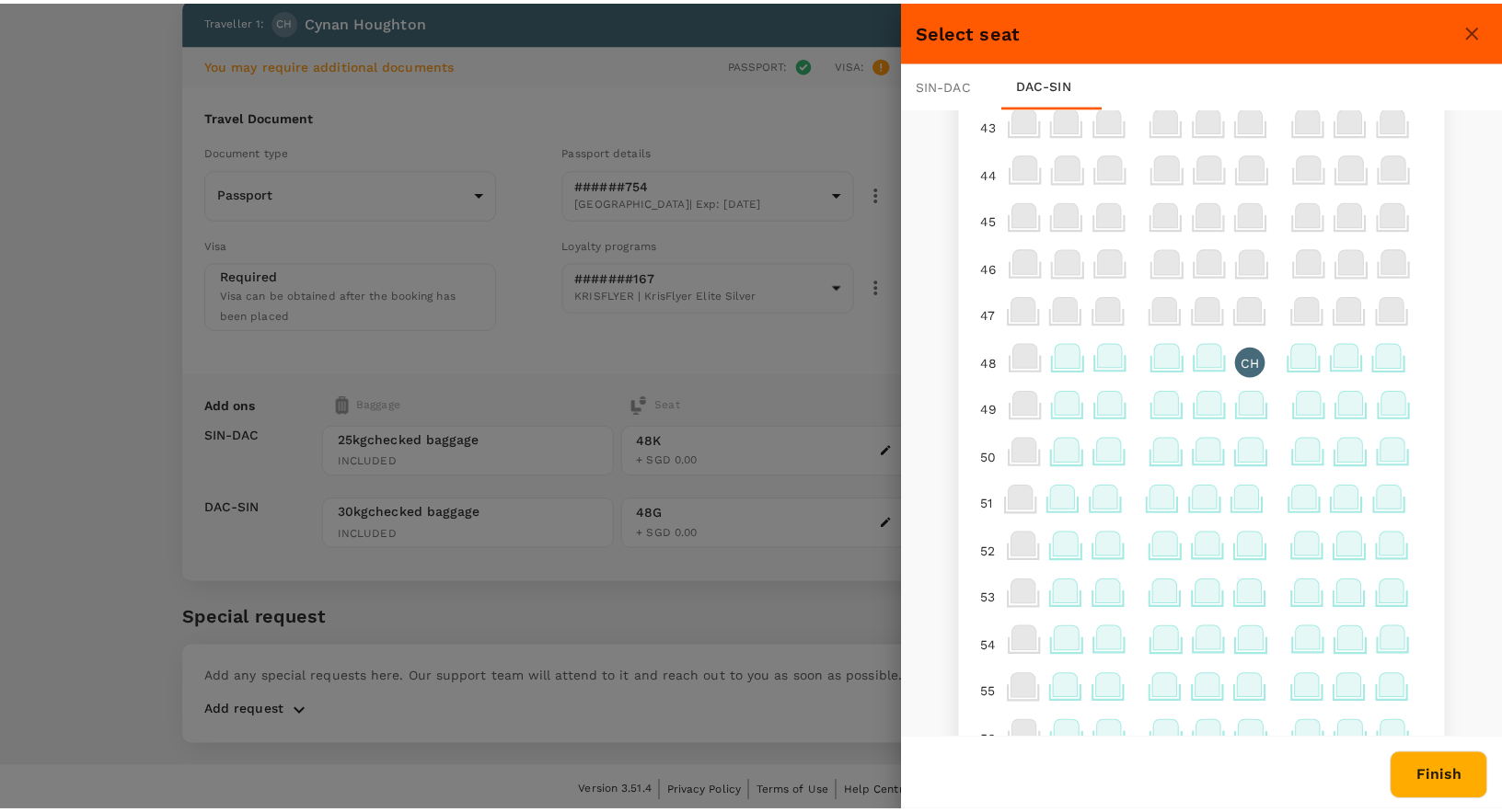
scroll to position [150, 0]
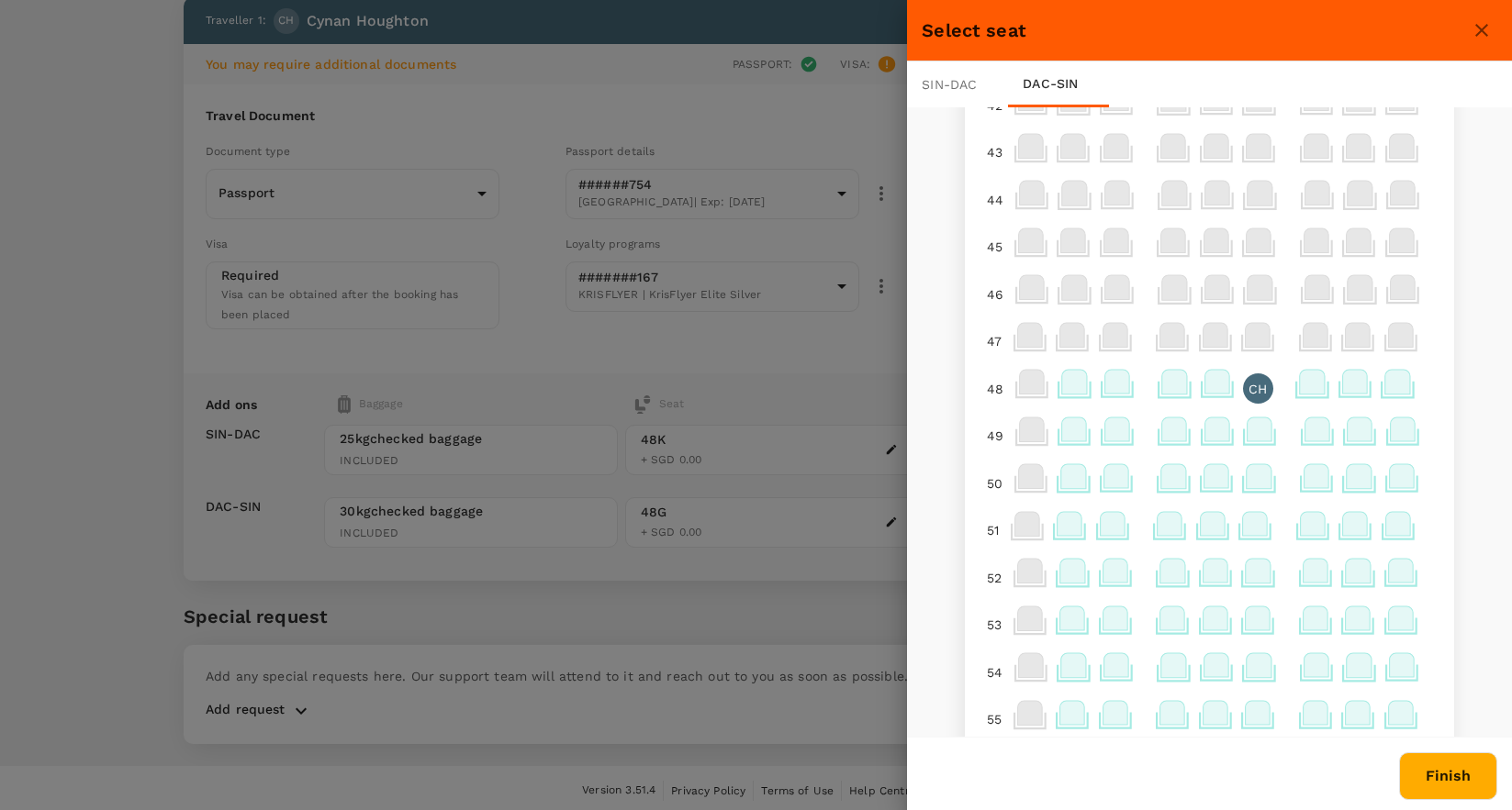
click at [1251, 433] on icon at bounding box center [1259, 429] width 25 height 24
click at [1228, 392] on p "Reselect" at bounding box center [1225, 392] width 54 height 18
click at [1448, 780] on button "Finish" at bounding box center [1448, 776] width 98 height 48
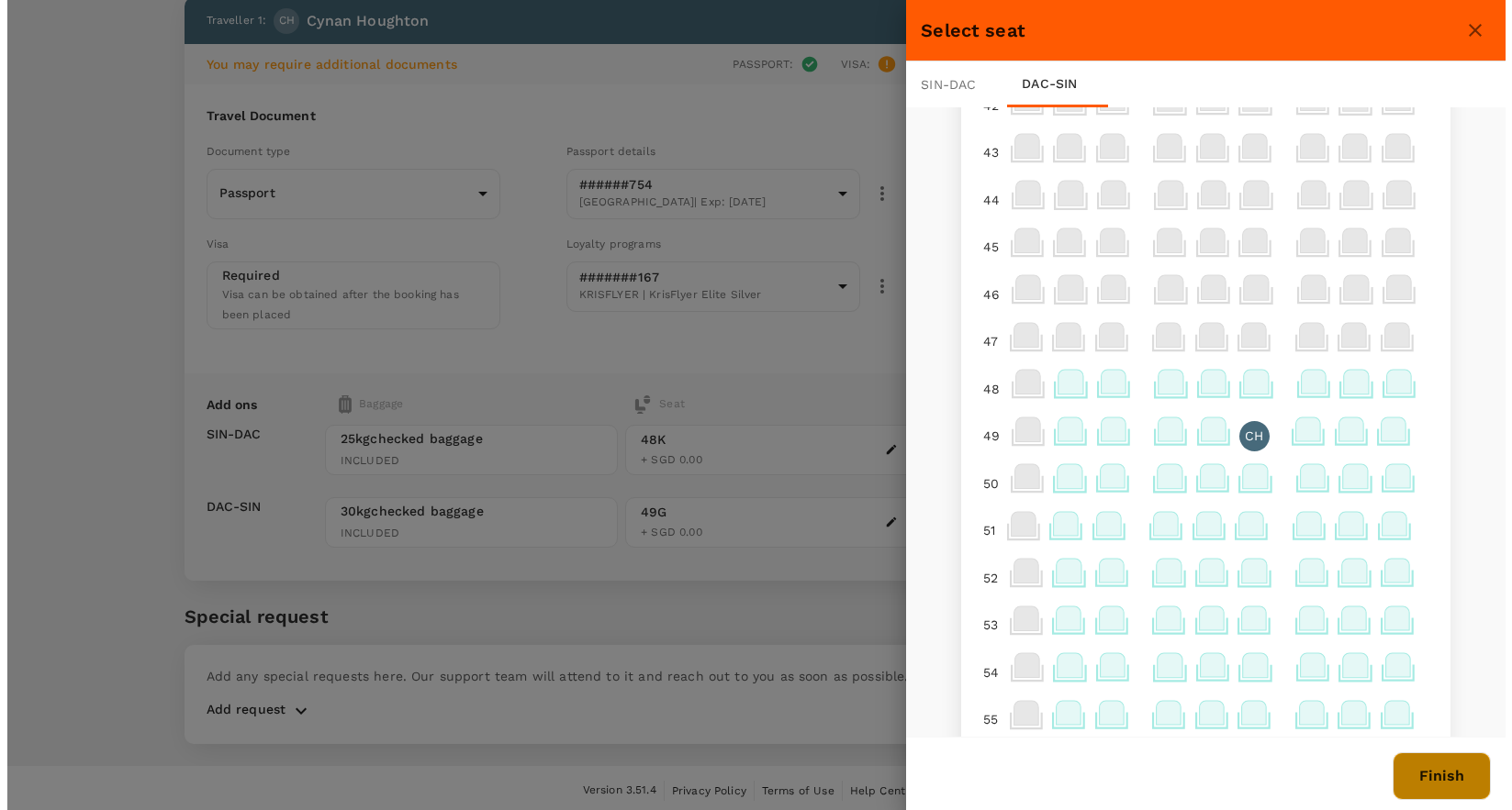
scroll to position [0, 0]
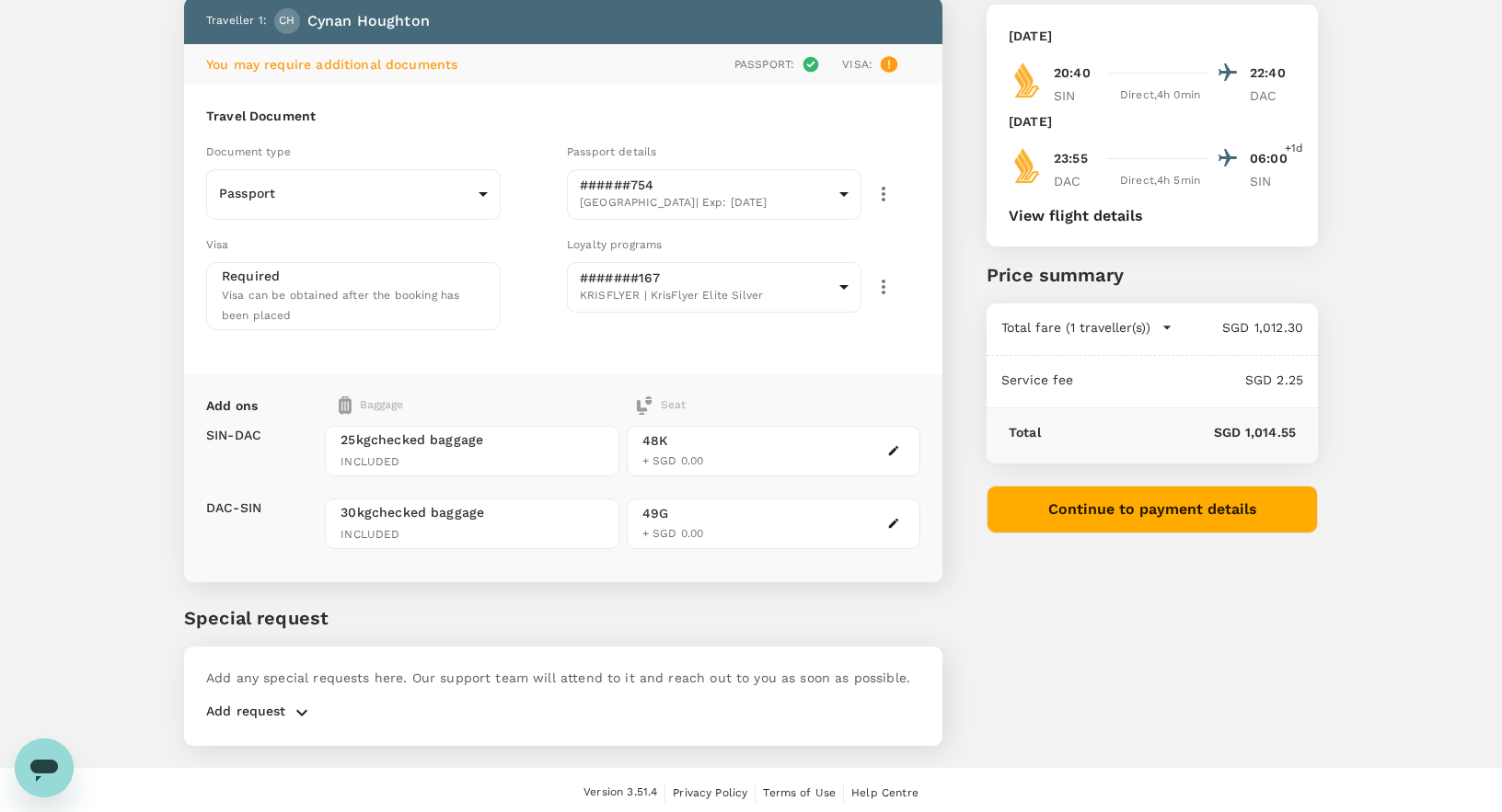
click at [1140, 510] on button "Continue to payment details" at bounding box center [1152, 510] width 331 height 48
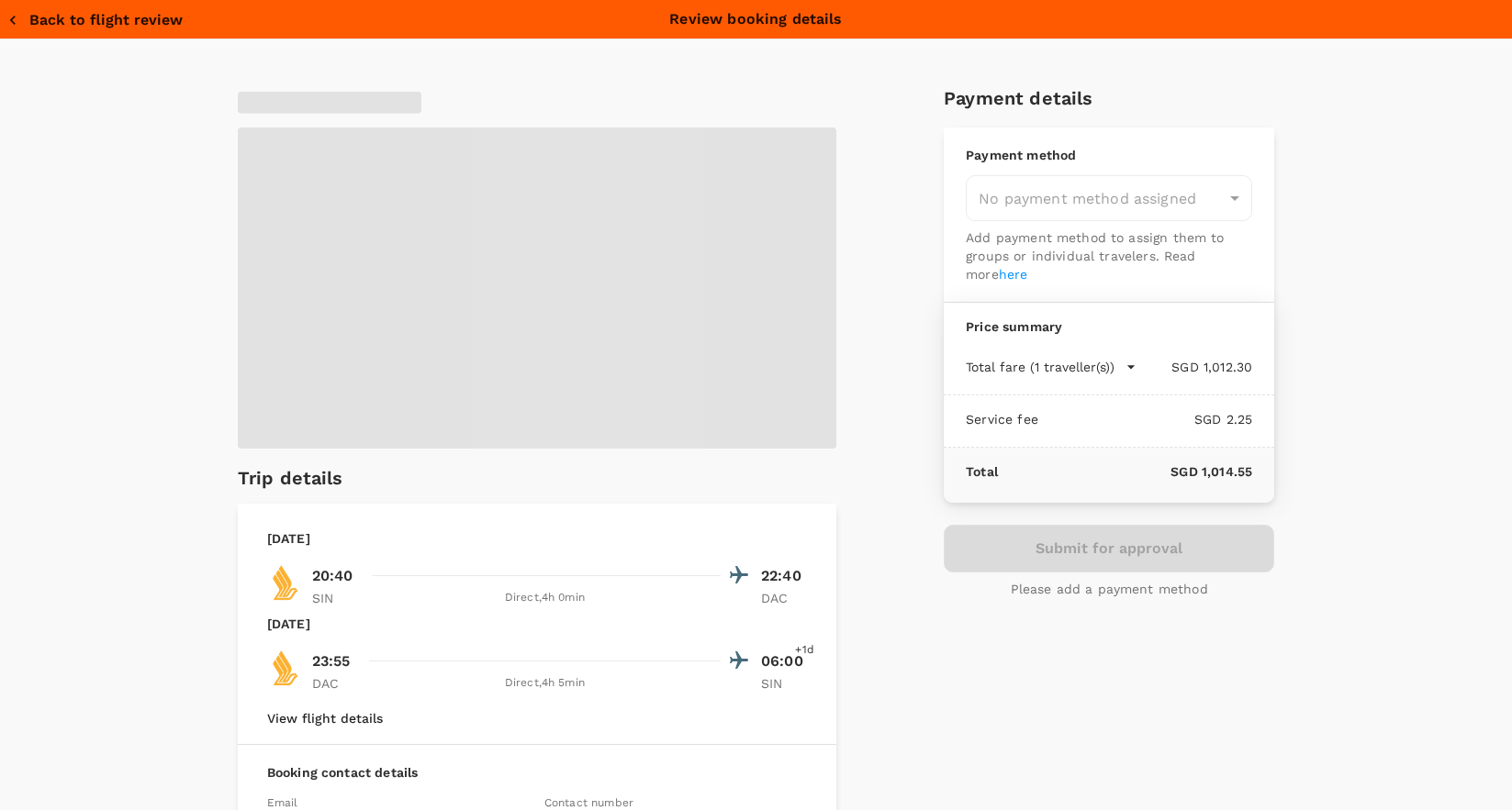
type input "9b978822-4779-4897-880a-17c8504d3706"
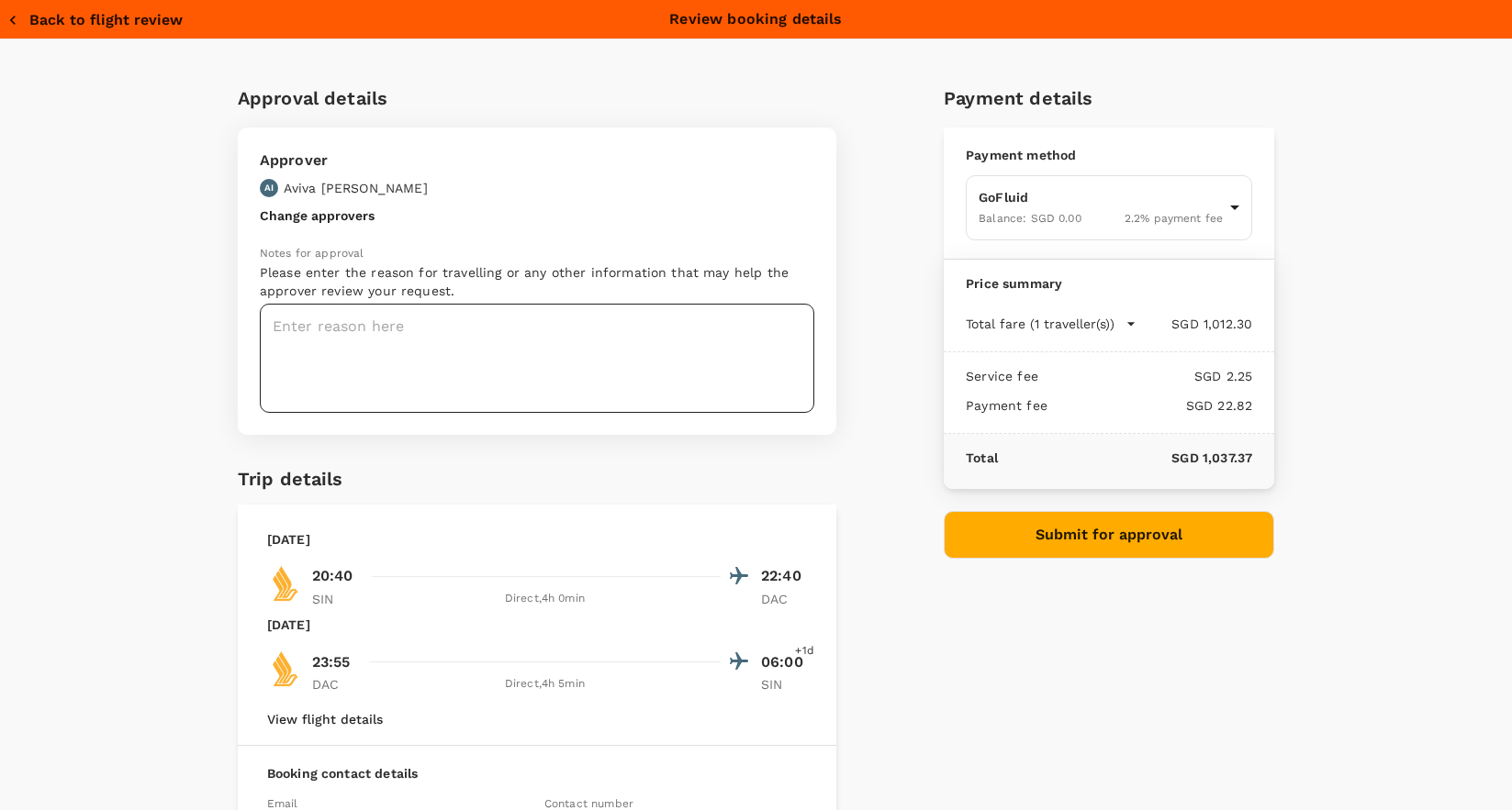
click at [393, 338] on textarea at bounding box center [537, 358] width 555 height 109
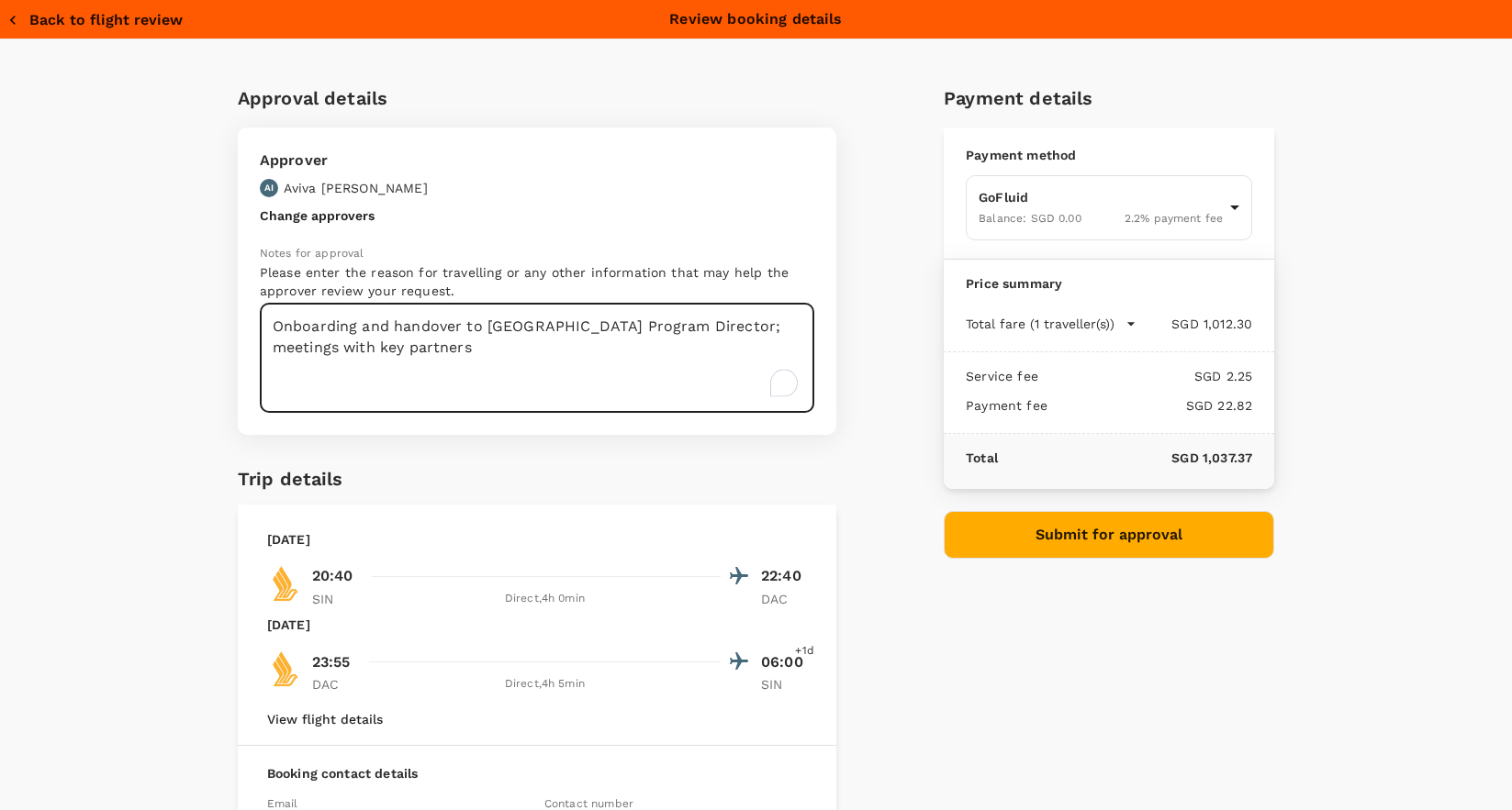
click at [701, 324] on textarea "Onboarding and handover to [GEOGRAPHIC_DATA] Program Director; meetings with ke…" at bounding box center [537, 358] width 555 height 109
type textarea "Onboarding and handover to [GEOGRAPHIC_DATA] Program Director; f2f meetings wit…"
click at [1074, 531] on button "Submit for approval" at bounding box center [1108, 535] width 330 height 48
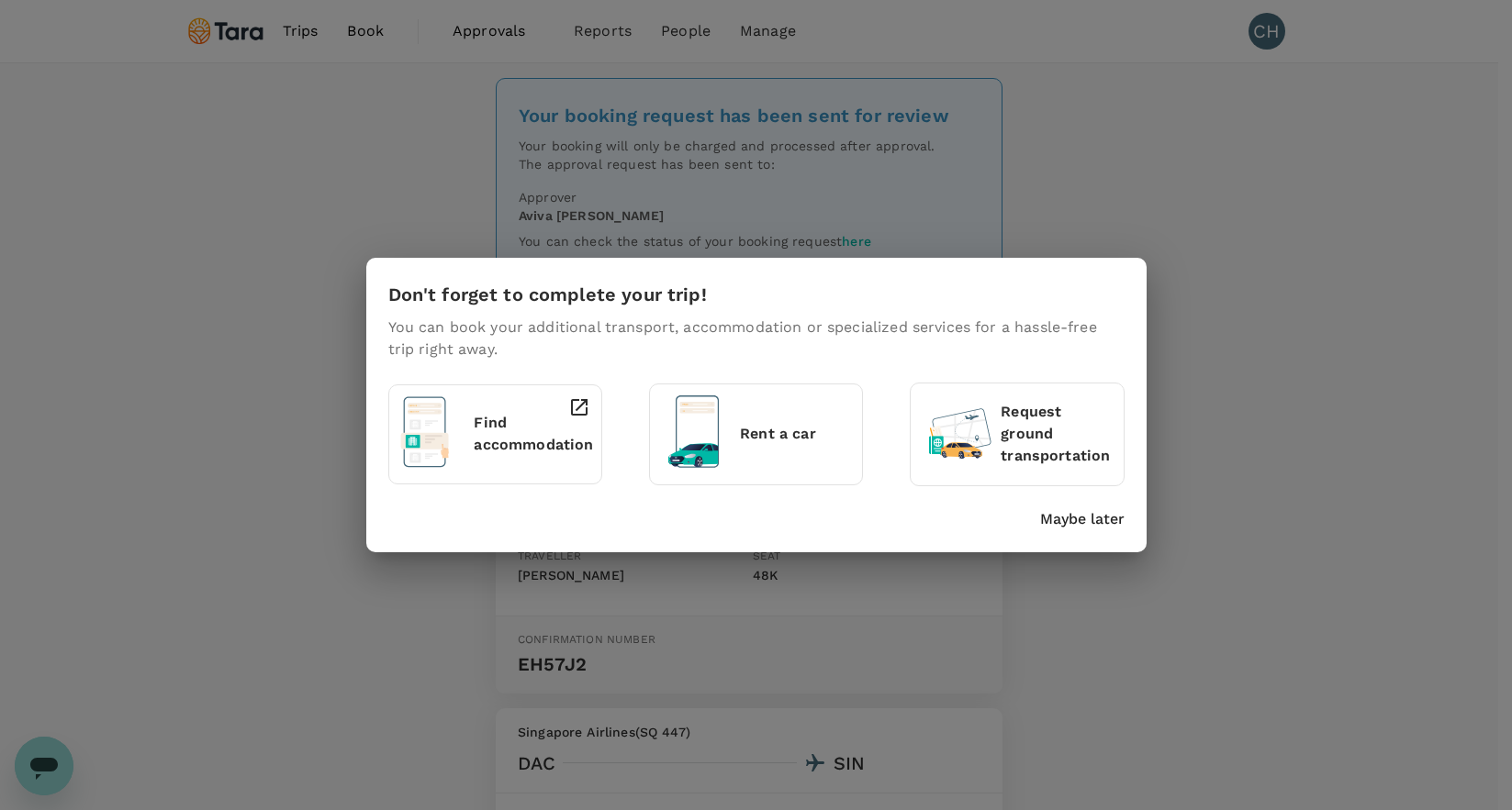
click at [1077, 522] on p "Maybe later" at bounding box center [1083, 519] width 85 height 22
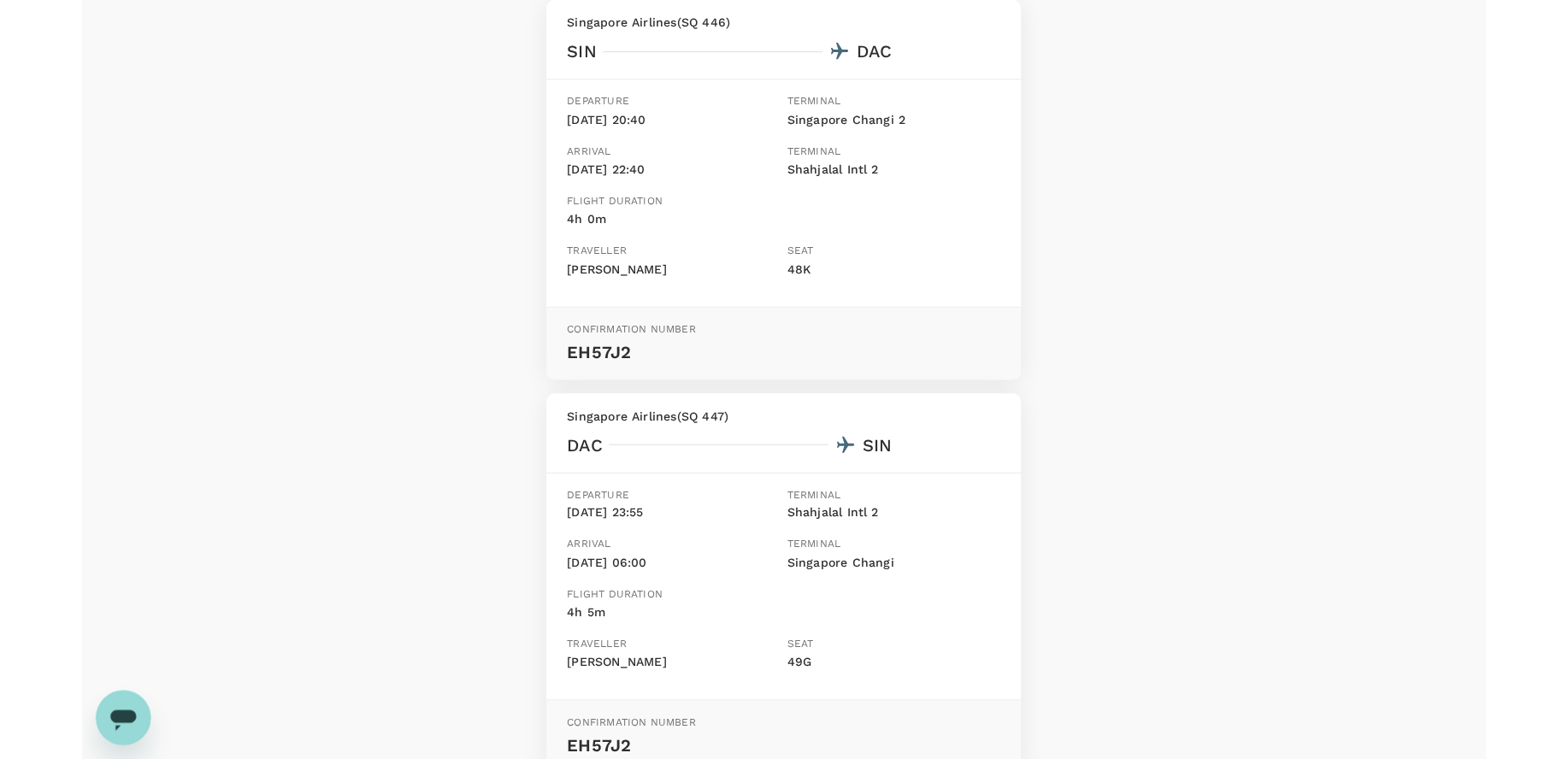
scroll to position [270, 0]
